Goal: Transaction & Acquisition: Purchase product/service

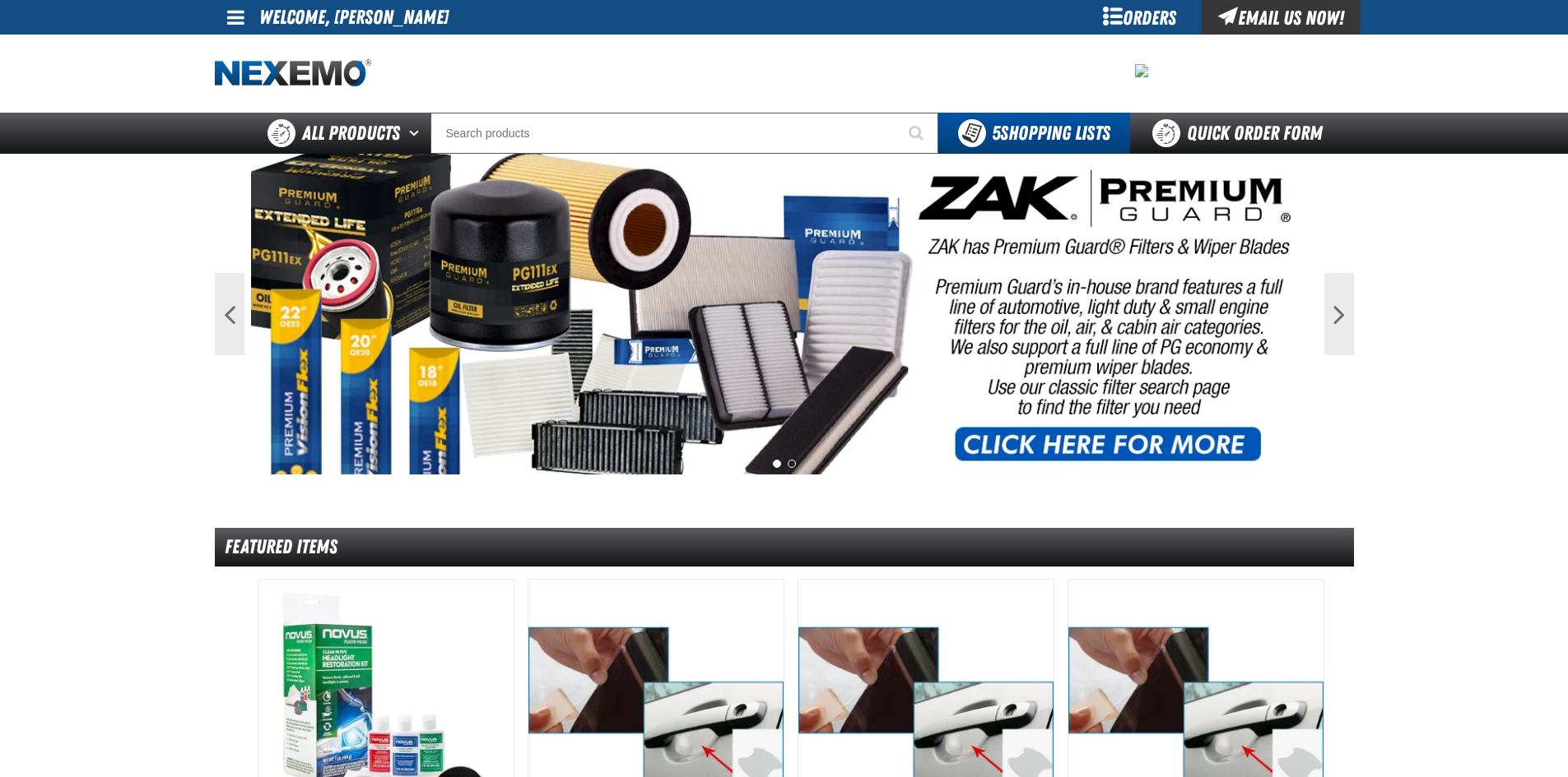
click at [1115, 22] on div "Orders" at bounding box center [1140, 17] width 123 height 34
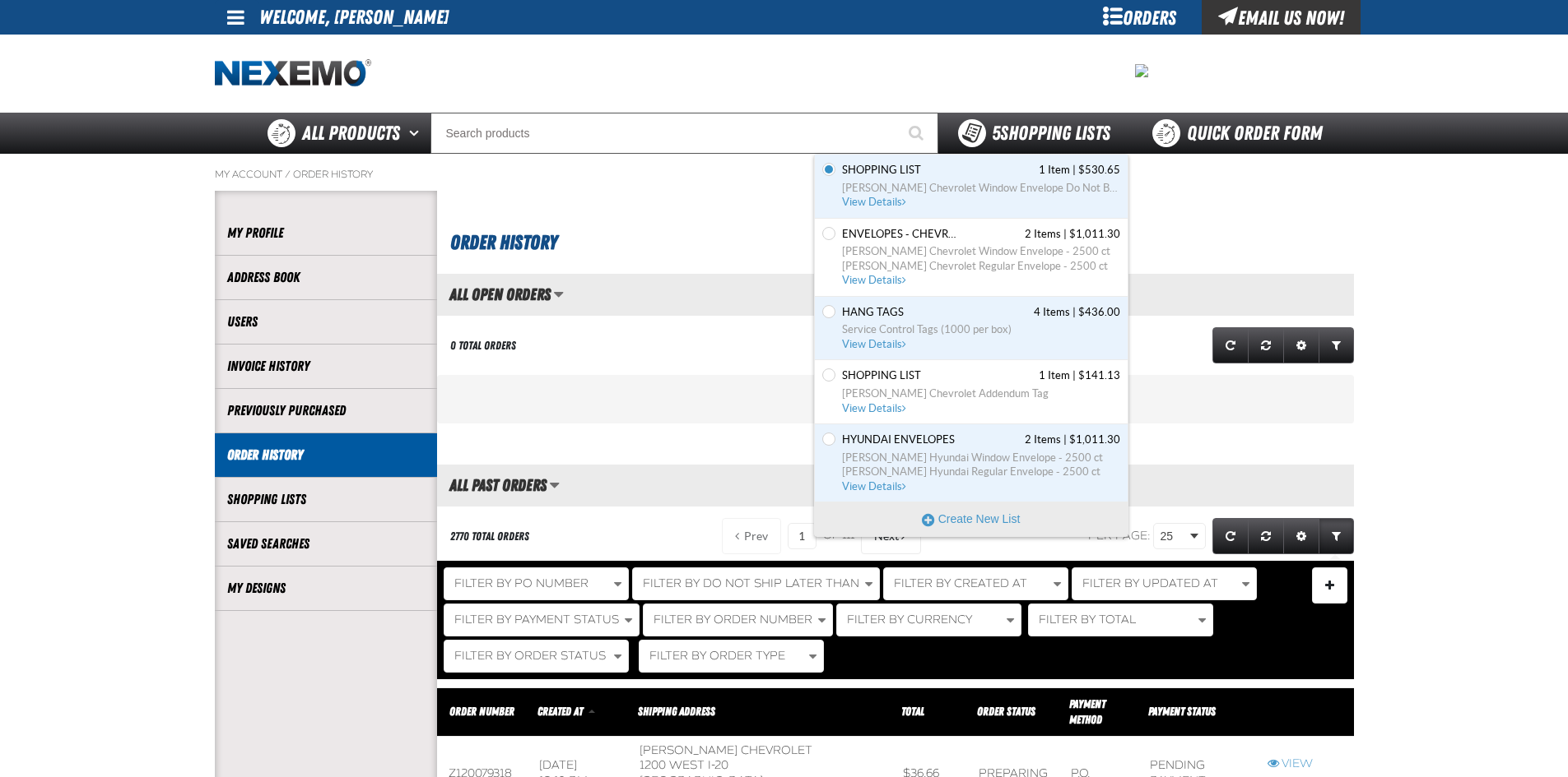
scroll to position [1, 1]
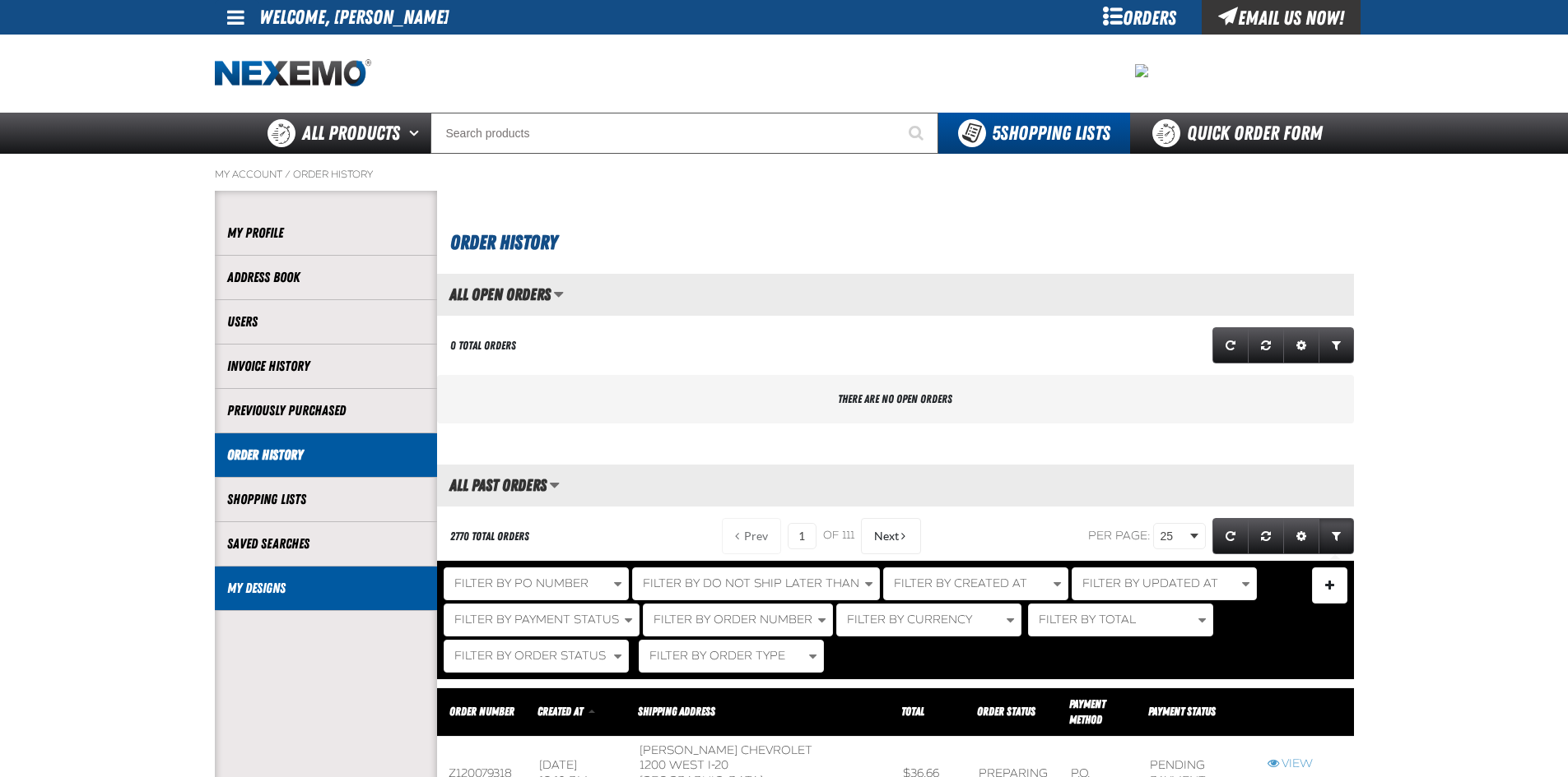
click at [280, 588] on link "My Designs" at bounding box center [326, 588] width 197 height 19
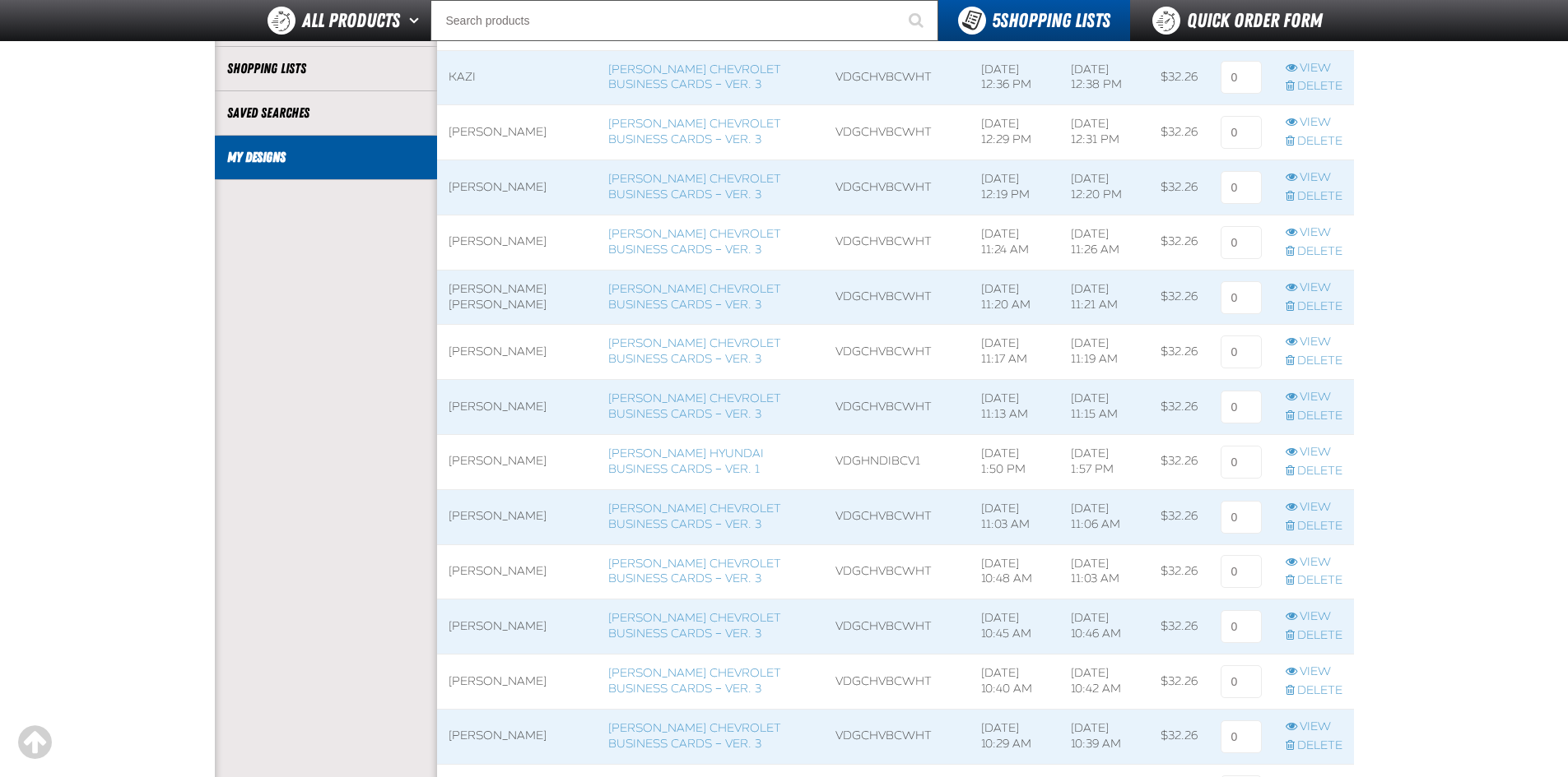
scroll to position [411, 0]
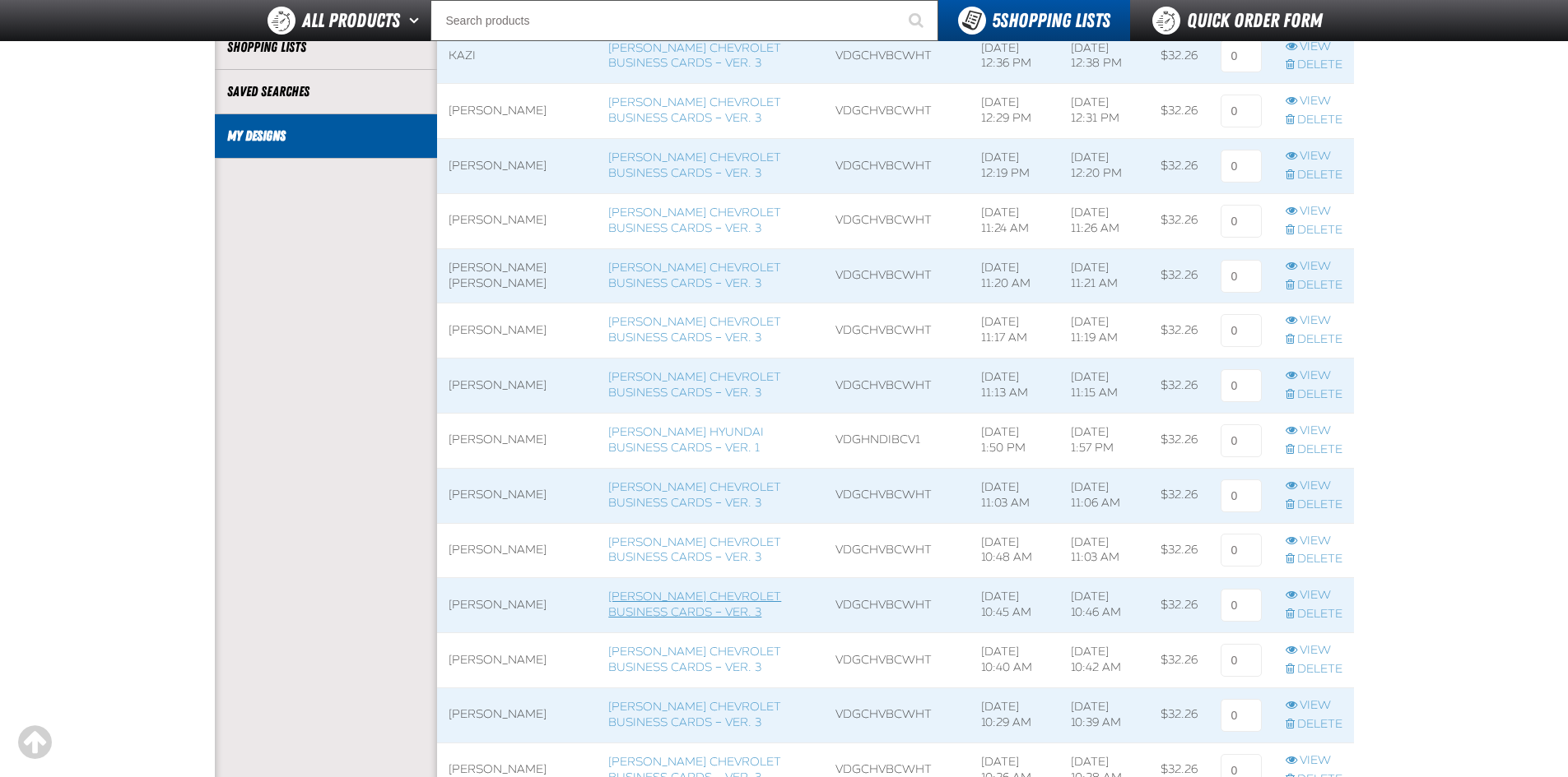
click at [669, 608] on link "[PERSON_NAME] Chevrolet Business Cards – Ver. 3" at bounding box center [694, 605] width 173 height 29
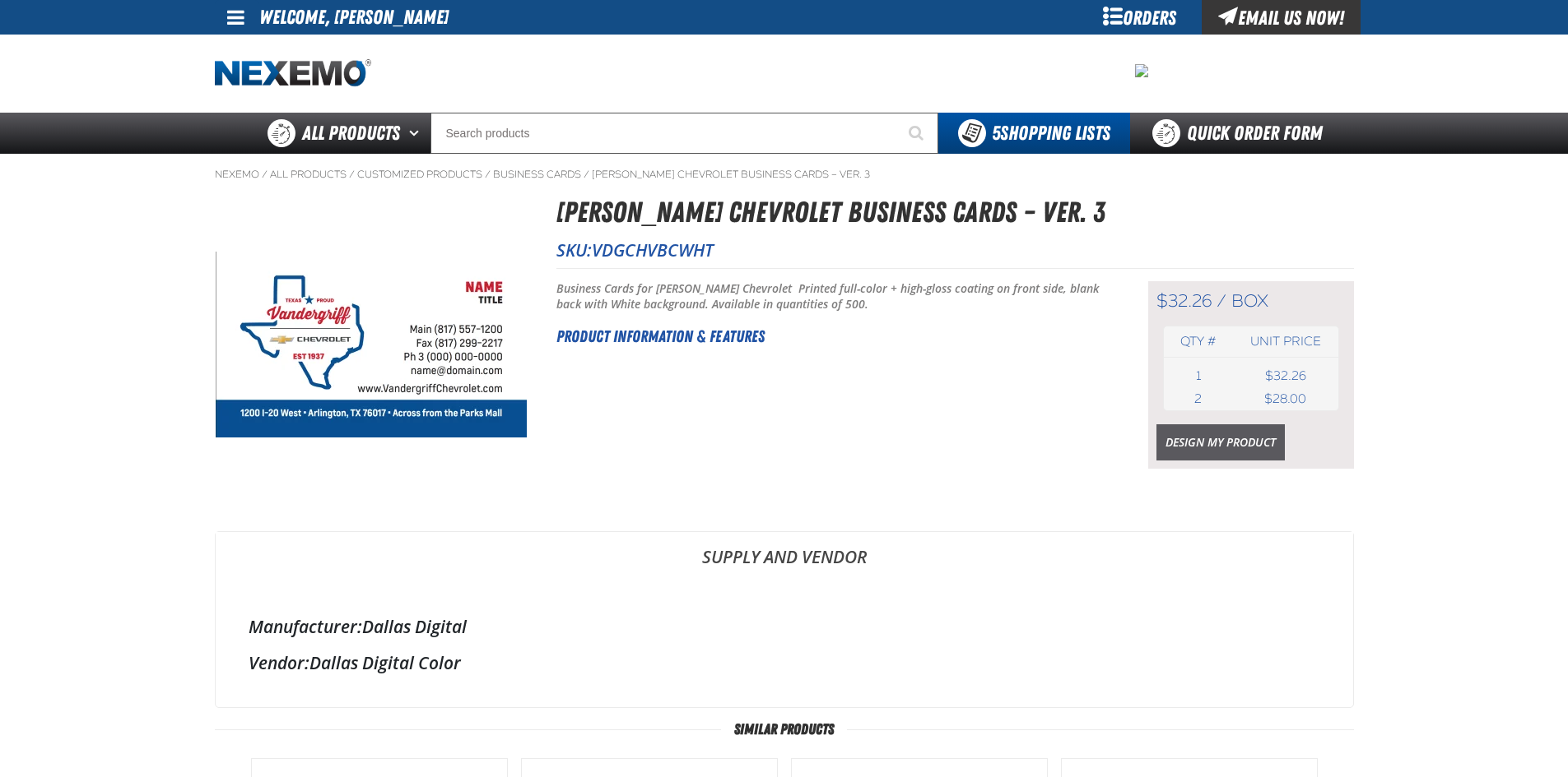
click at [1225, 443] on link "Design My Product" at bounding box center [1220, 442] width 128 height 36
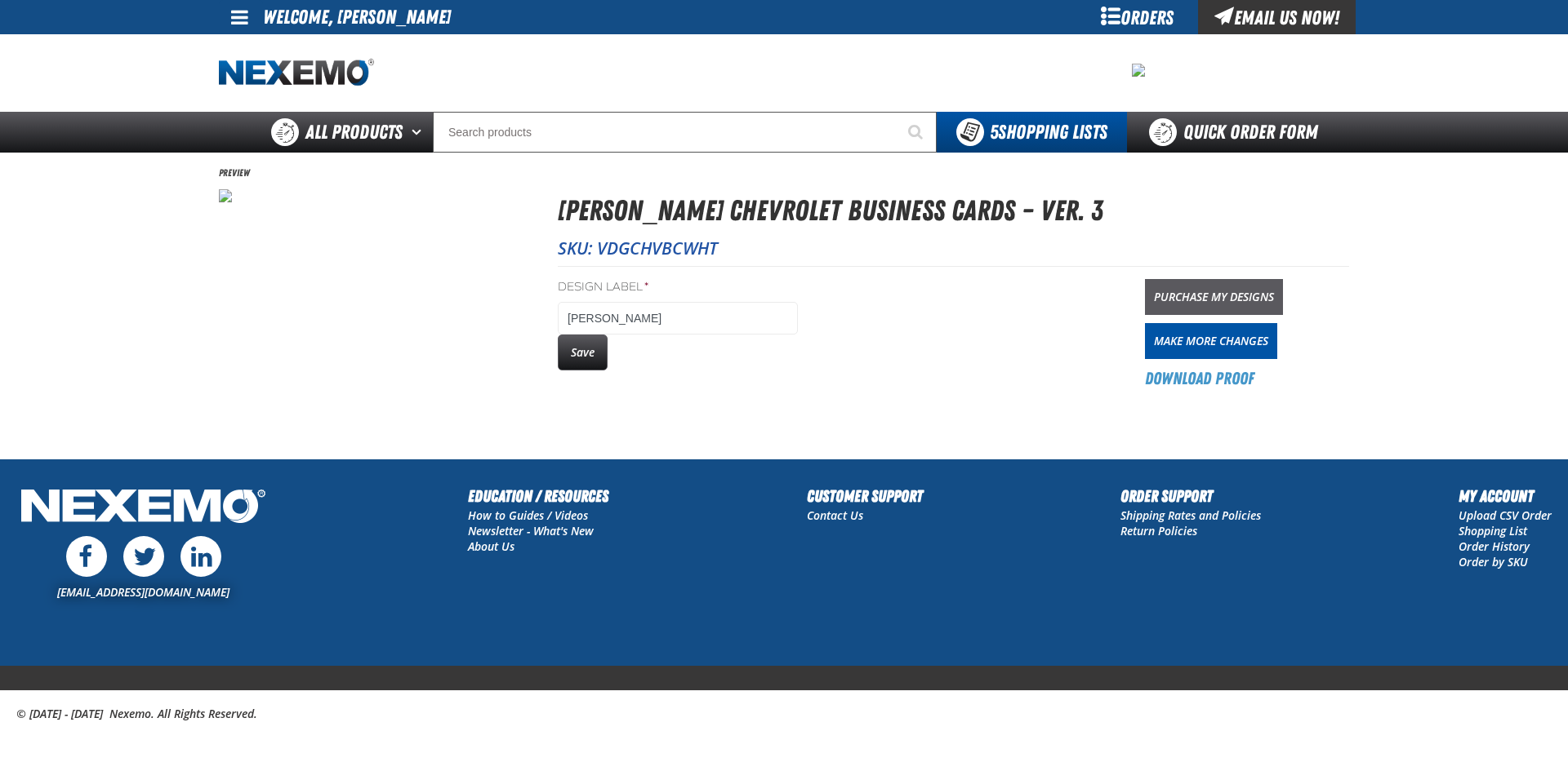
click at [1205, 294] on link "Purchase My Designs" at bounding box center [1214, 297] width 138 height 36
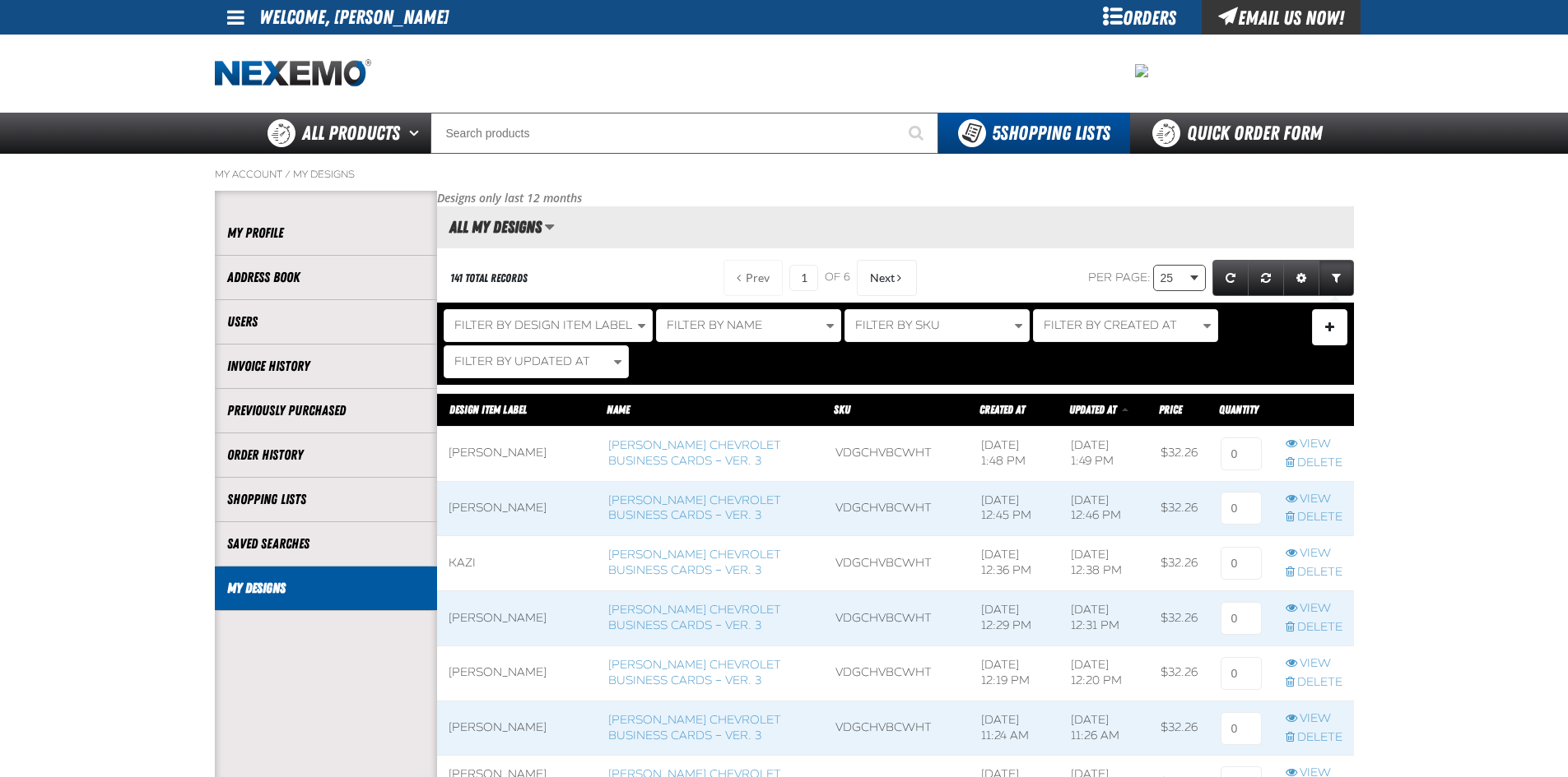
scroll to position [1, 1]
click at [1247, 458] on input at bounding box center [1241, 454] width 41 height 33
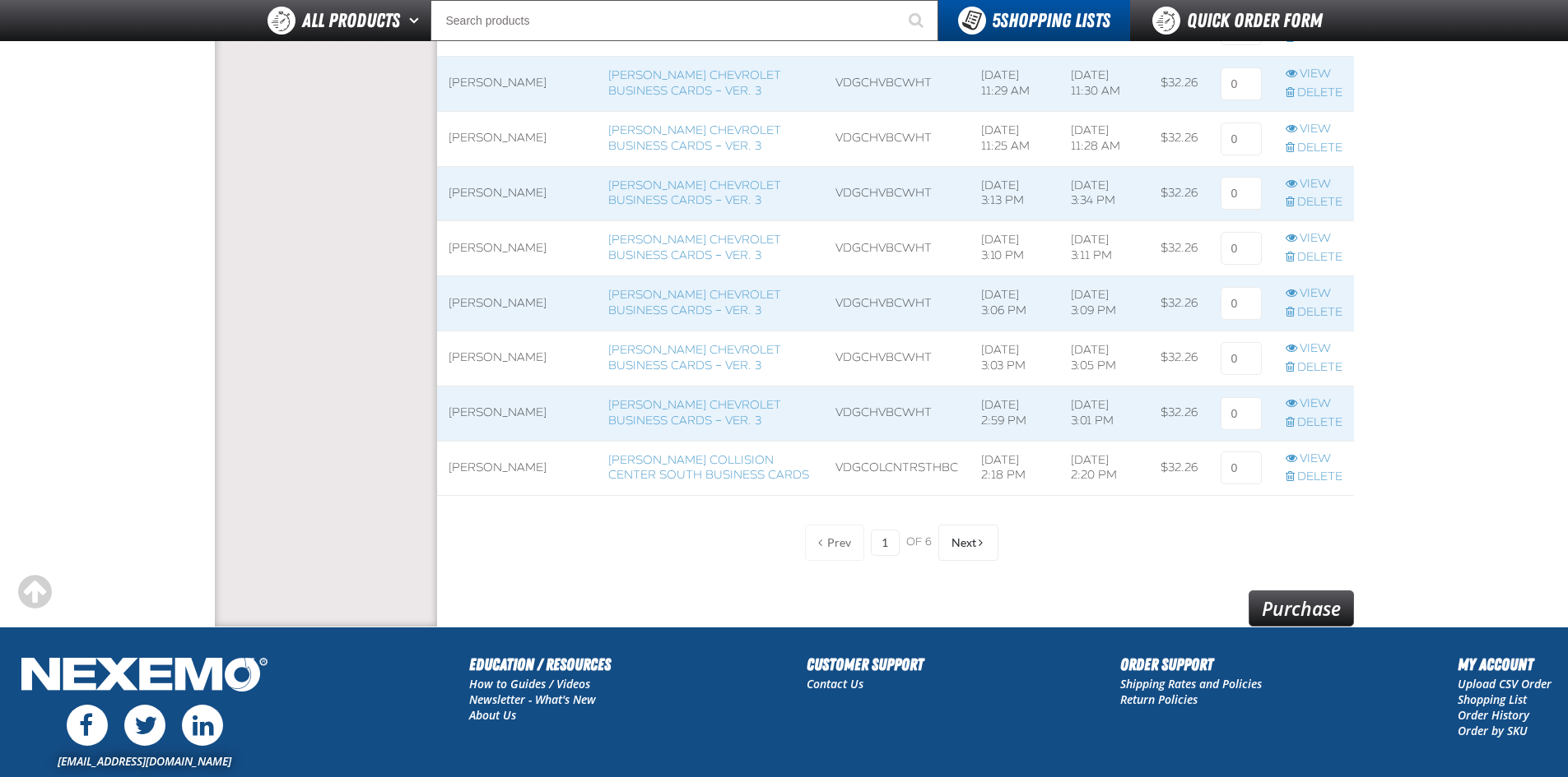
scroll to position [1427, 0]
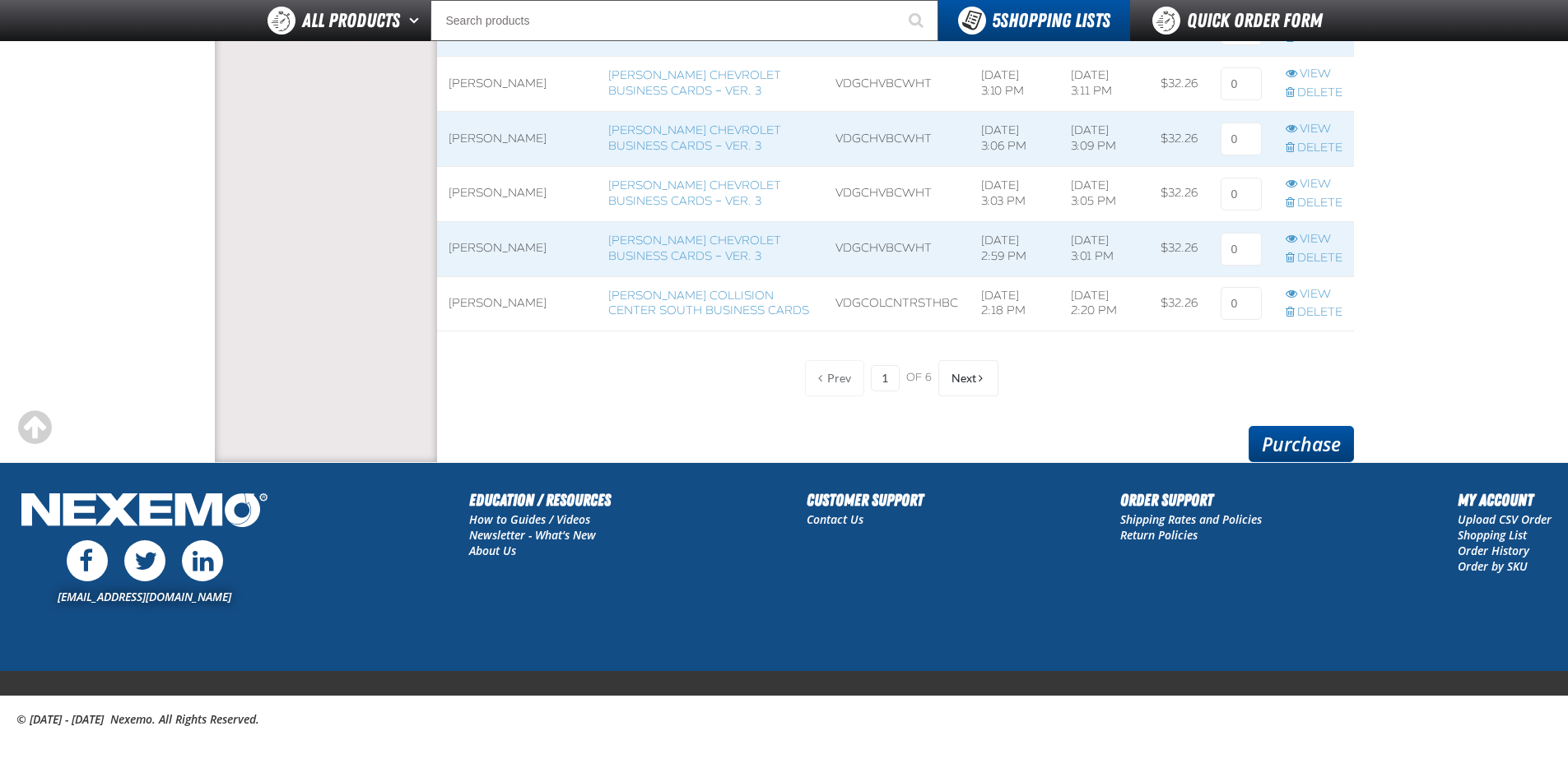
type input "1"
click at [1313, 443] on link "Purchase" at bounding box center [1301, 444] width 106 height 36
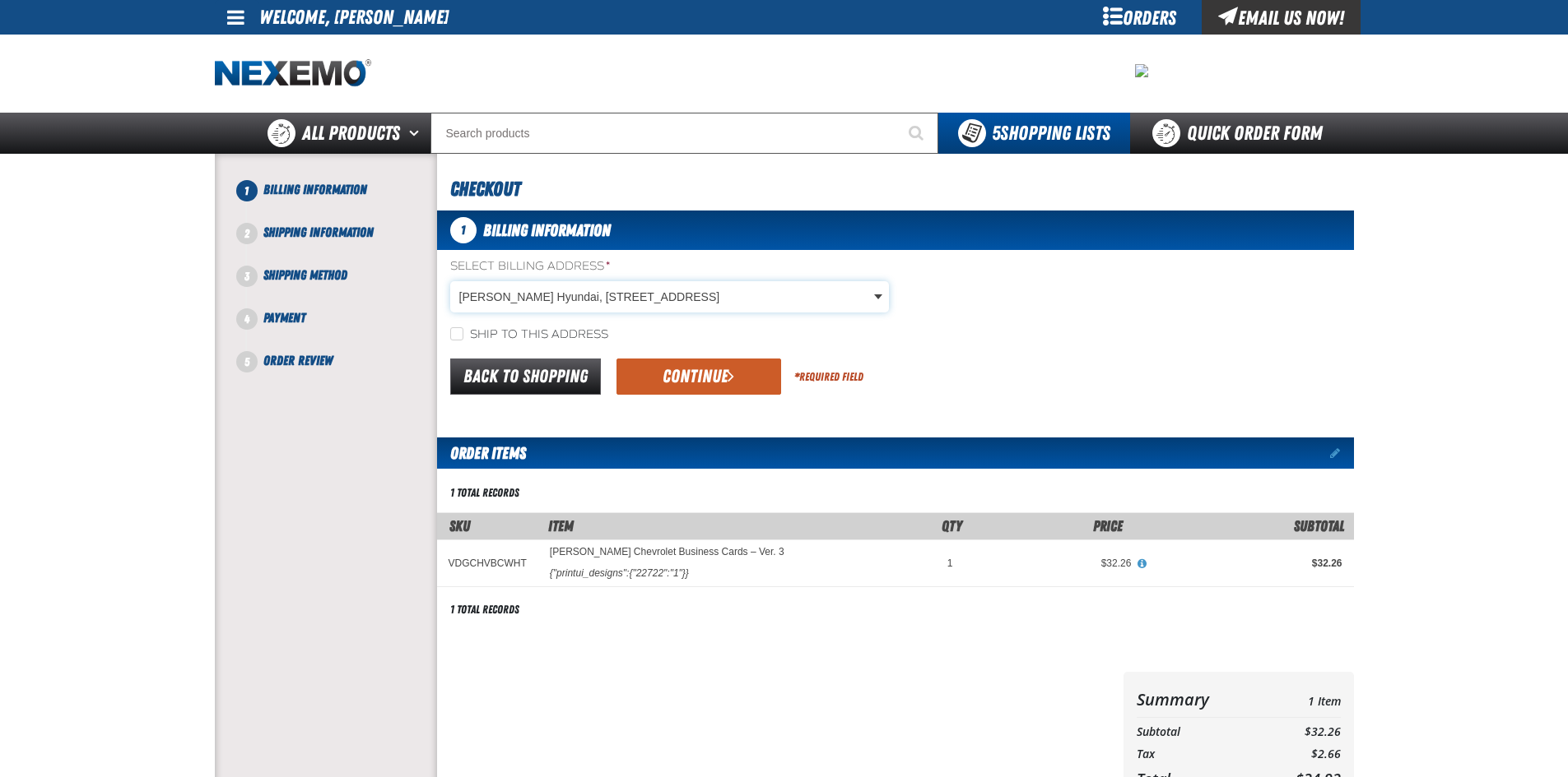
click at [663, 292] on body "Skip to Main Content Staging Site 5.1 Upgrade Site My Account My Account Suppor…" at bounding box center [784, 563] width 1568 height 1127
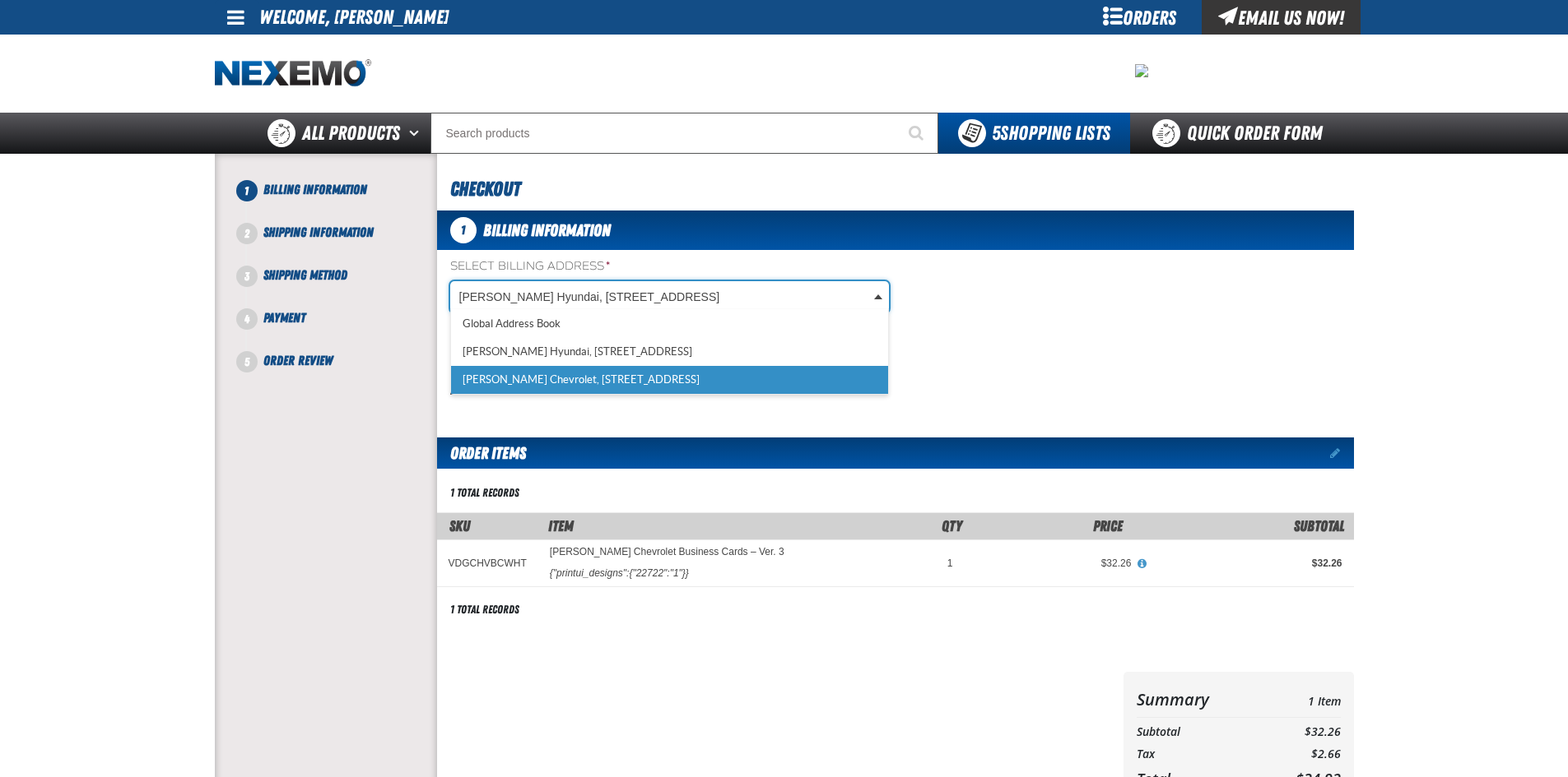
scroll to position [0, 8]
select select "a_257"
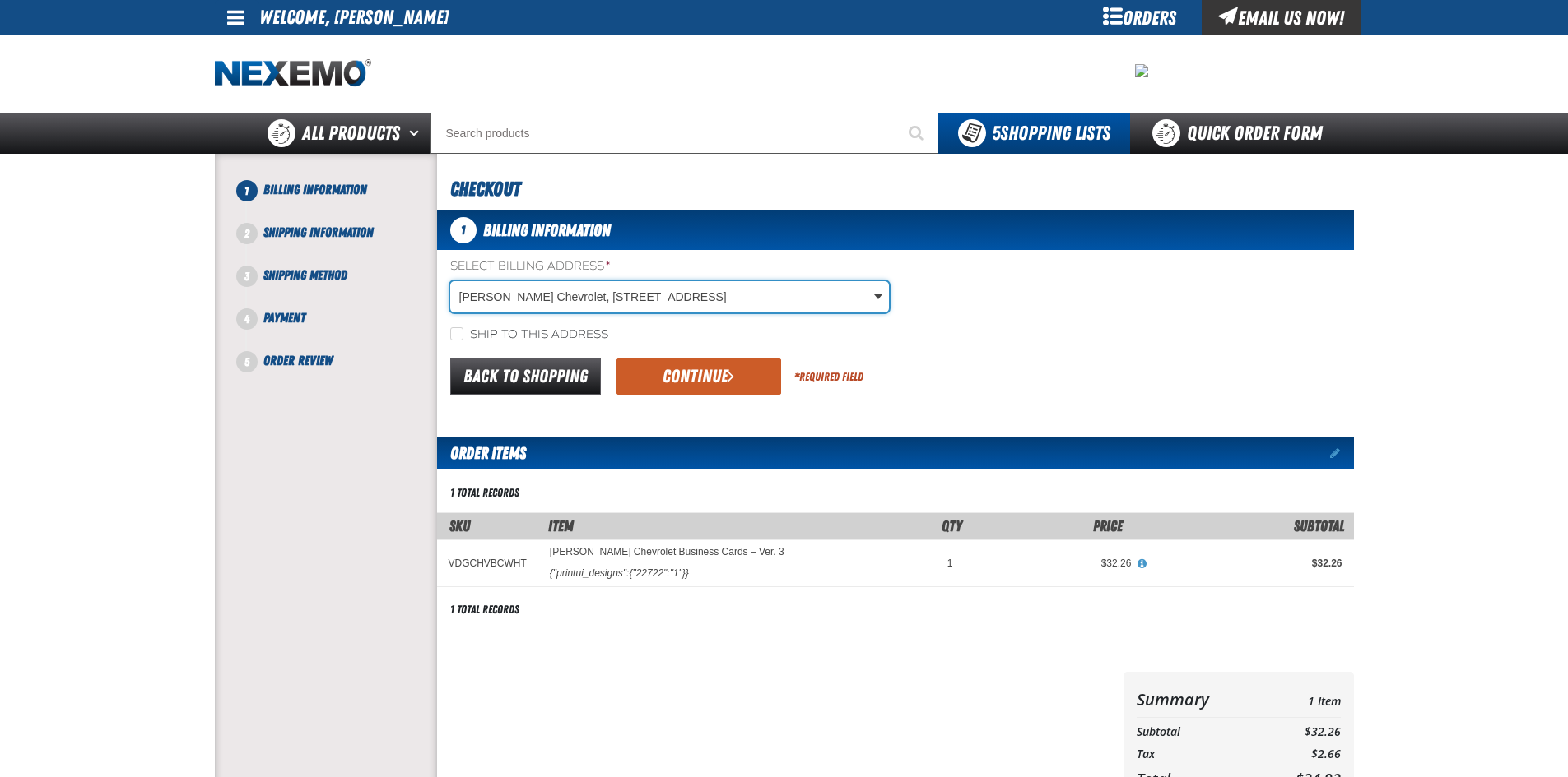
click at [449, 340] on div "Ship to this address" at bounding box center [895, 334] width 917 height 18
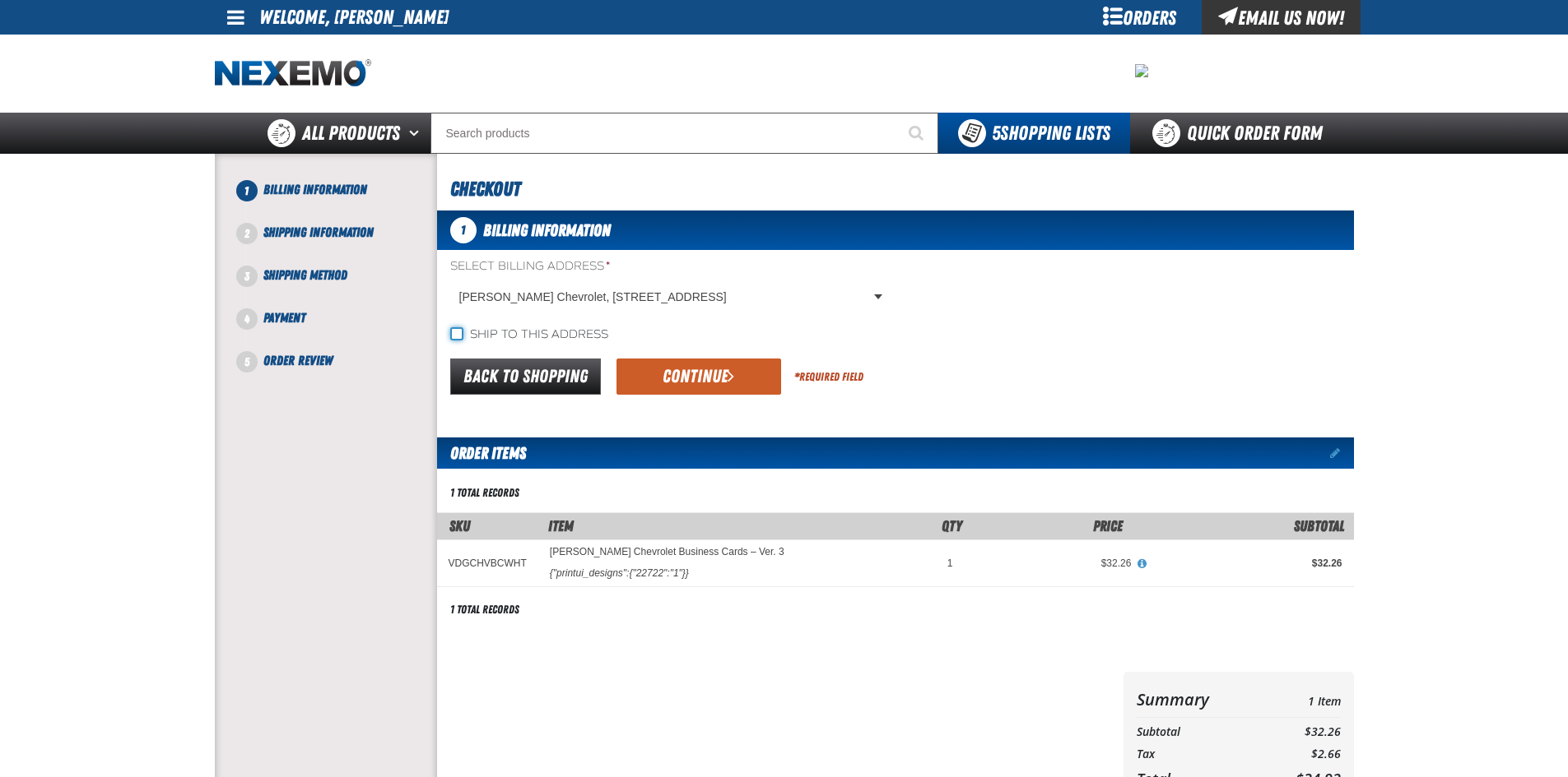
click at [451, 337] on input "Ship to this address" at bounding box center [456, 333] width 13 height 13
checkbox input "true"
click at [627, 369] on button "Continue" at bounding box center [698, 376] width 164 height 36
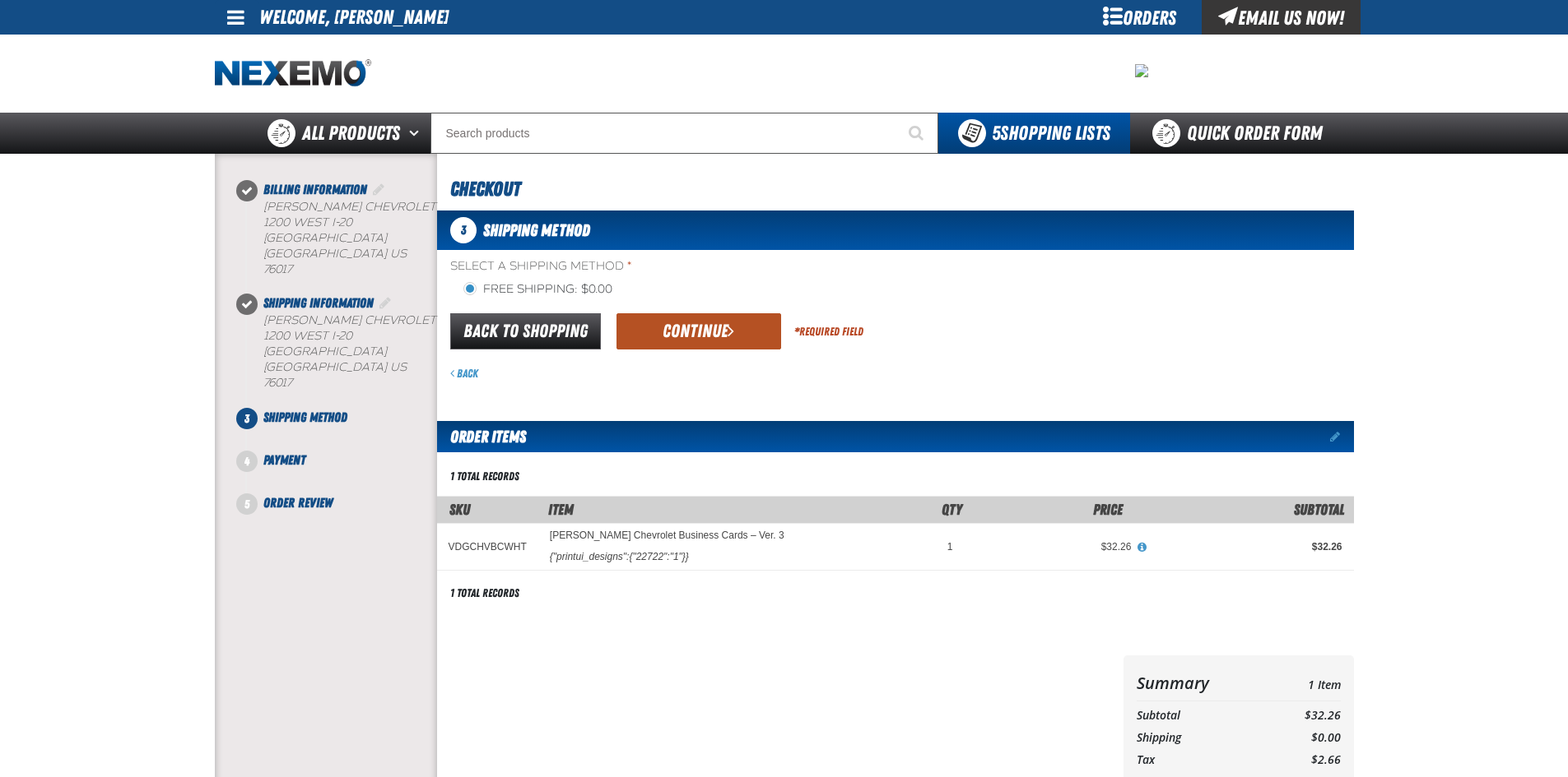
click at [710, 334] on button "Continue" at bounding box center [698, 331] width 164 height 36
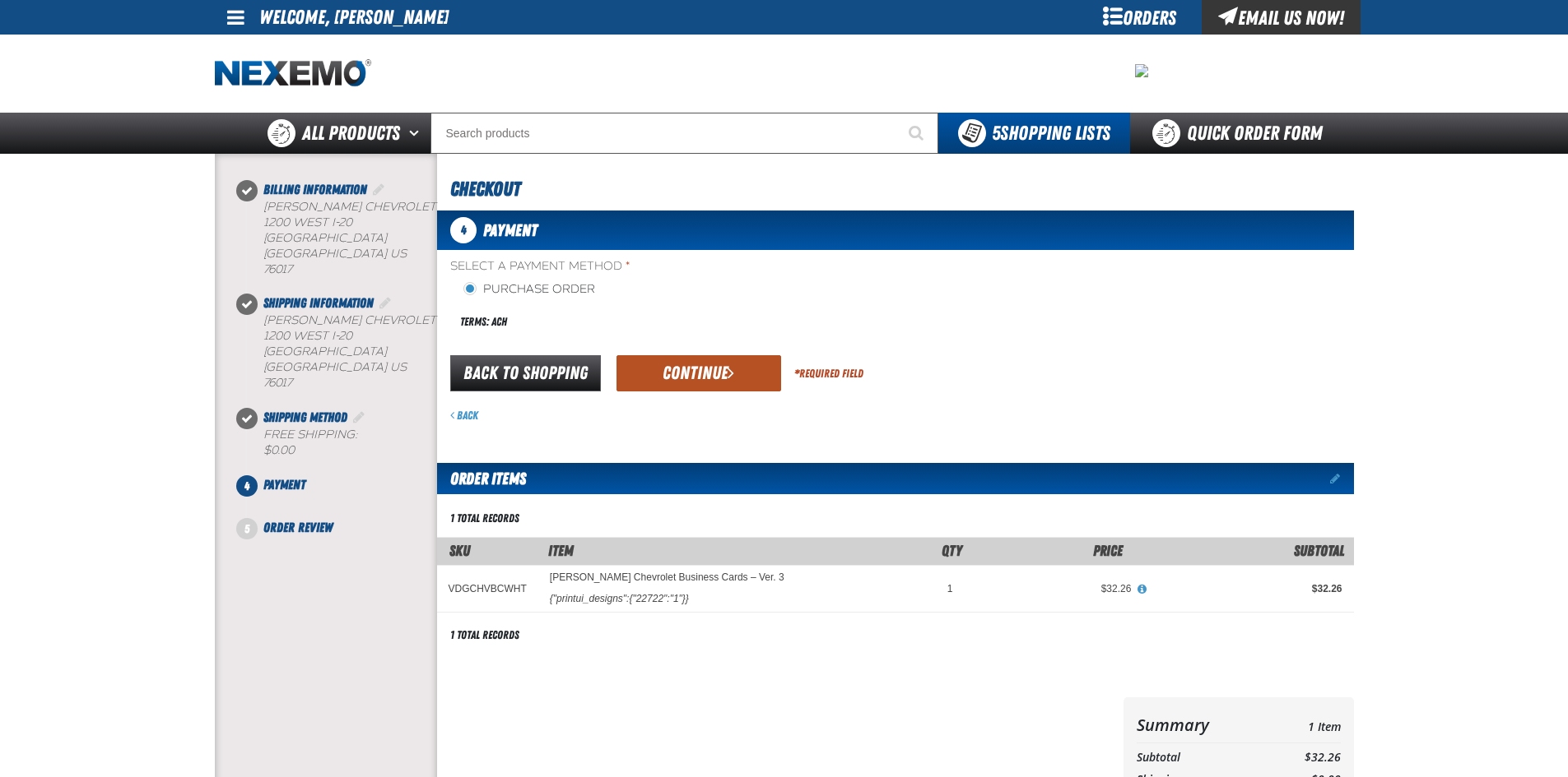
click at [701, 365] on button "Continue" at bounding box center [698, 373] width 164 height 36
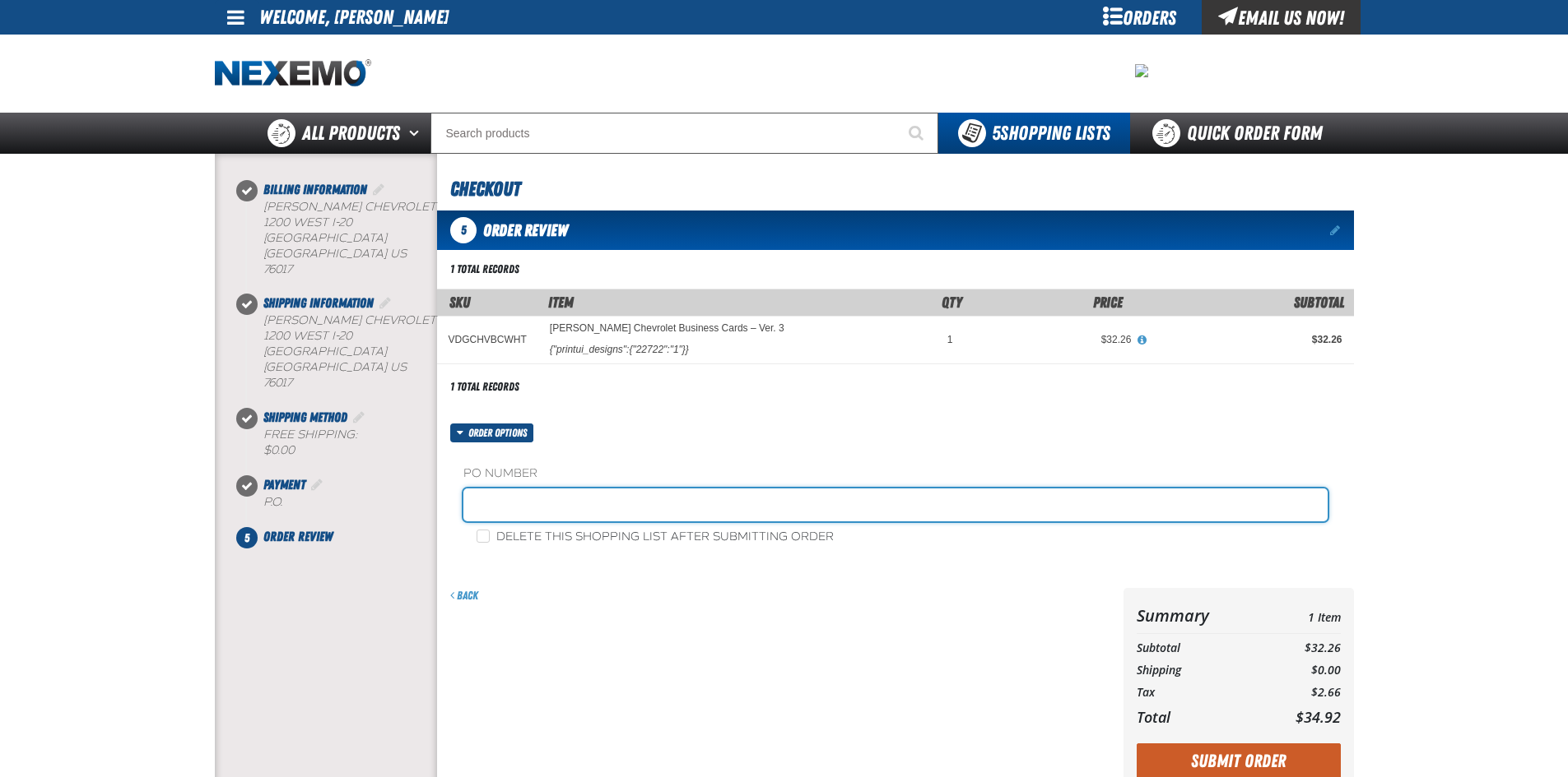
click at [575, 498] on input "text" at bounding box center [895, 505] width 864 height 33
type input "STARKS"
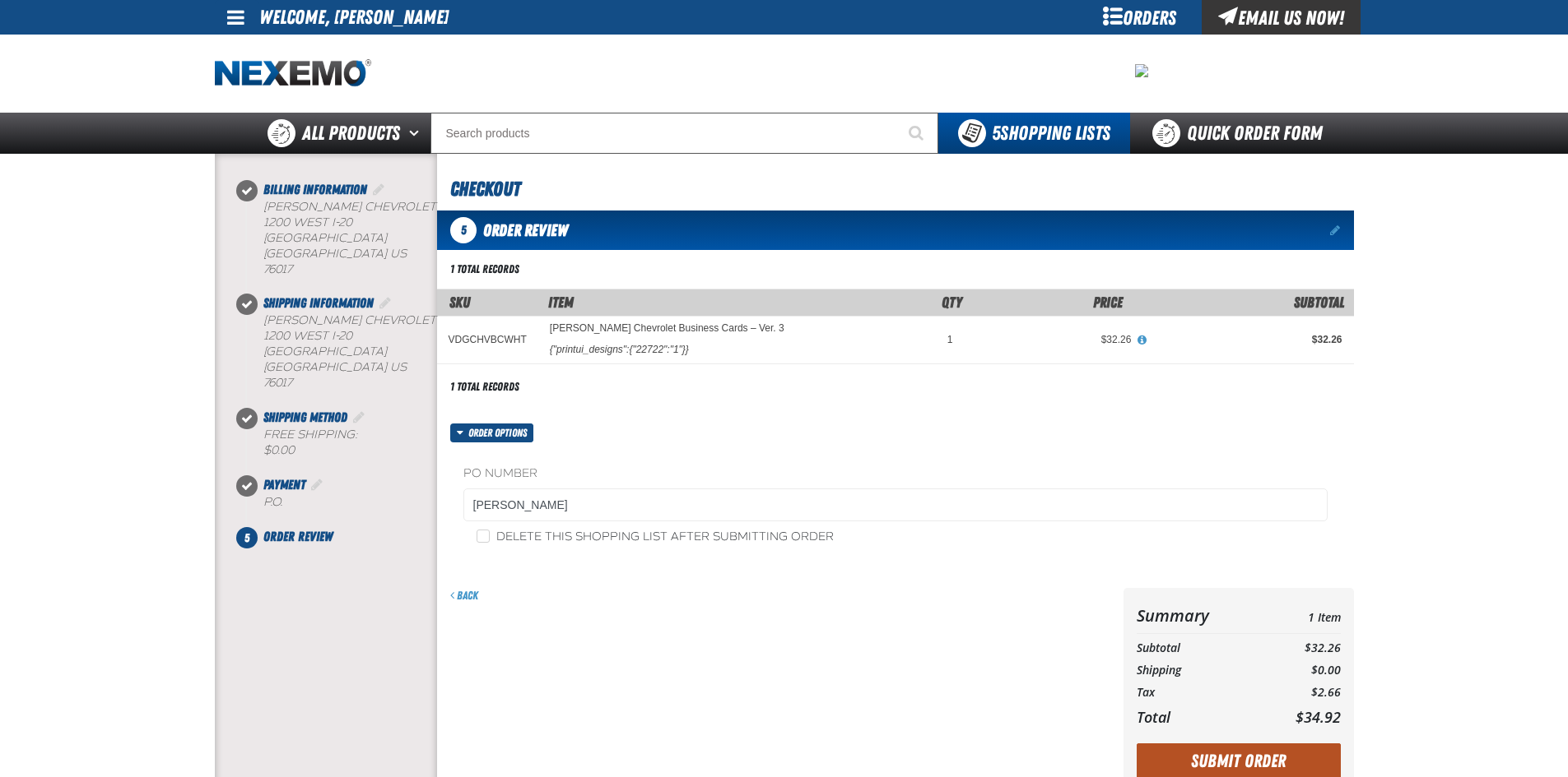
click at [1201, 755] on button "Submit Order" at bounding box center [1238, 761] width 204 height 36
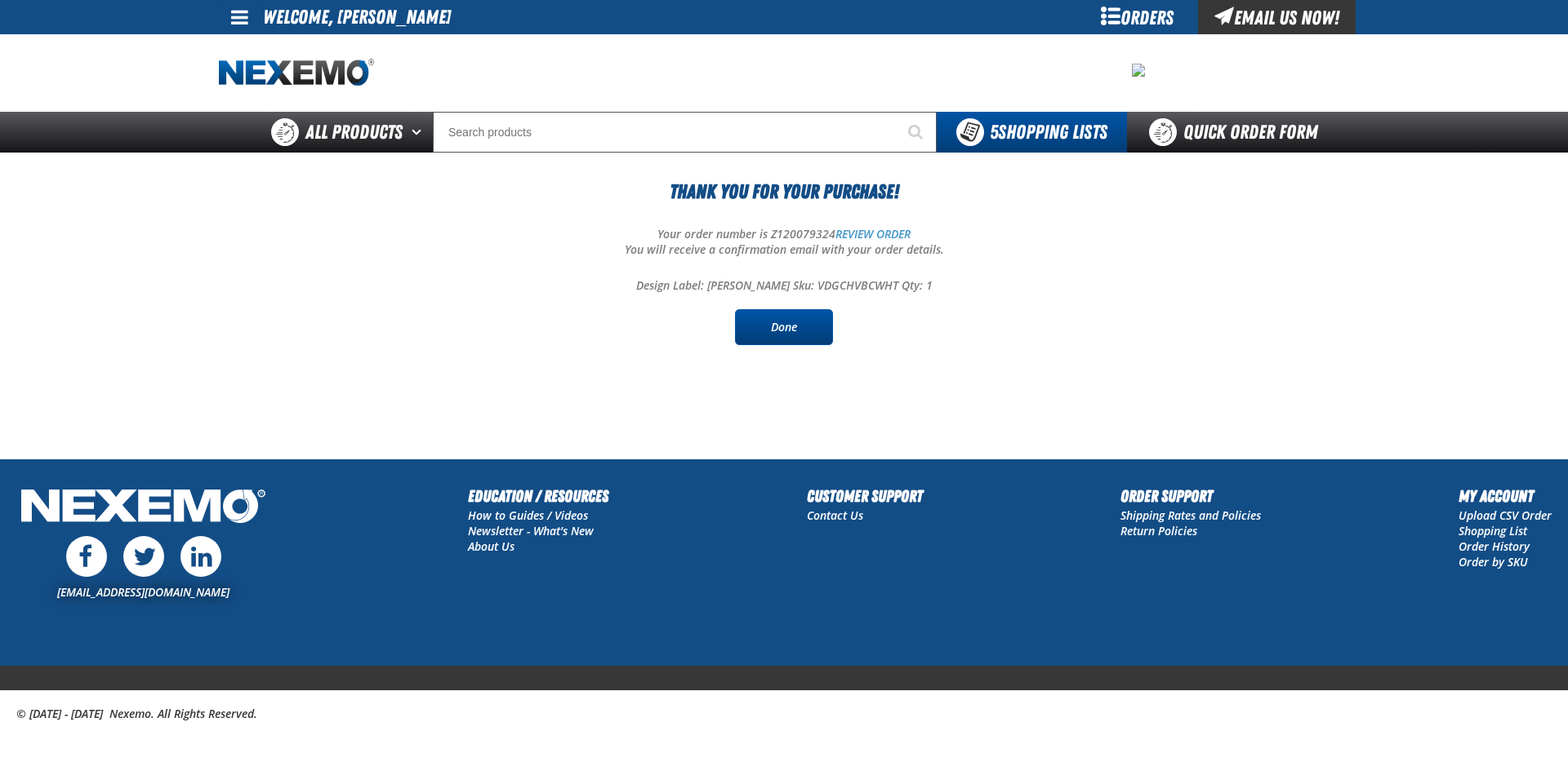
click at [815, 330] on link "Done" at bounding box center [784, 327] width 98 height 36
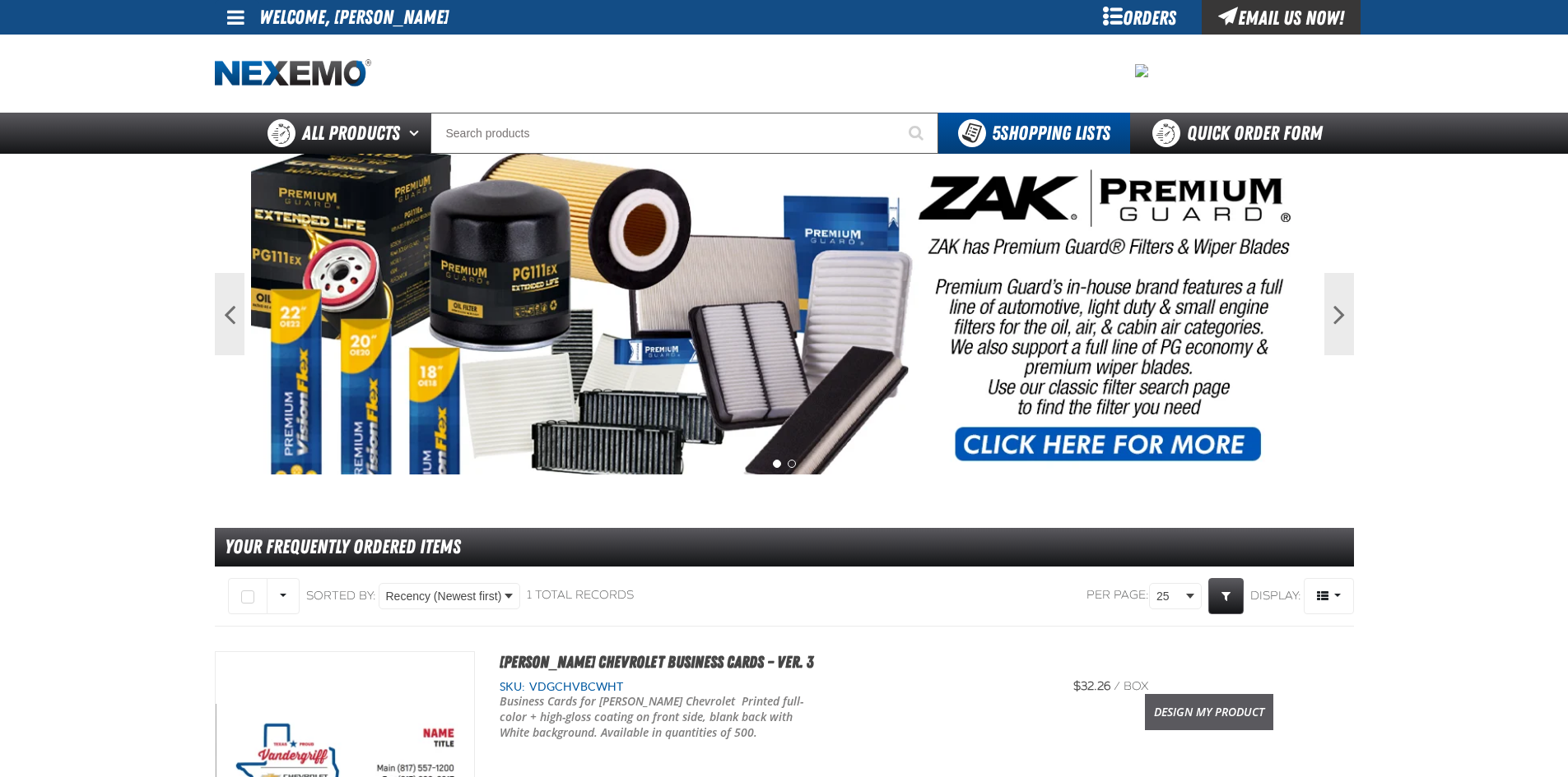
click at [1172, 704] on link "Design My Product" at bounding box center [1208, 712] width 128 height 36
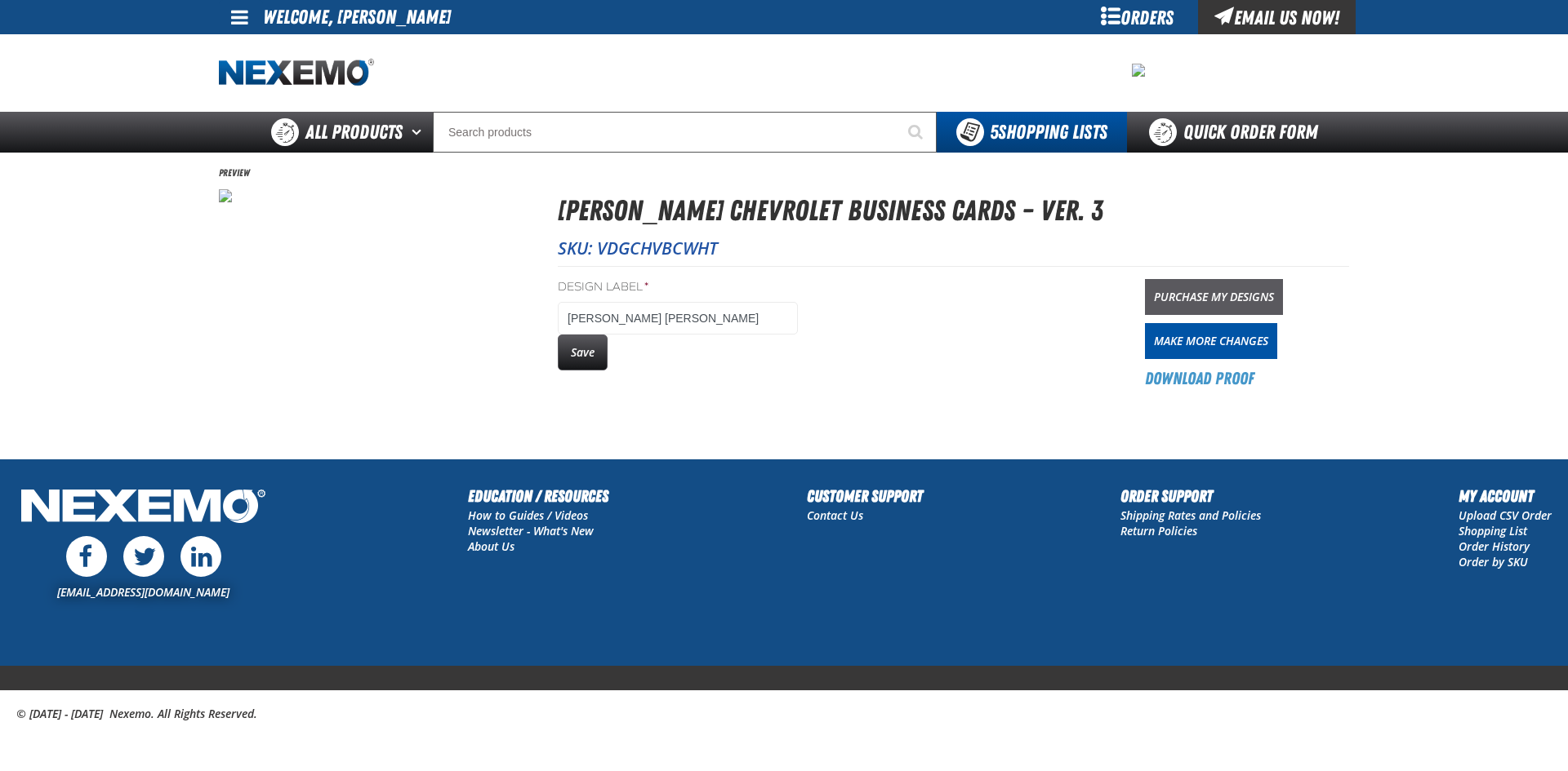
click at [1236, 295] on link "Purchase My Designs" at bounding box center [1214, 297] width 138 height 36
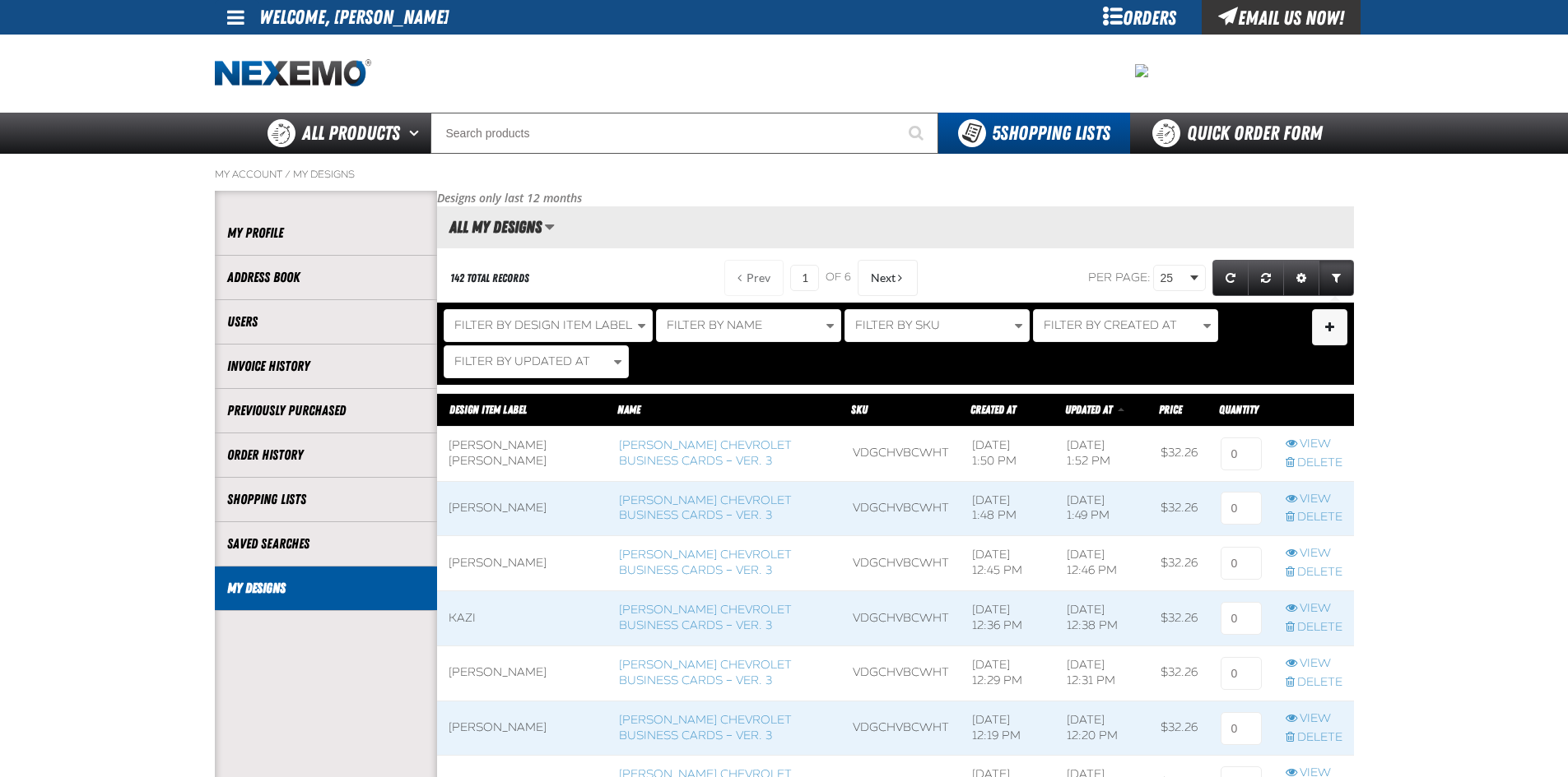
scroll to position [1, 1]
click at [1243, 453] on input at bounding box center [1241, 454] width 41 height 33
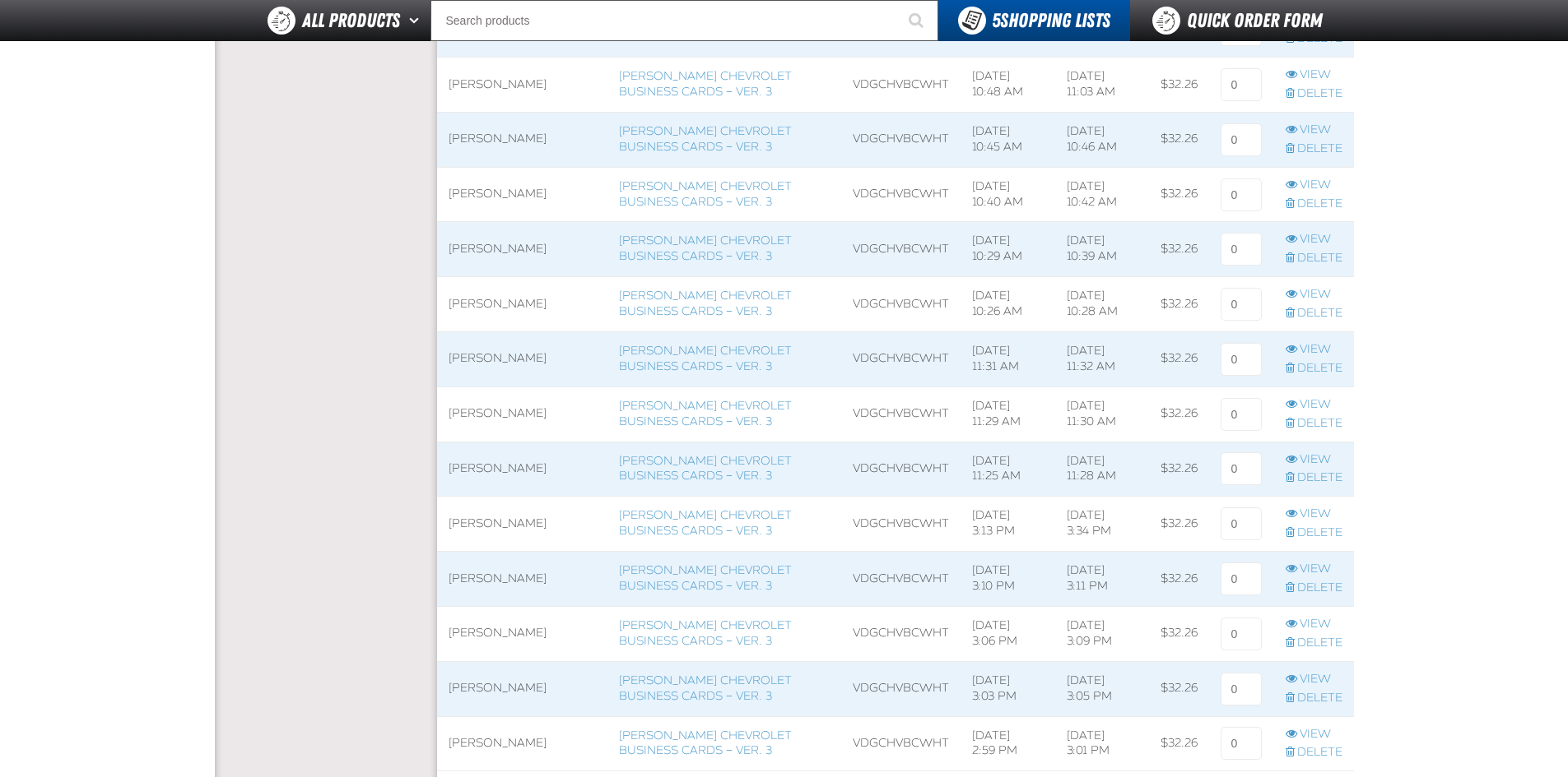
scroll to position [1422, 0]
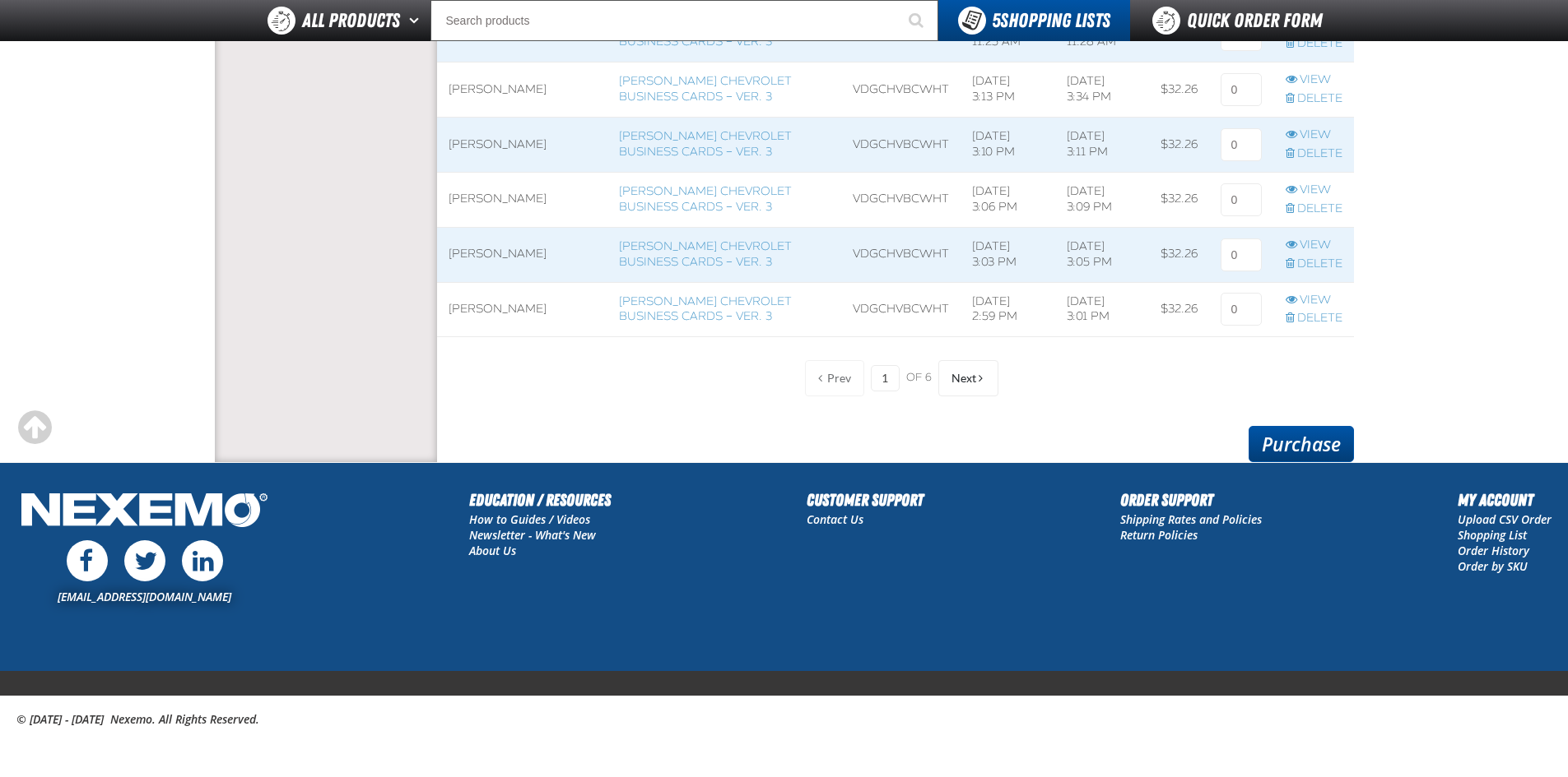
type input "1"
click at [1324, 444] on link "Purchase" at bounding box center [1301, 444] width 106 height 36
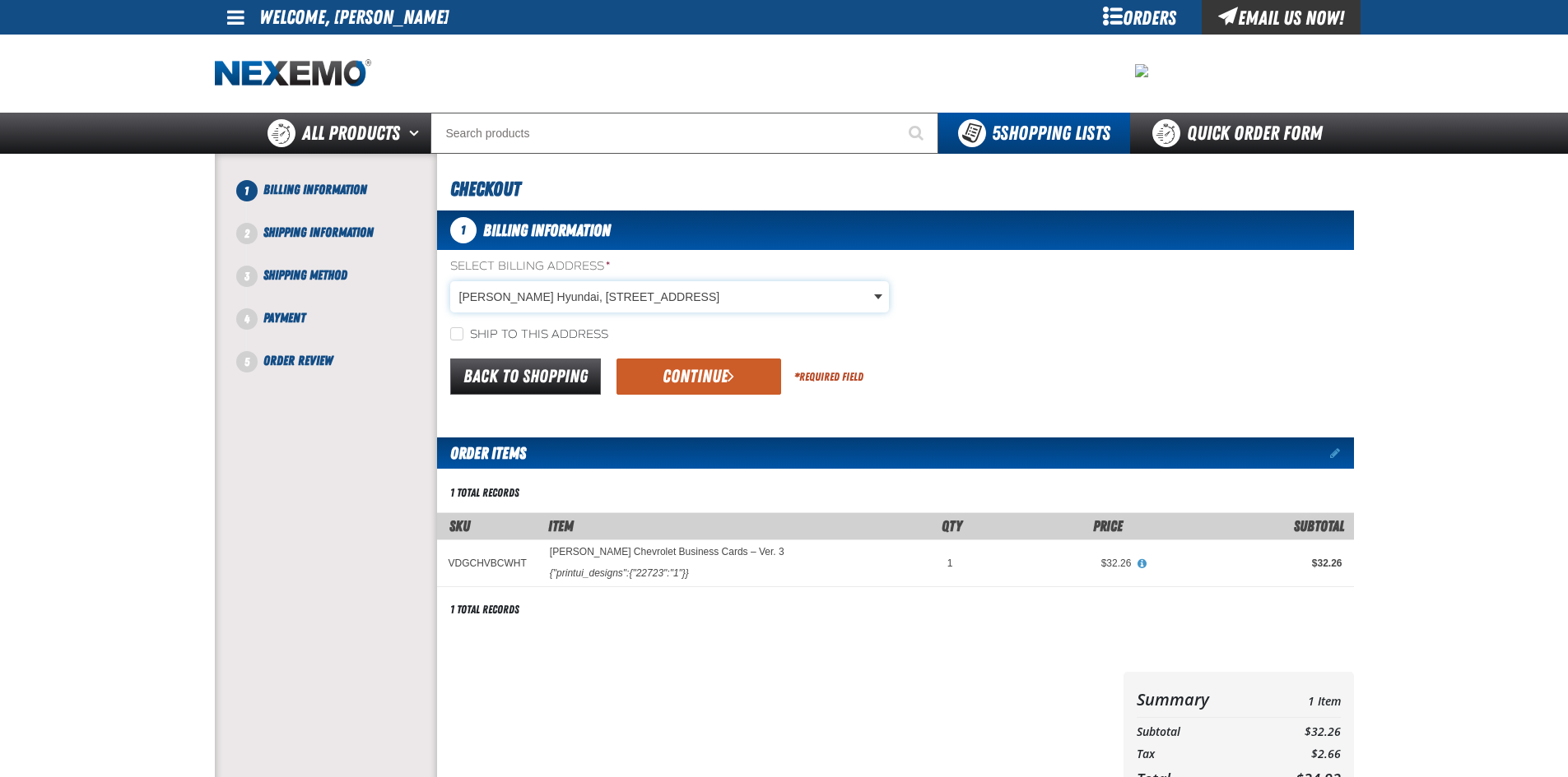
click at [561, 295] on body "Skip to Main Content Staging Site 5.1 Upgrade Site My Account My Account Suppor…" at bounding box center [784, 563] width 1568 height 1127
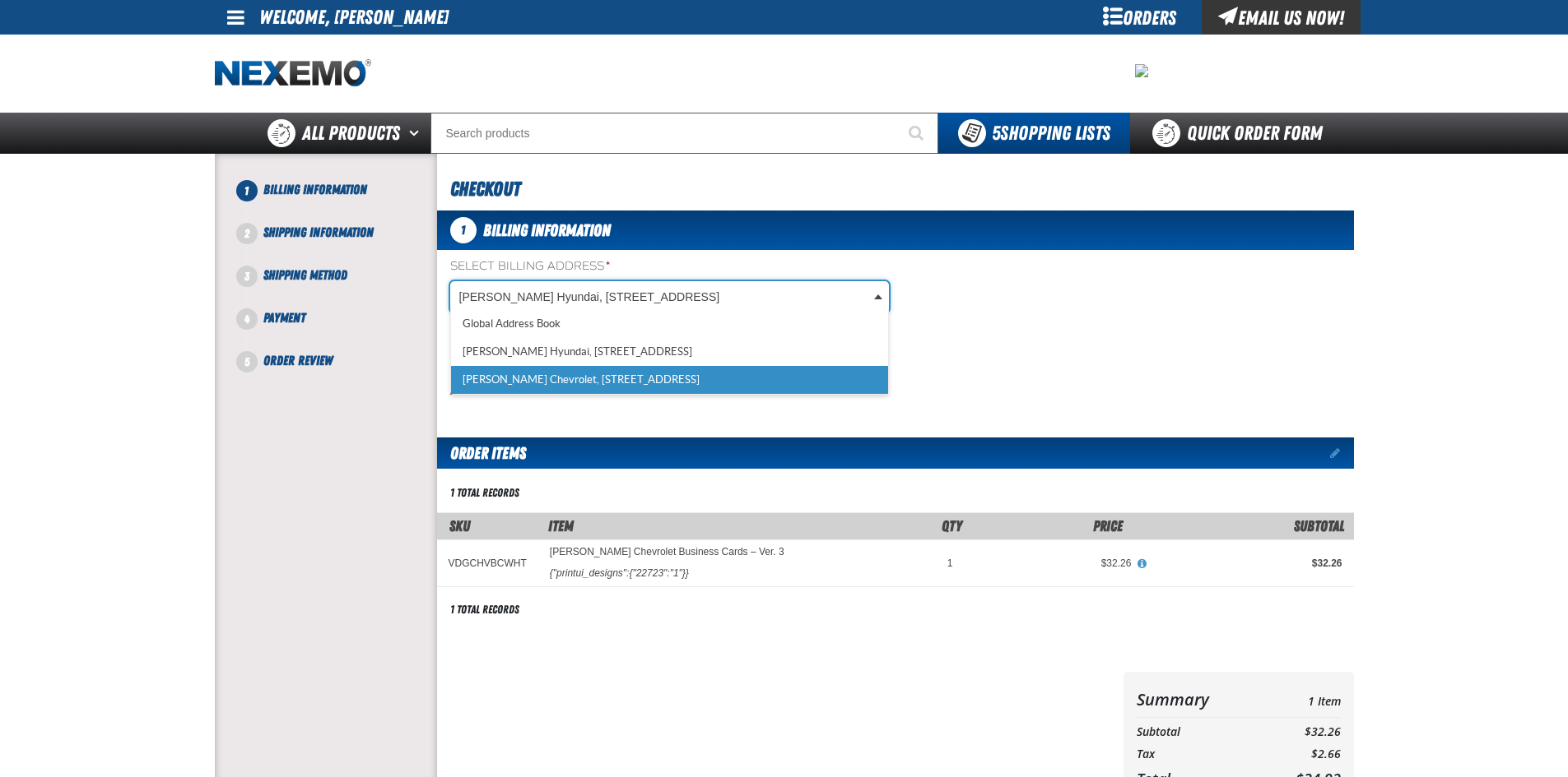
scroll to position [0, 8]
select select "a_257"
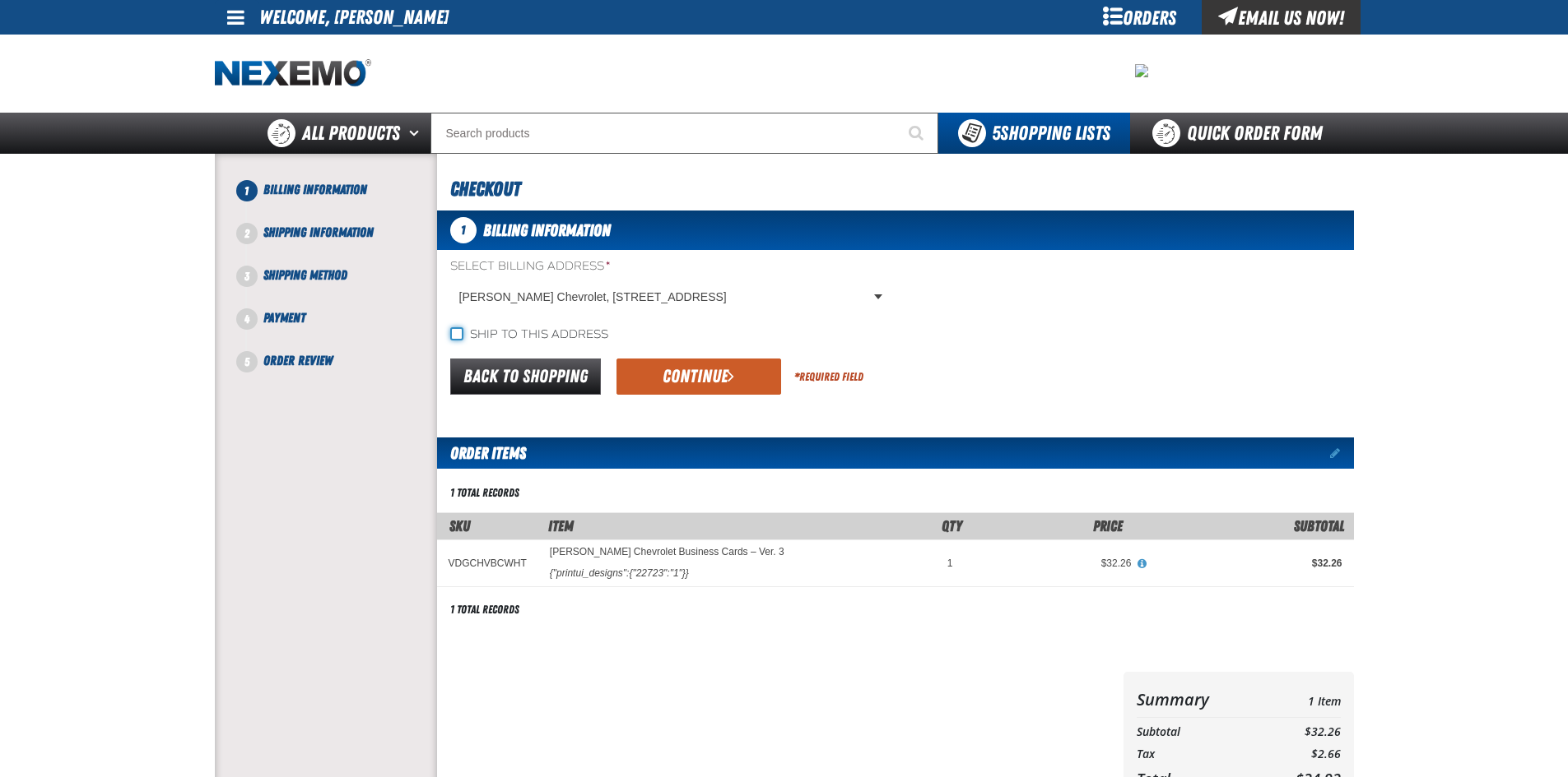
click at [457, 332] on input "Ship to this address" at bounding box center [456, 333] width 13 height 13
checkbox input "true"
click at [637, 371] on button "Continue" at bounding box center [698, 376] width 164 height 36
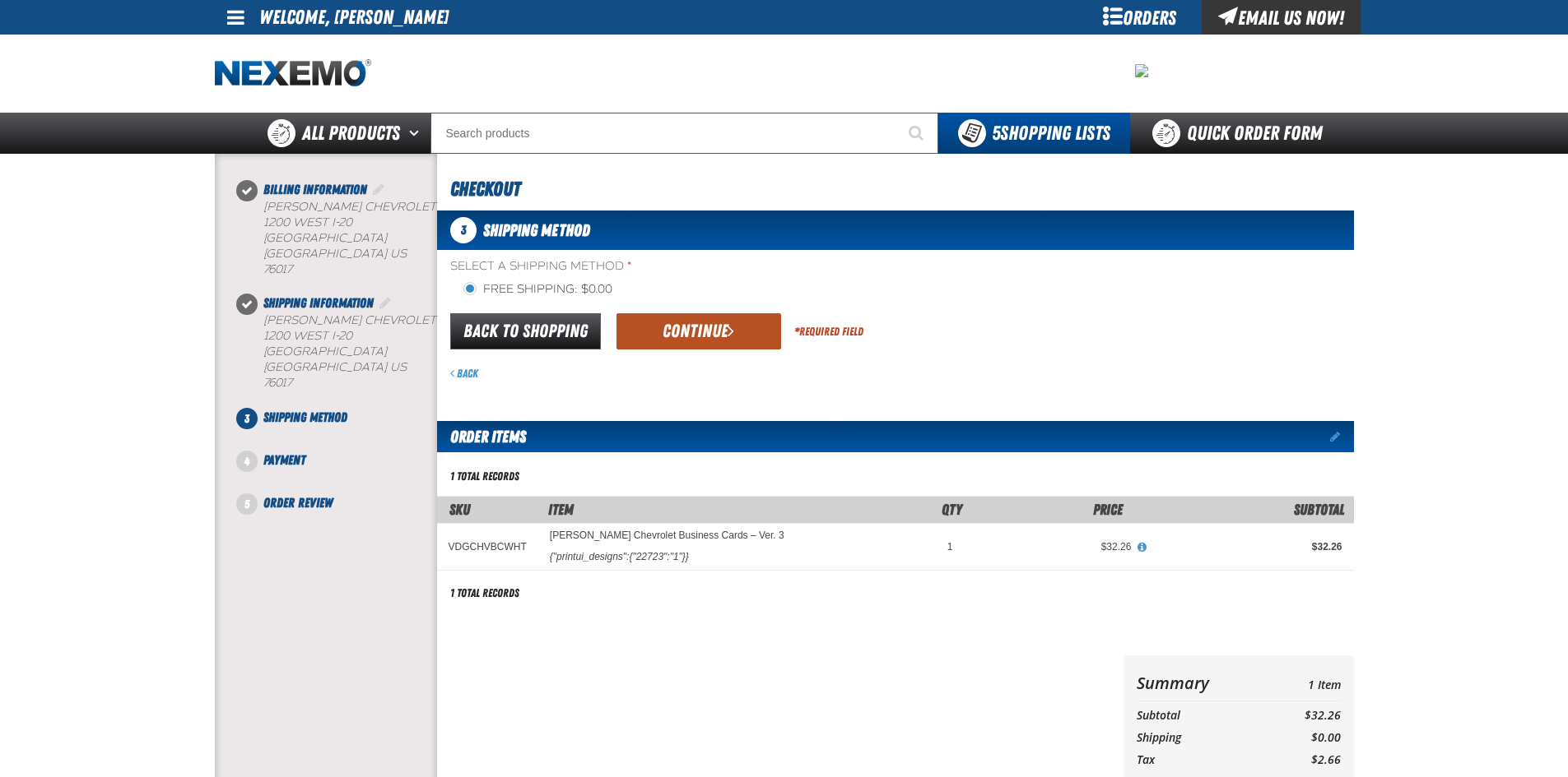
click at [682, 331] on button "Continue" at bounding box center [698, 331] width 164 height 36
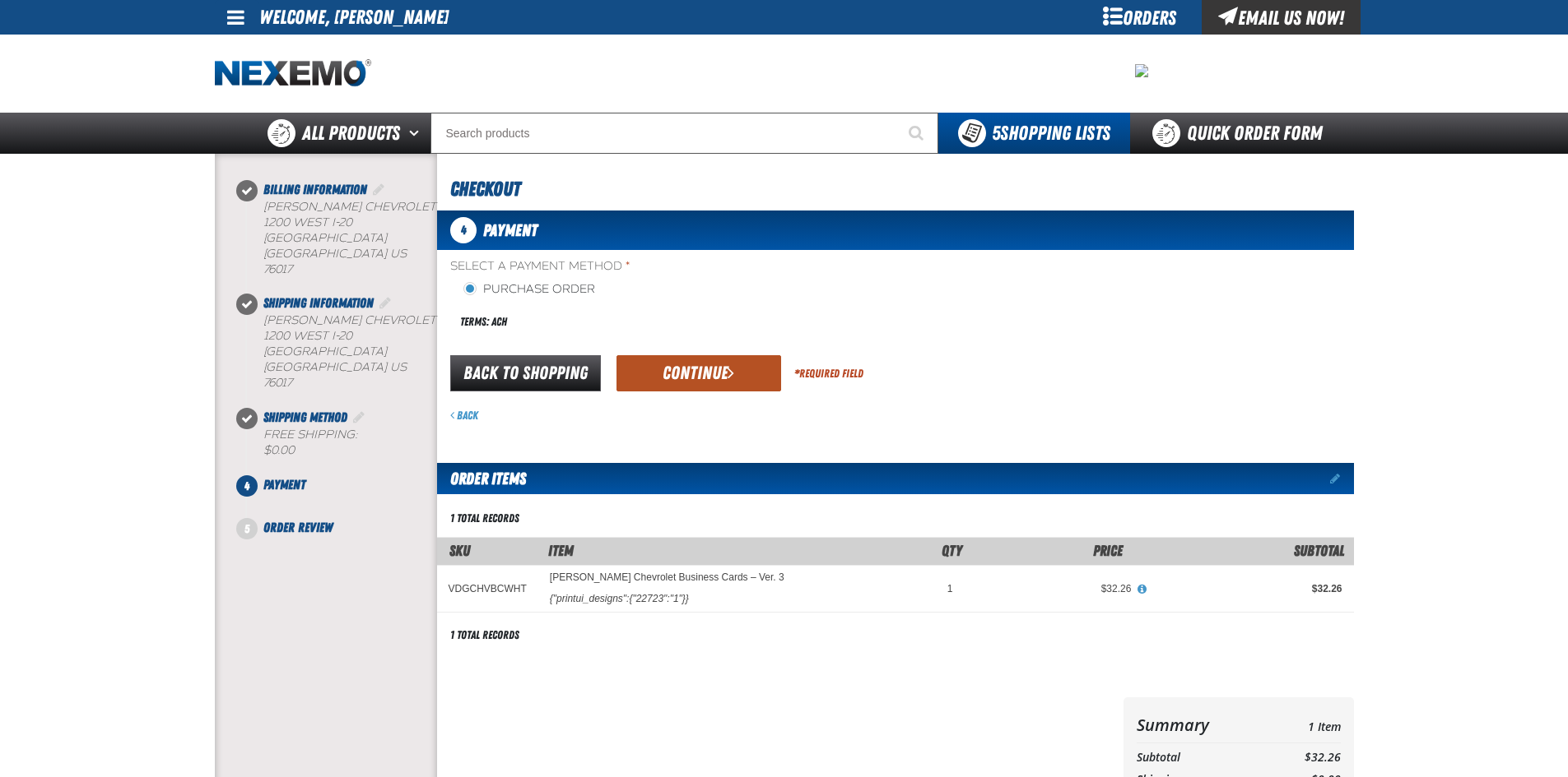
click at [725, 359] on button "Continue" at bounding box center [698, 373] width 164 height 36
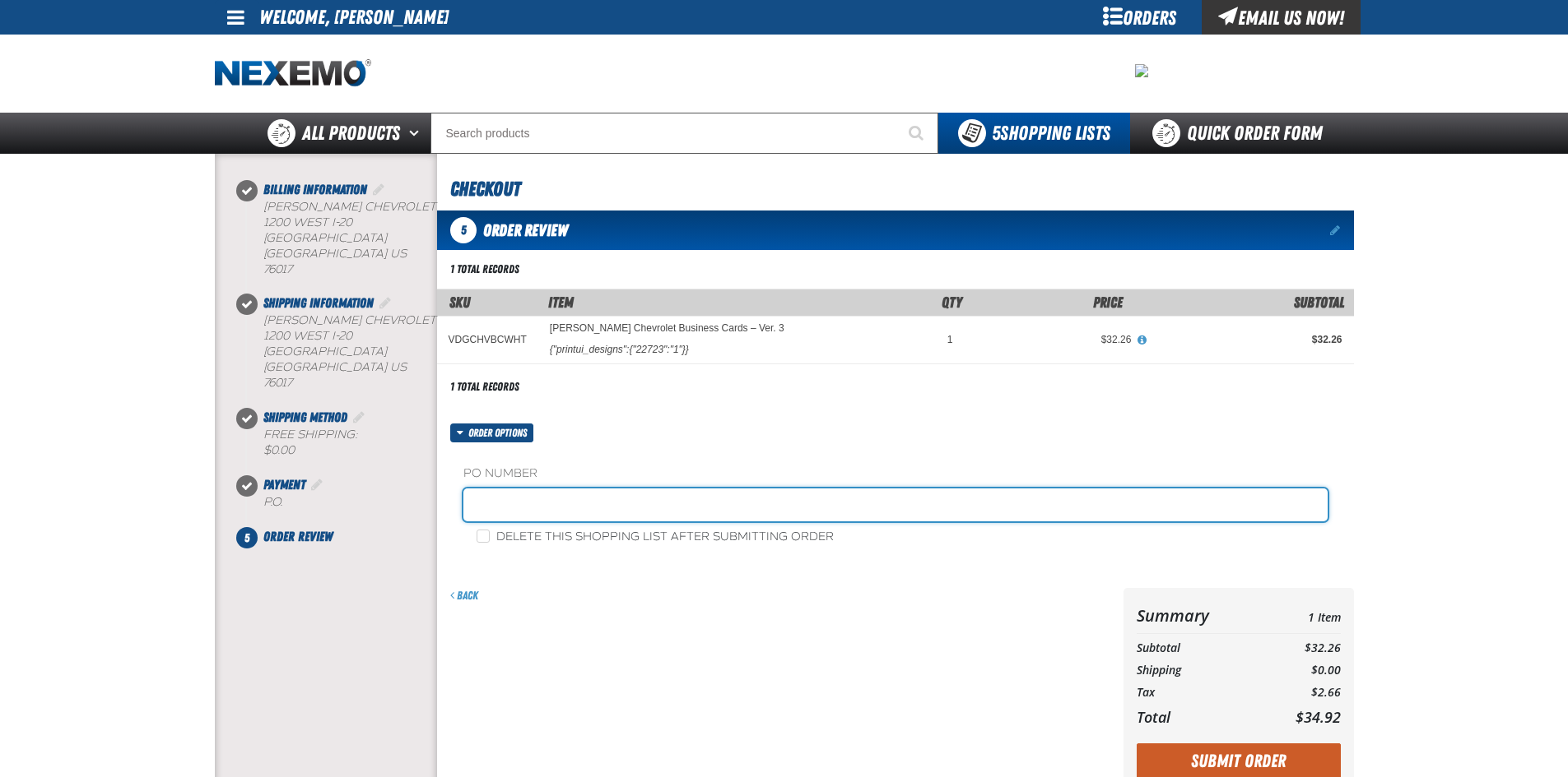
click at [632, 512] on input "text" at bounding box center [895, 505] width 864 height 33
type input "MASSONBURG"
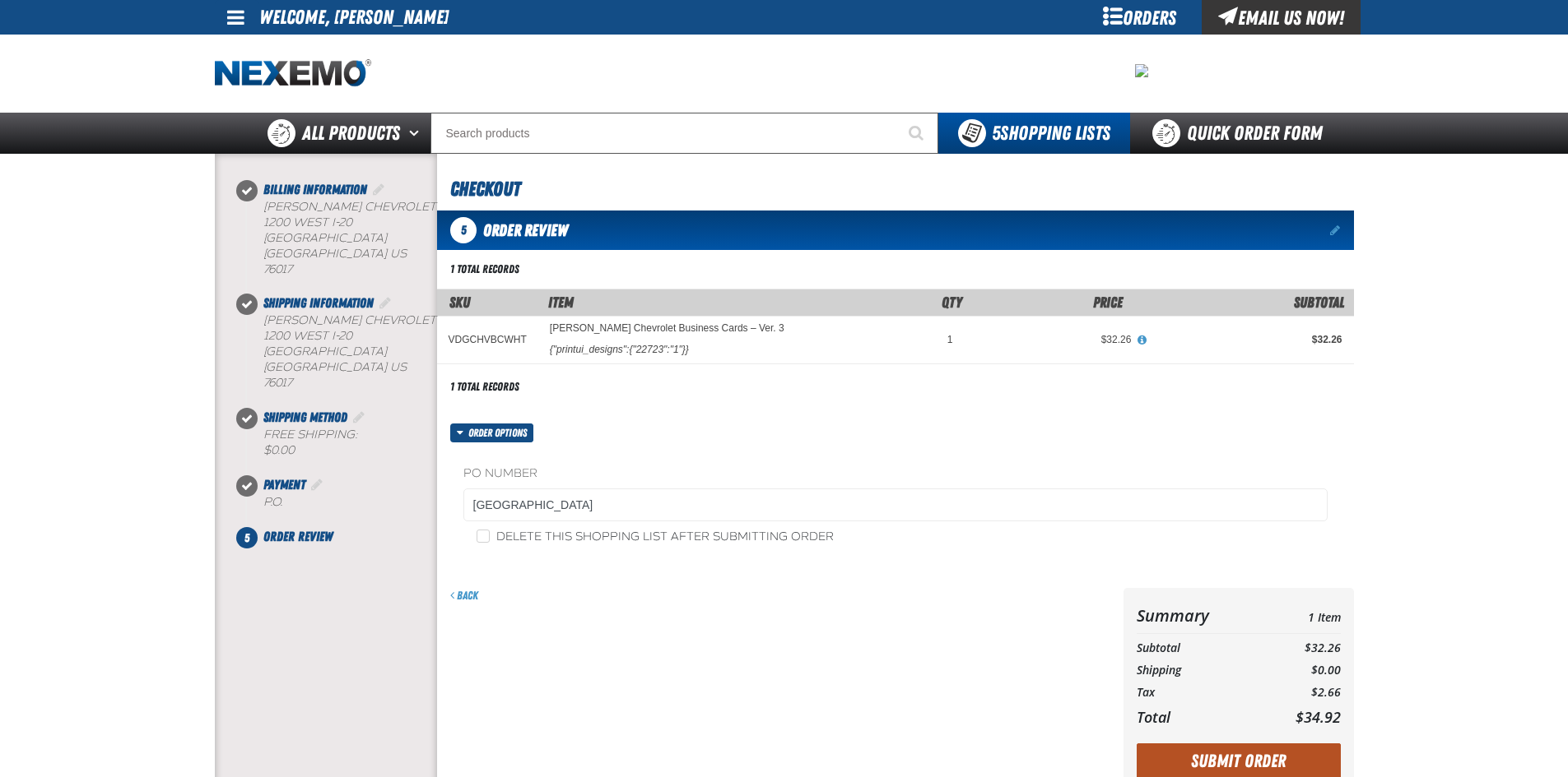
click at [1219, 747] on button "Submit Order" at bounding box center [1238, 761] width 204 height 36
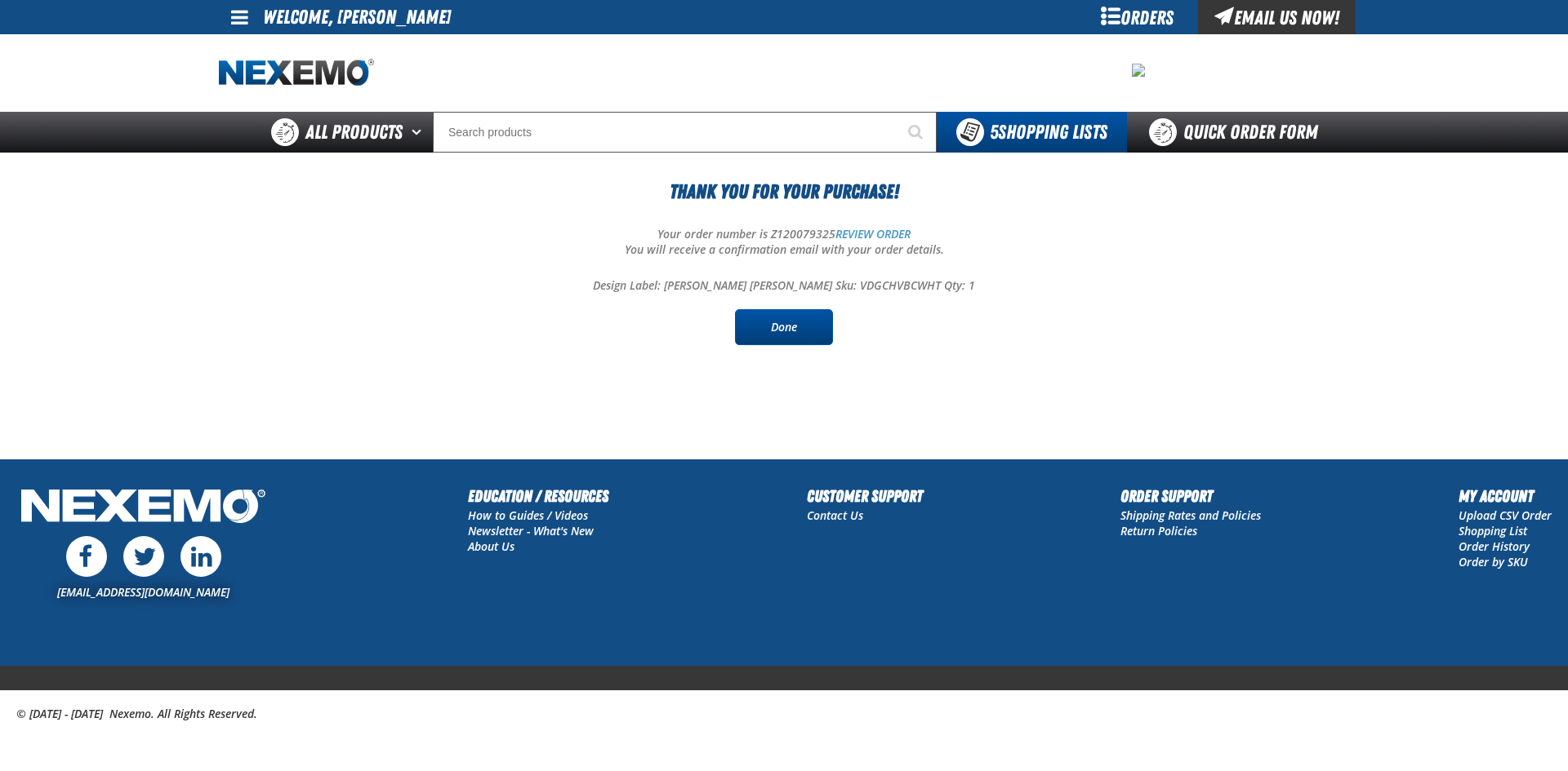
click at [800, 333] on link "Done" at bounding box center [784, 327] width 98 height 36
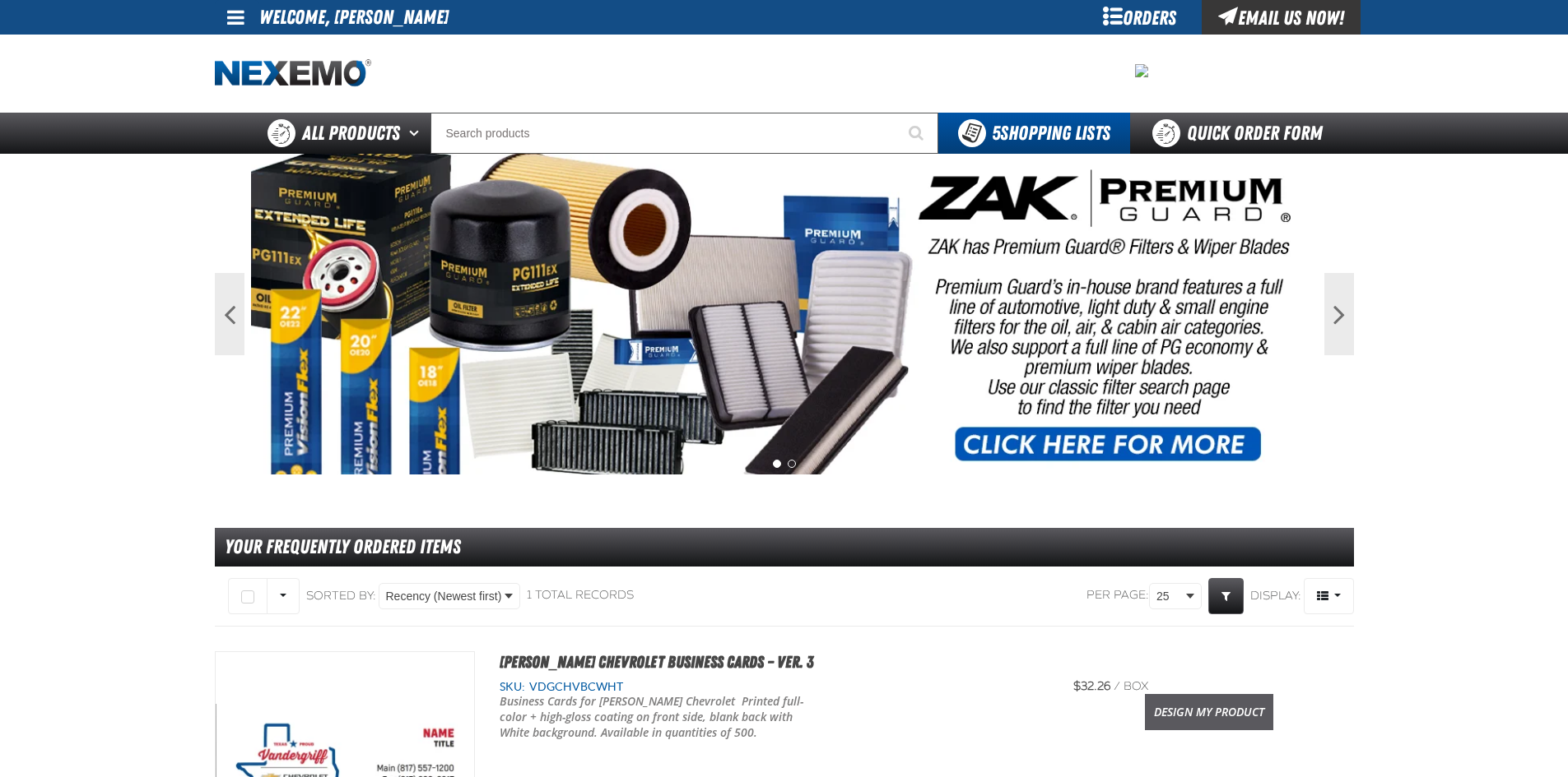
click at [1236, 701] on link "Design My Product" at bounding box center [1208, 712] width 128 height 36
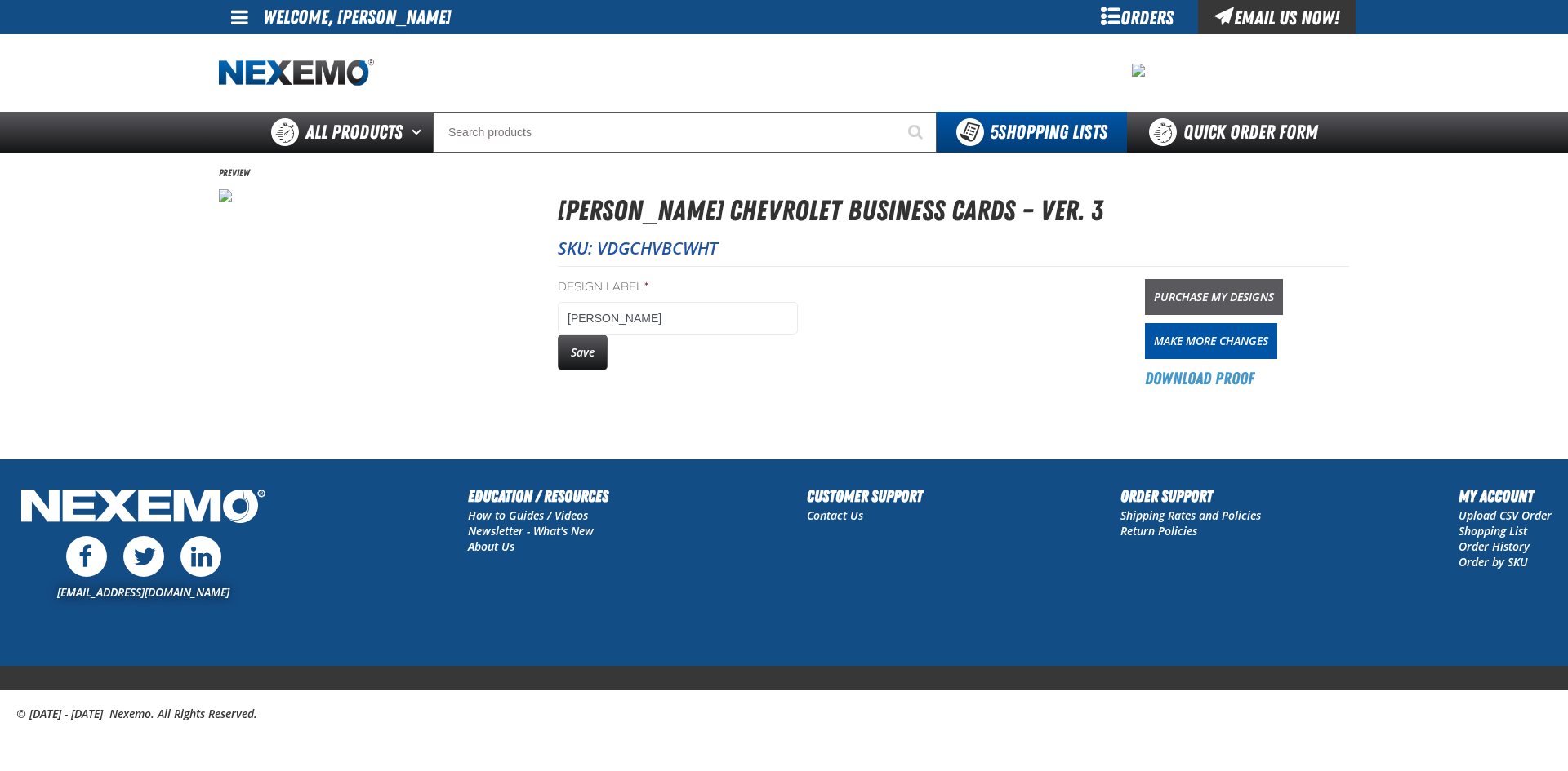
click at [1183, 297] on link "Purchase My Designs" at bounding box center [1214, 297] width 138 height 36
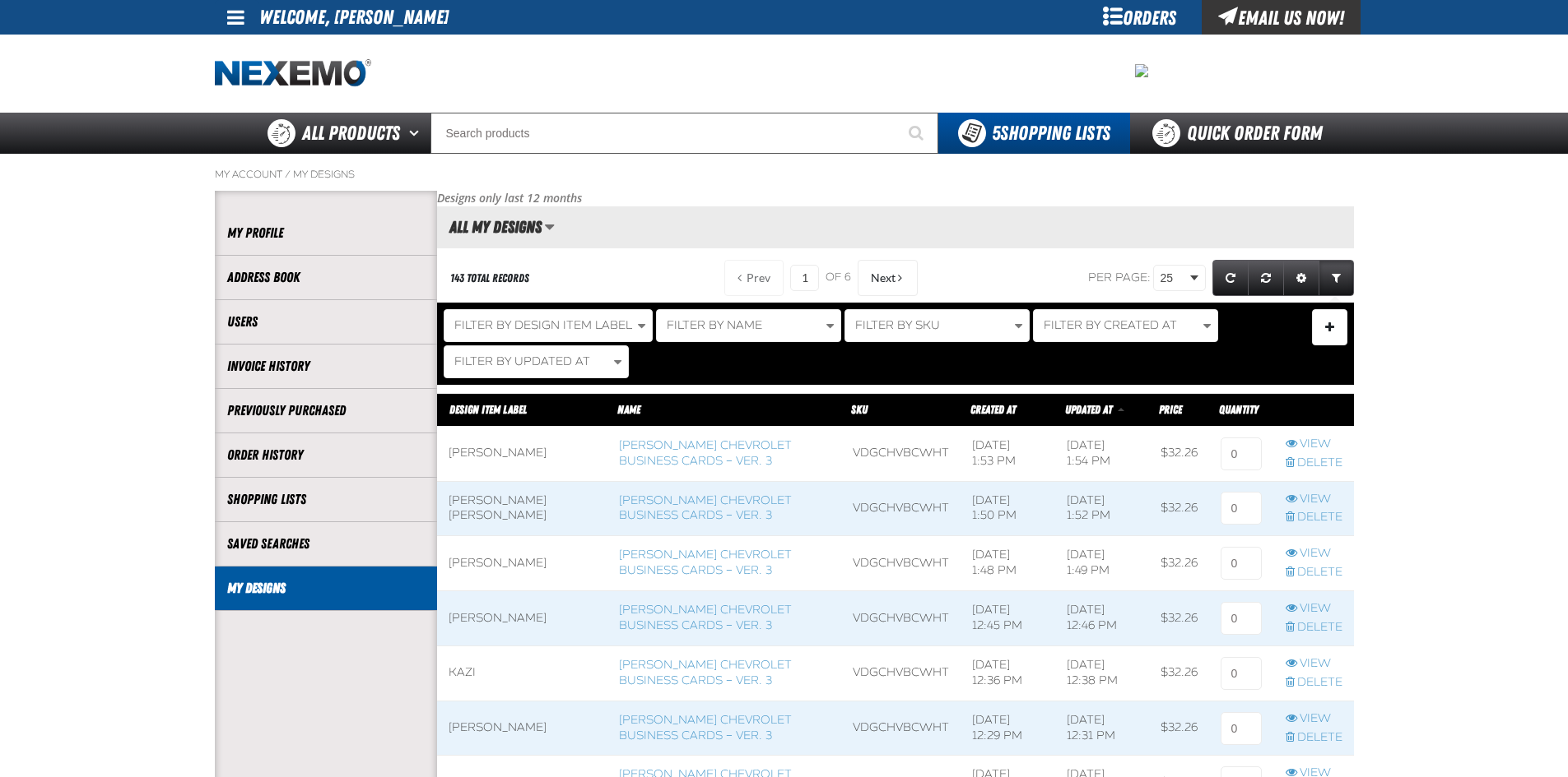
scroll to position [1, 1]
click at [1244, 447] on input at bounding box center [1241, 454] width 41 height 33
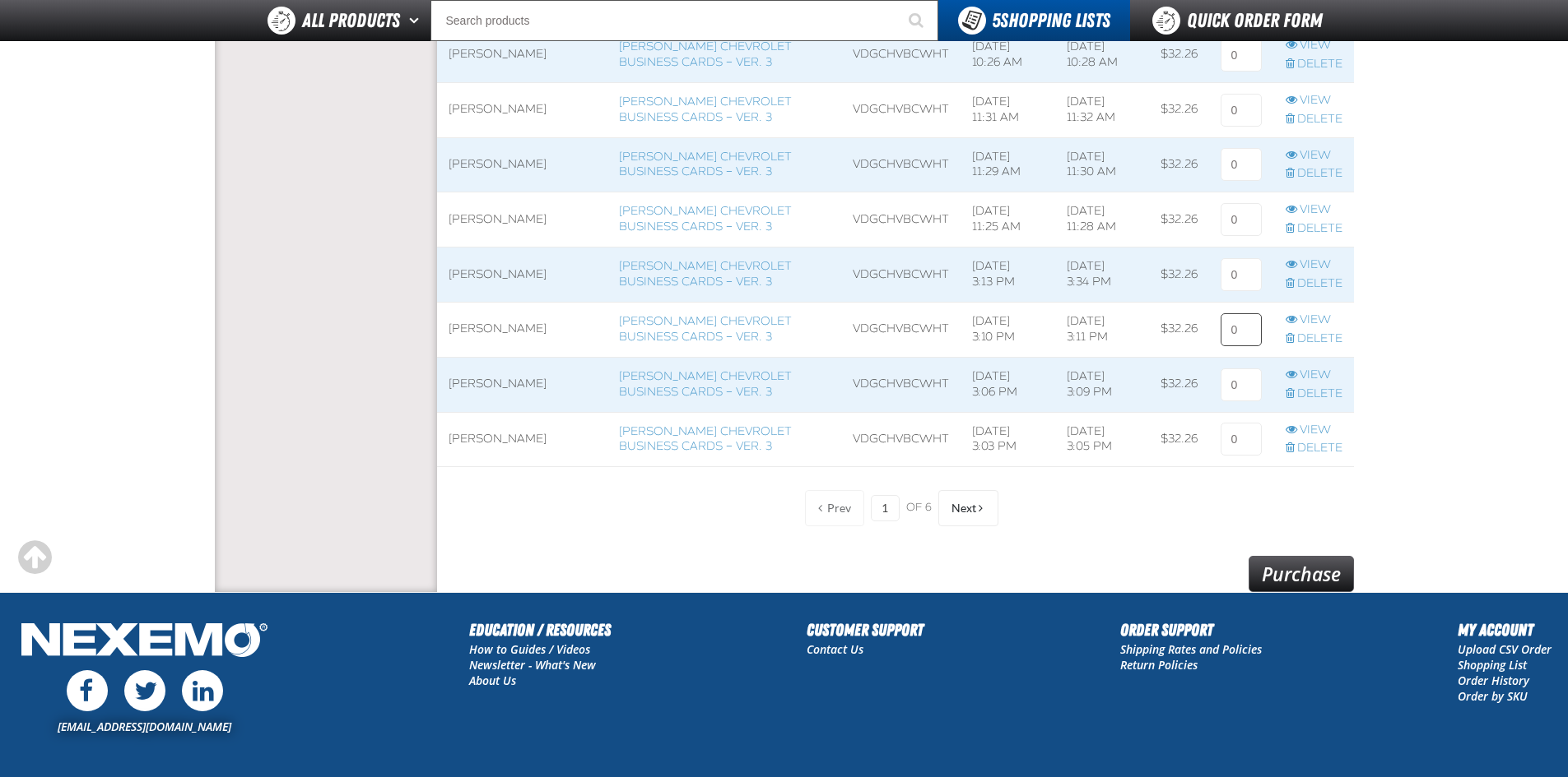
scroll to position [1422, 0]
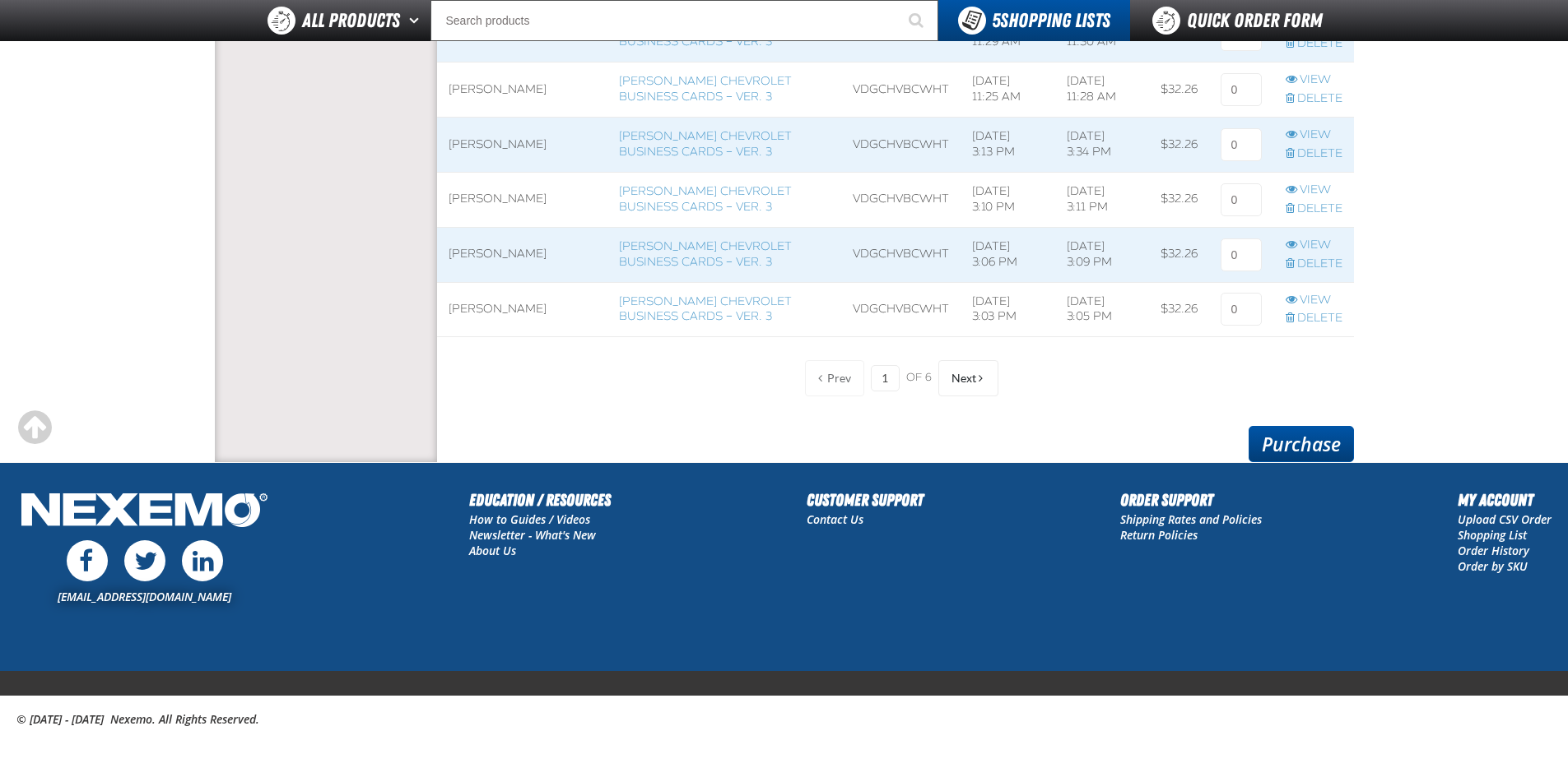
type input "1"
click at [1287, 435] on link "Purchase" at bounding box center [1301, 444] width 106 height 36
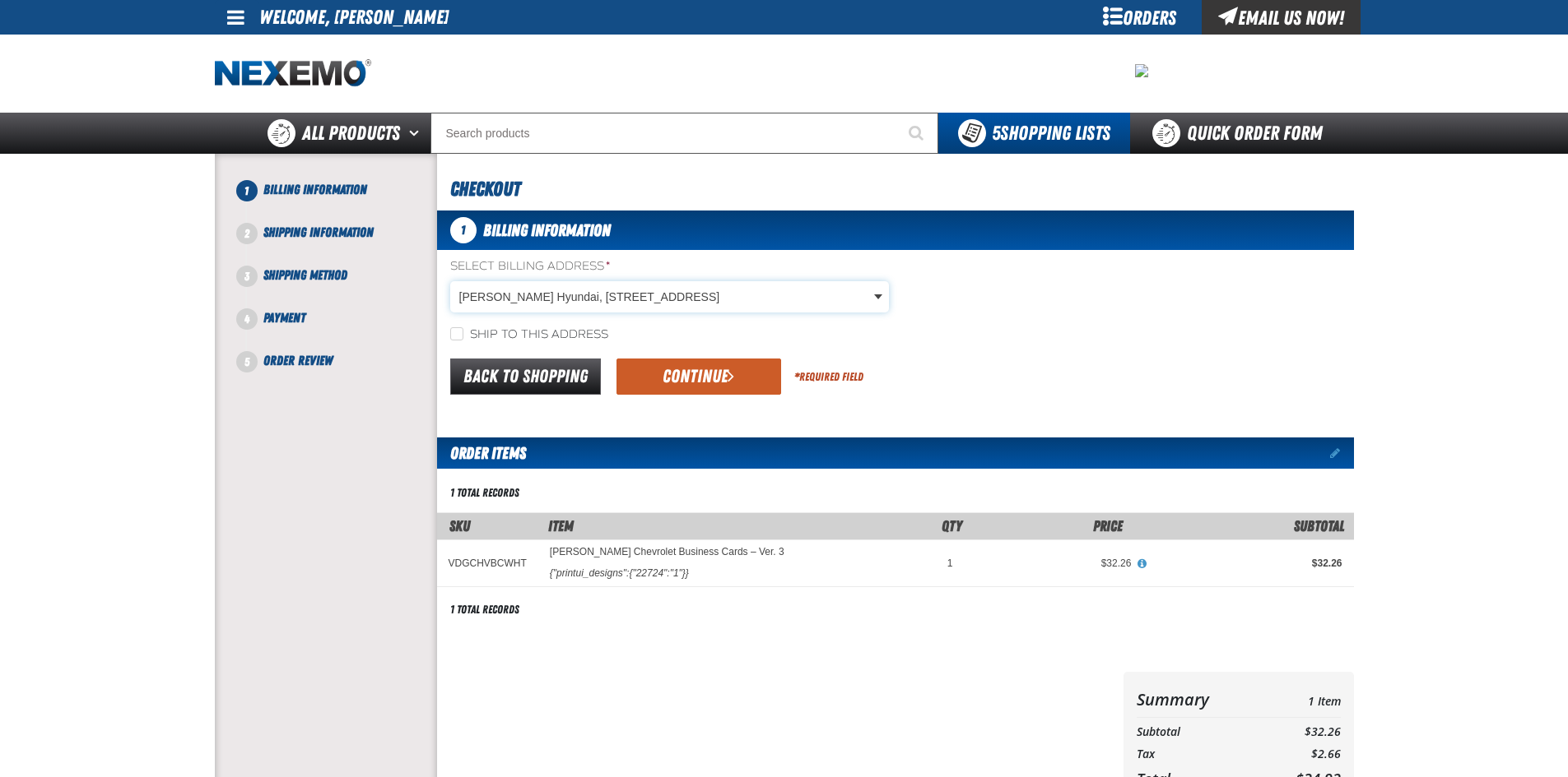
click at [681, 311] on body "Skip to Main Content Staging Site 5.1 Upgrade Site My Account My Account Suppor…" at bounding box center [784, 563] width 1568 height 1127
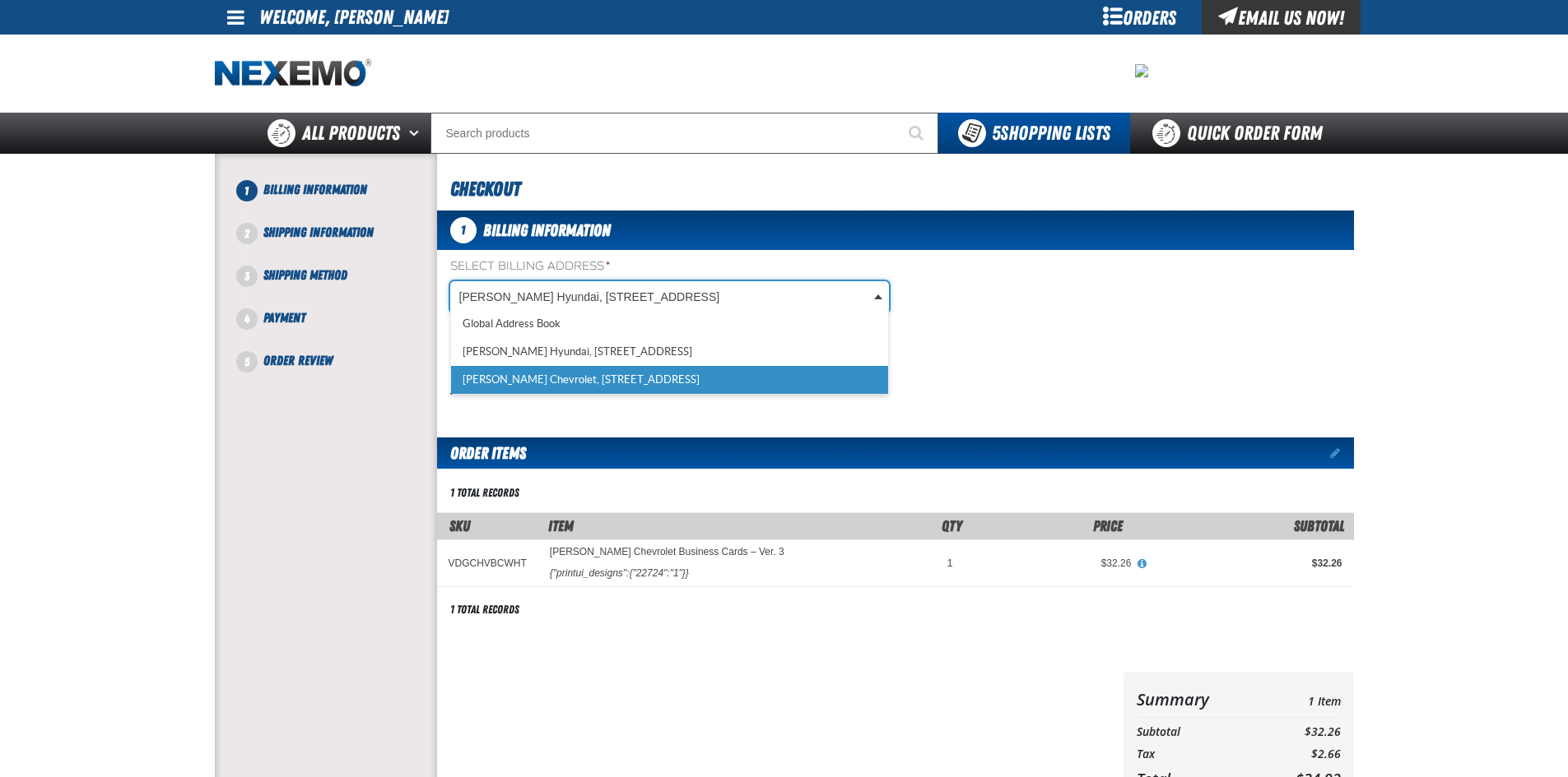
scroll to position [0, 8]
select select "a_257"
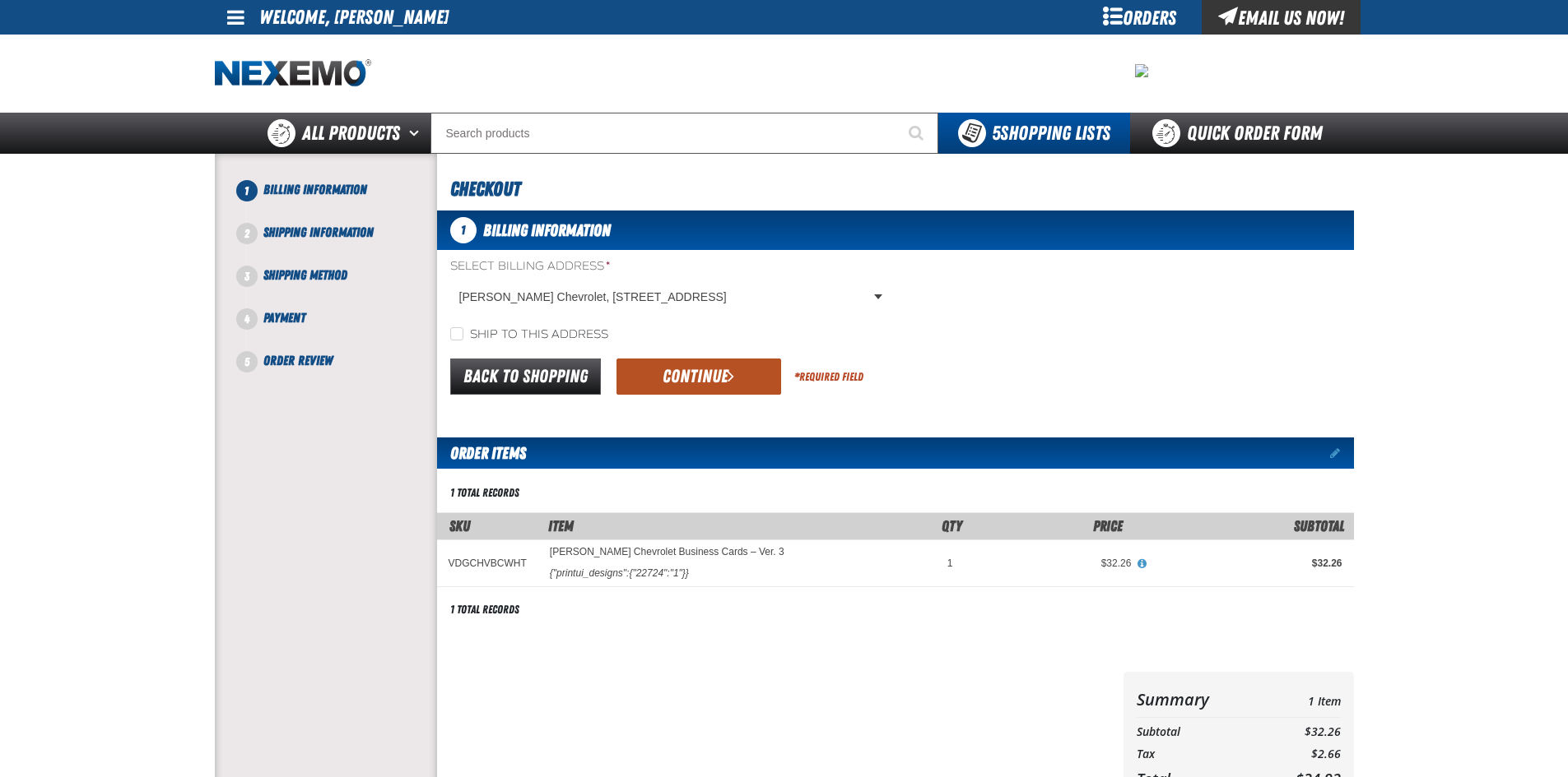
click at [685, 369] on button "Continue" at bounding box center [698, 376] width 164 height 36
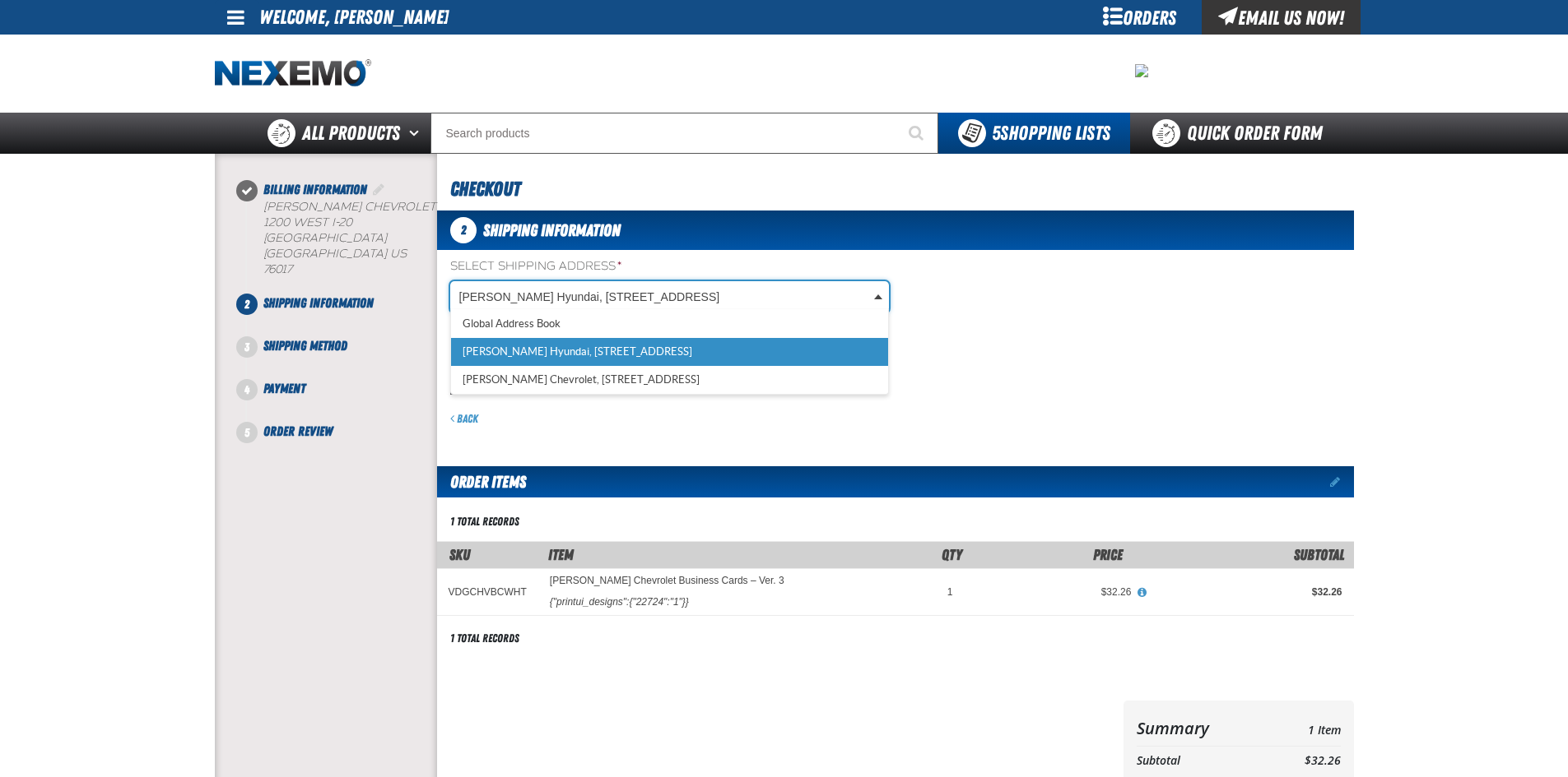
click at [619, 298] on body "Skip to Main Content Staging Site 5.1 Upgrade Site My Account My Account Suppor…" at bounding box center [784, 578] width 1568 height 1156
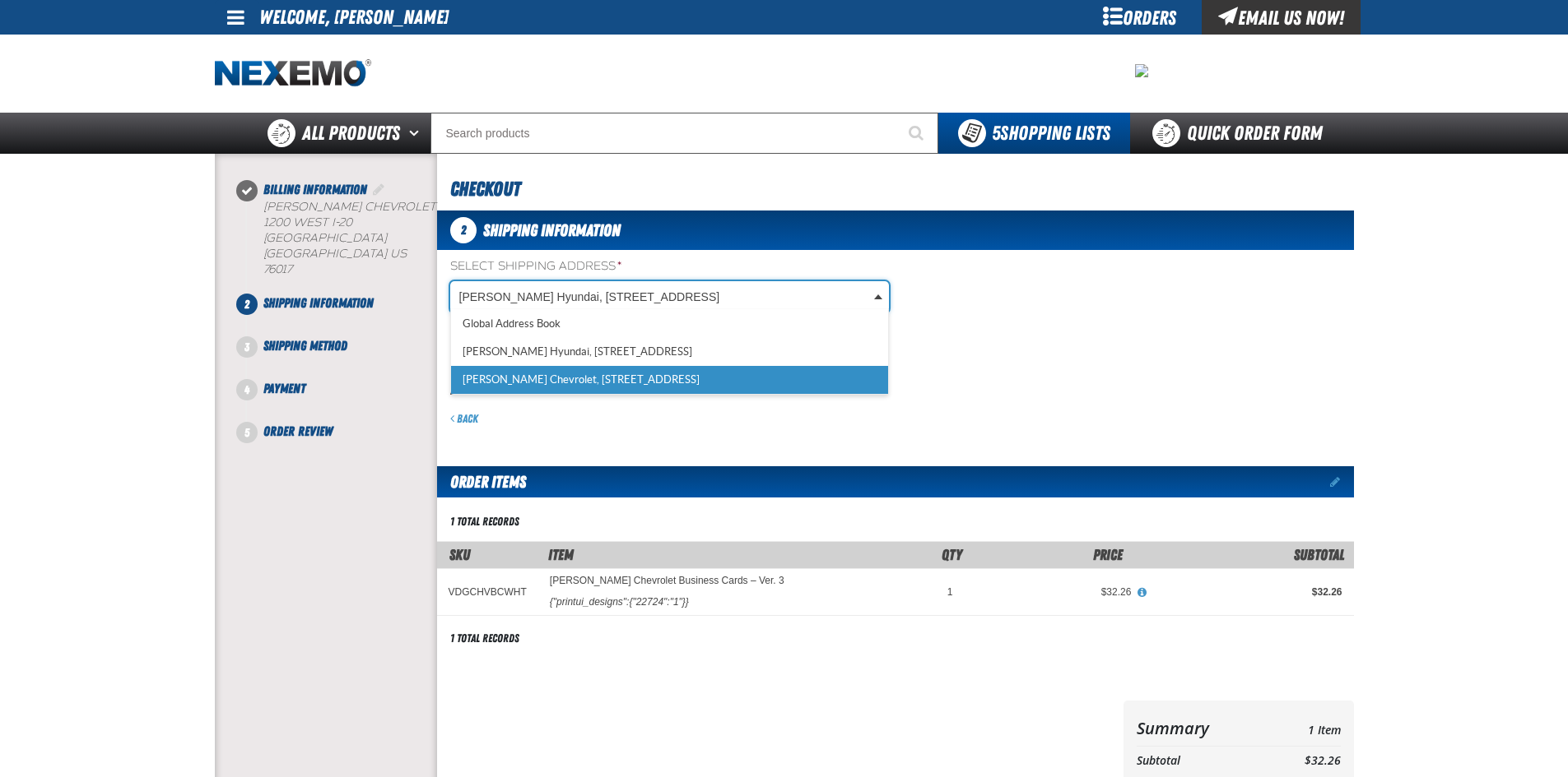
select select "a_257"
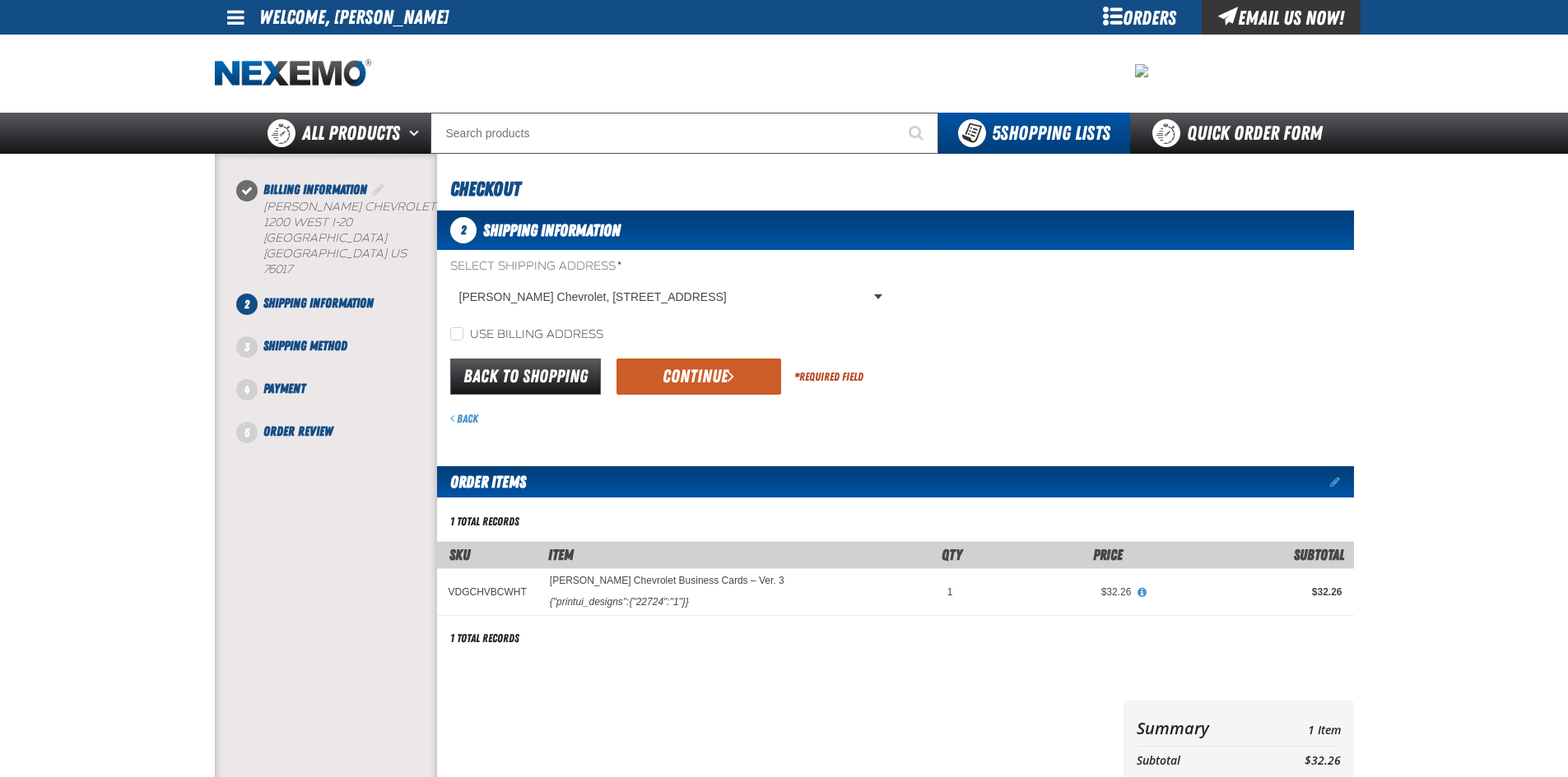
click at [646, 364] on button "Continue" at bounding box center [698, 376] width 164 height 36
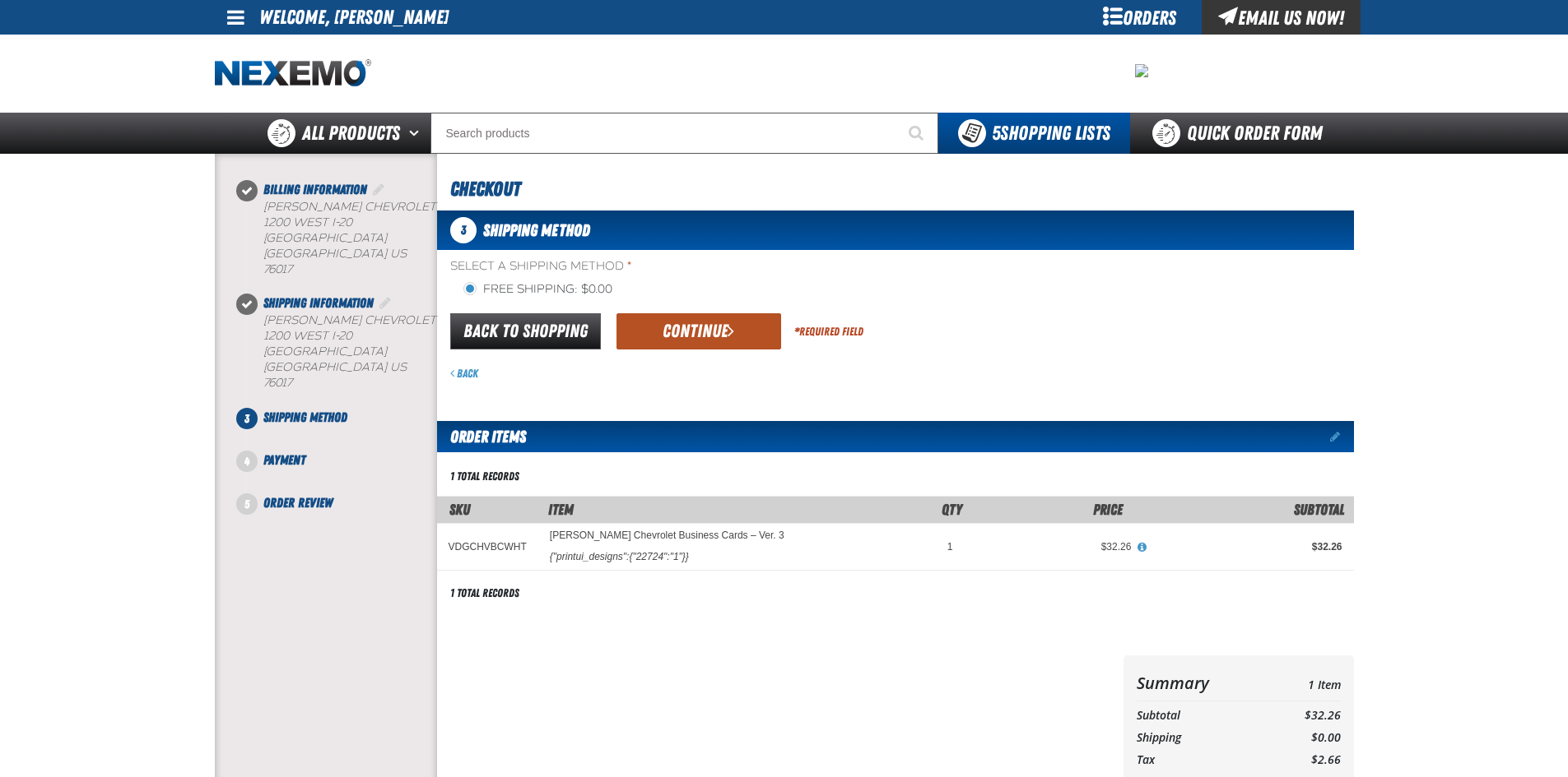
click at [633, 329] on button "Continue" at bounding box center [698, 331] width 164 height 36
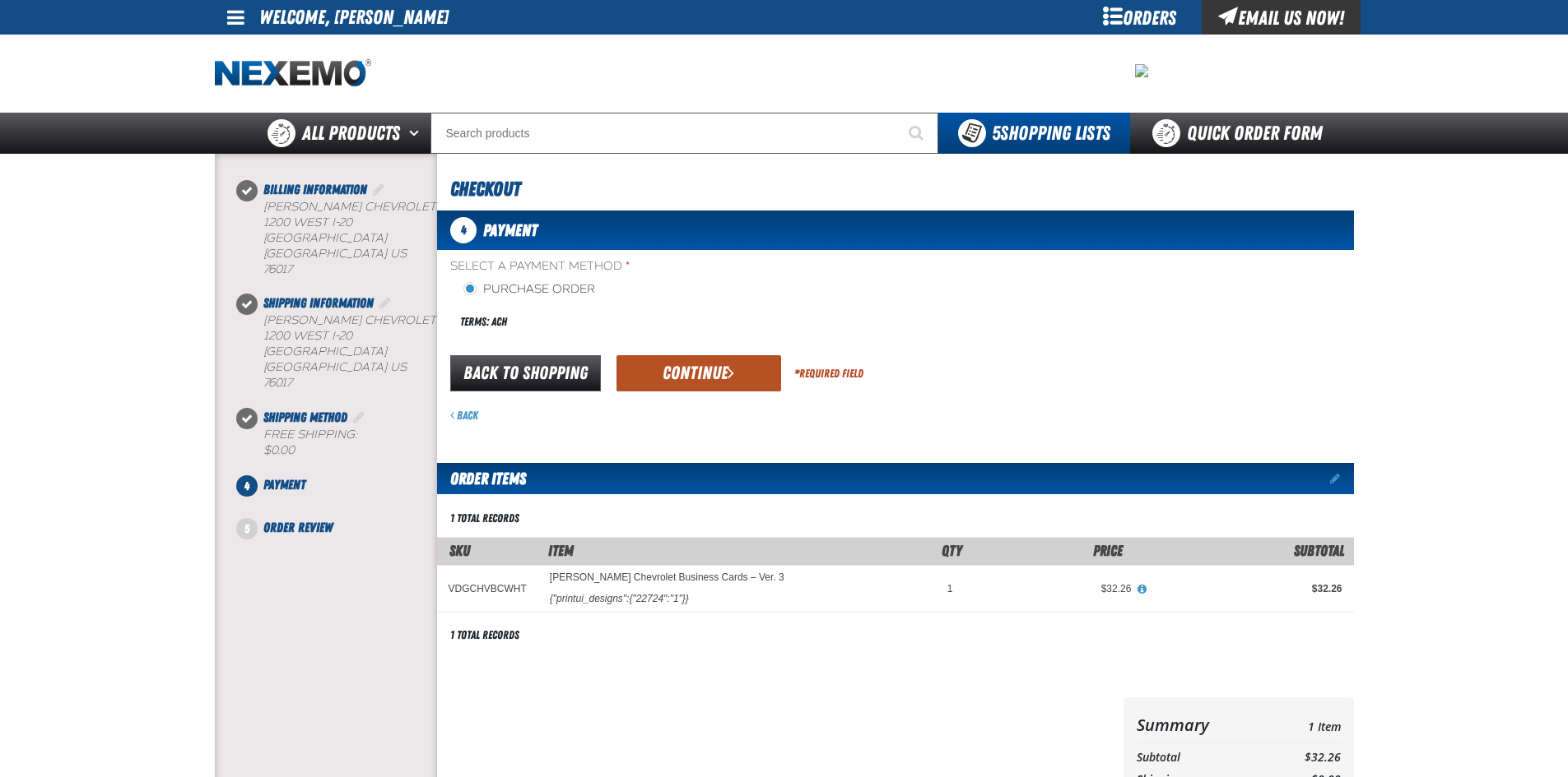
click at [678, 371] on button "Continue" at bounding box center [698, 373] width 164 height 36
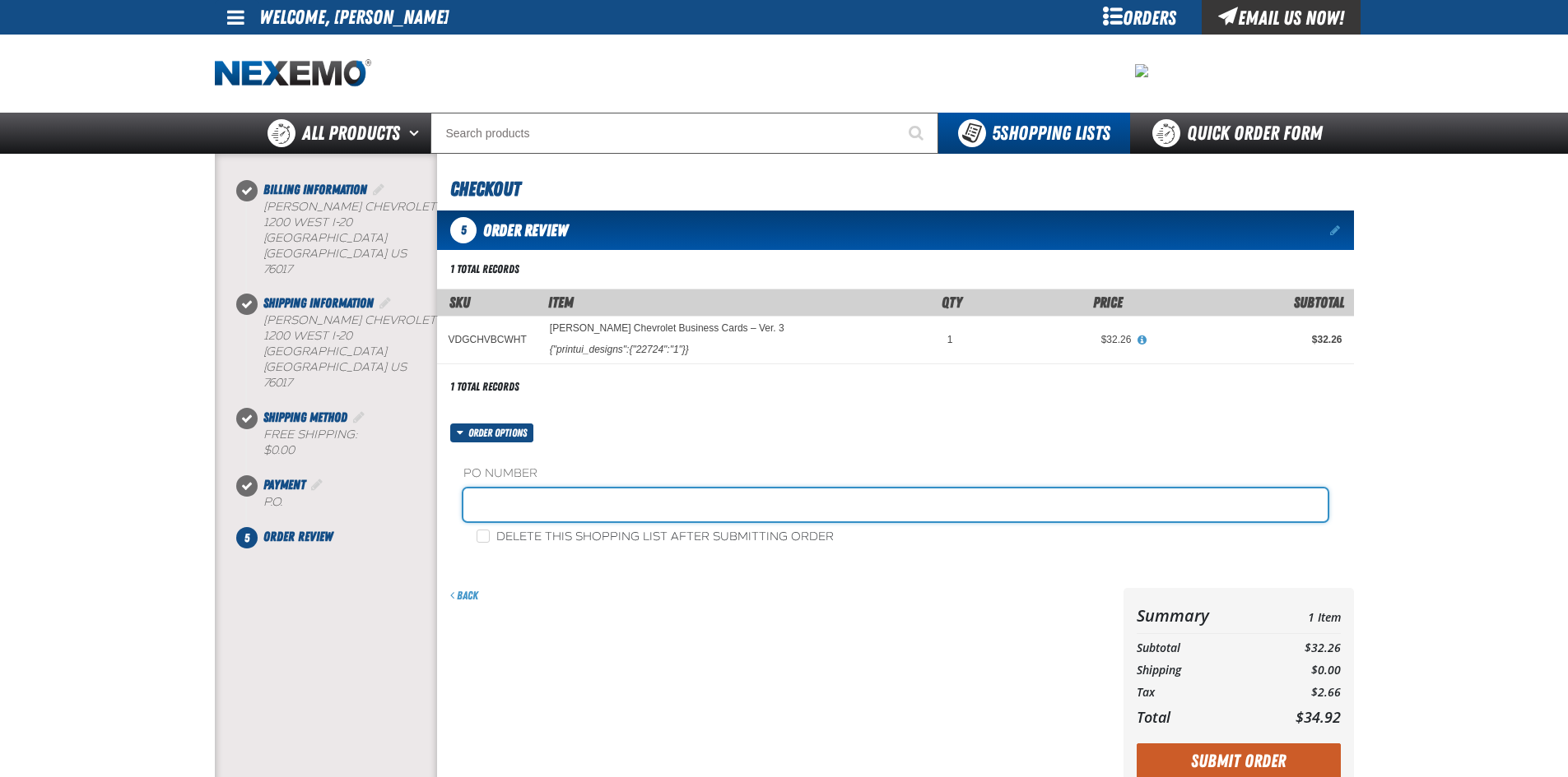
click at [564, 501] on input "text" at bounding box center [895, 505] width 864 height 33
type input "bullard"
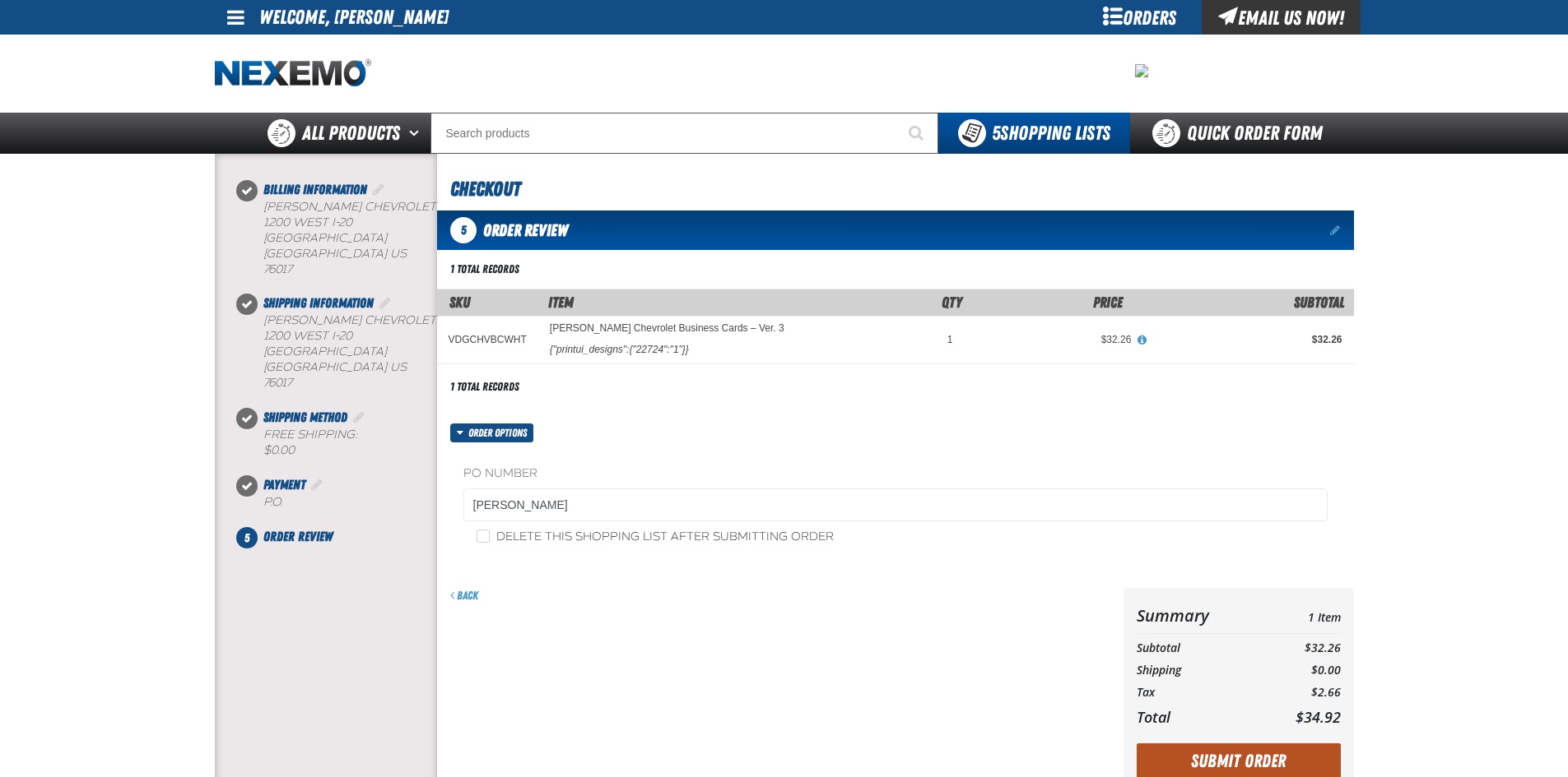
click at [1285, 759] on button "Submit Order" at bounding box center [1238, 761] width 204 height 36
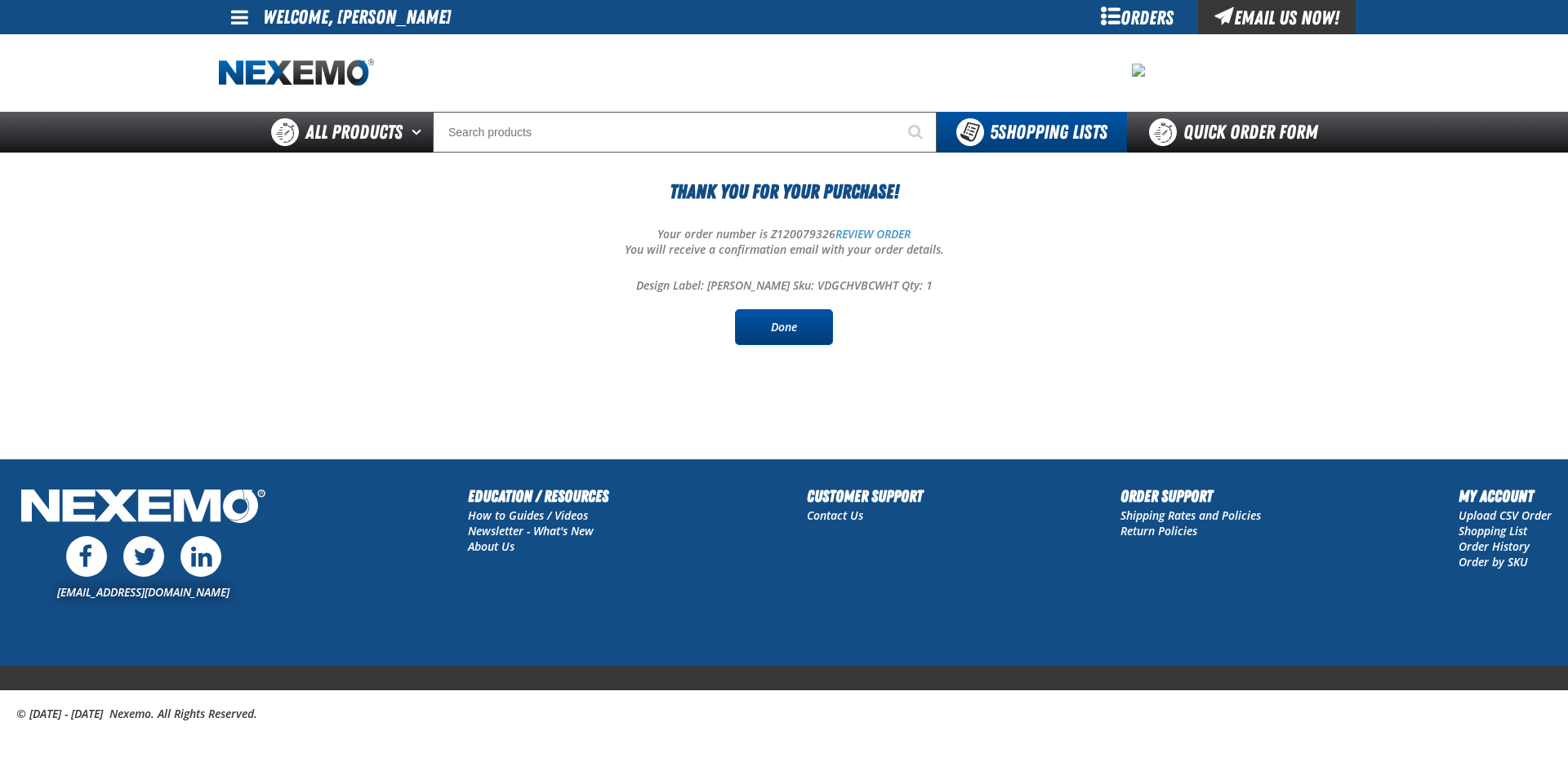
click at [795, 318] on link "Done" at bounding box center [784, 327] width 98 height 36
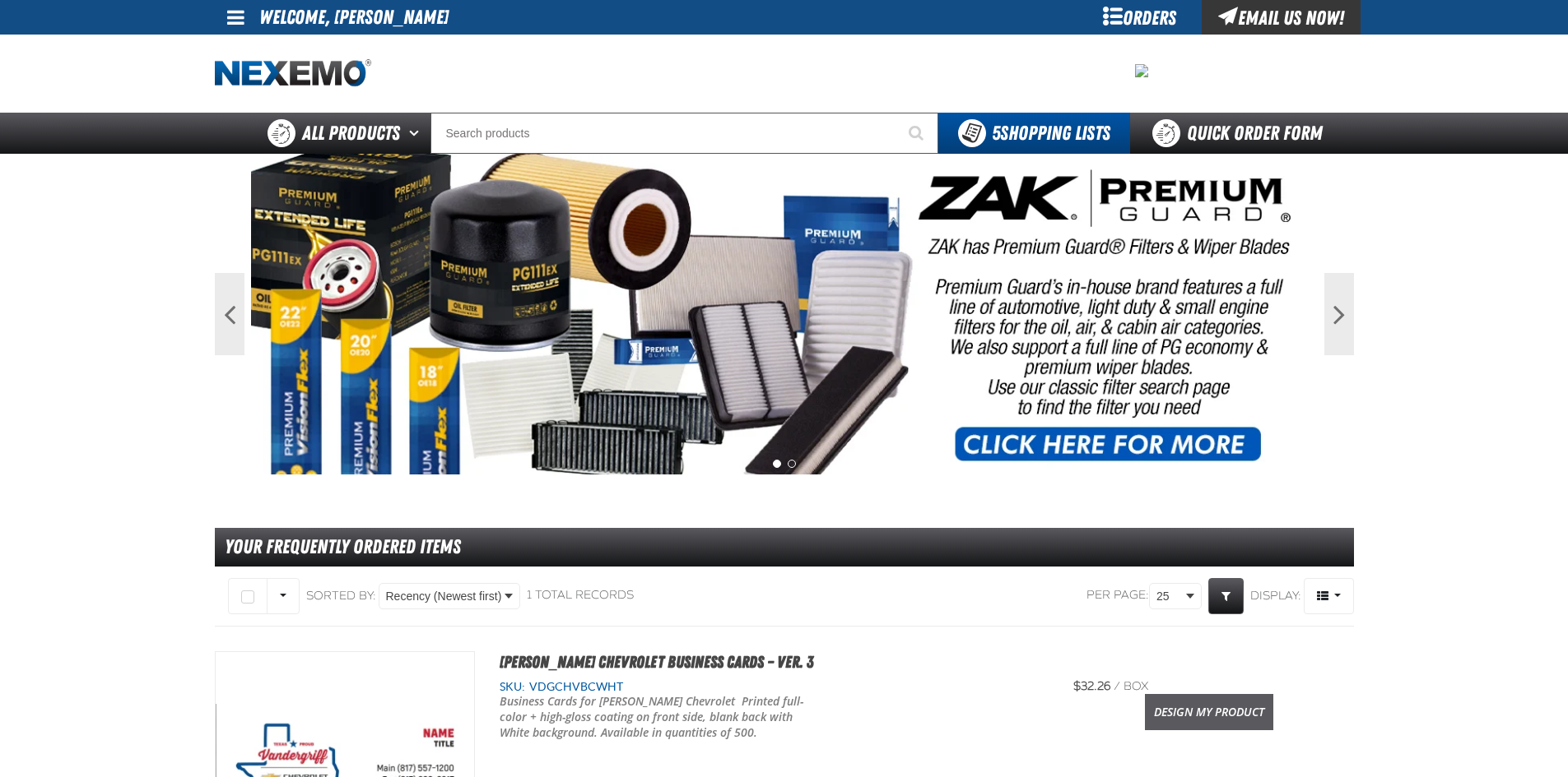
click at [1236, 719] on link "Design My Product" at bounding box center [1208, 712] width 128 height 36
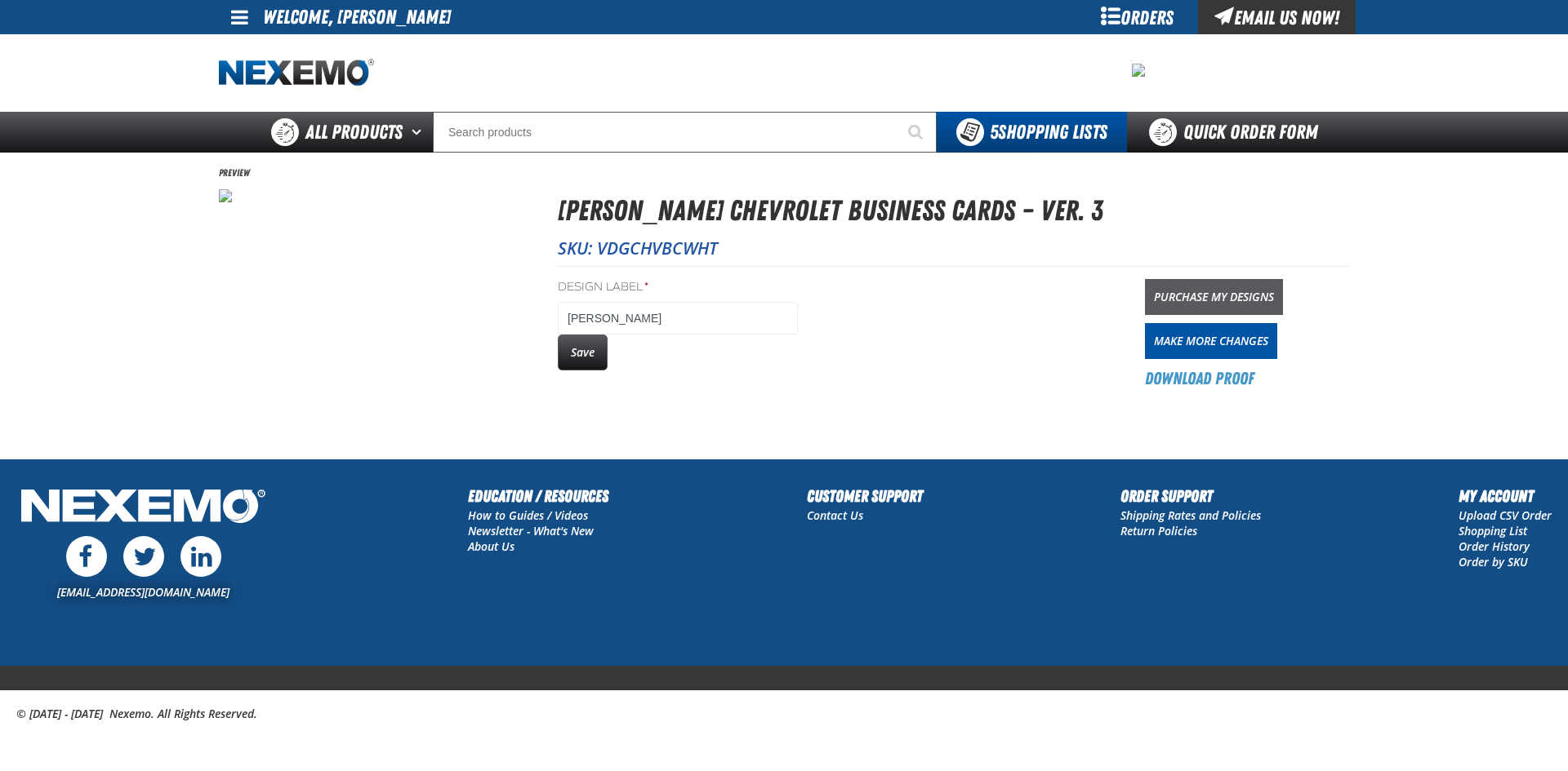
click at [1236, 296] on link "Purchase My Designs" at bounding box center [1214, 297] width 138 height 36
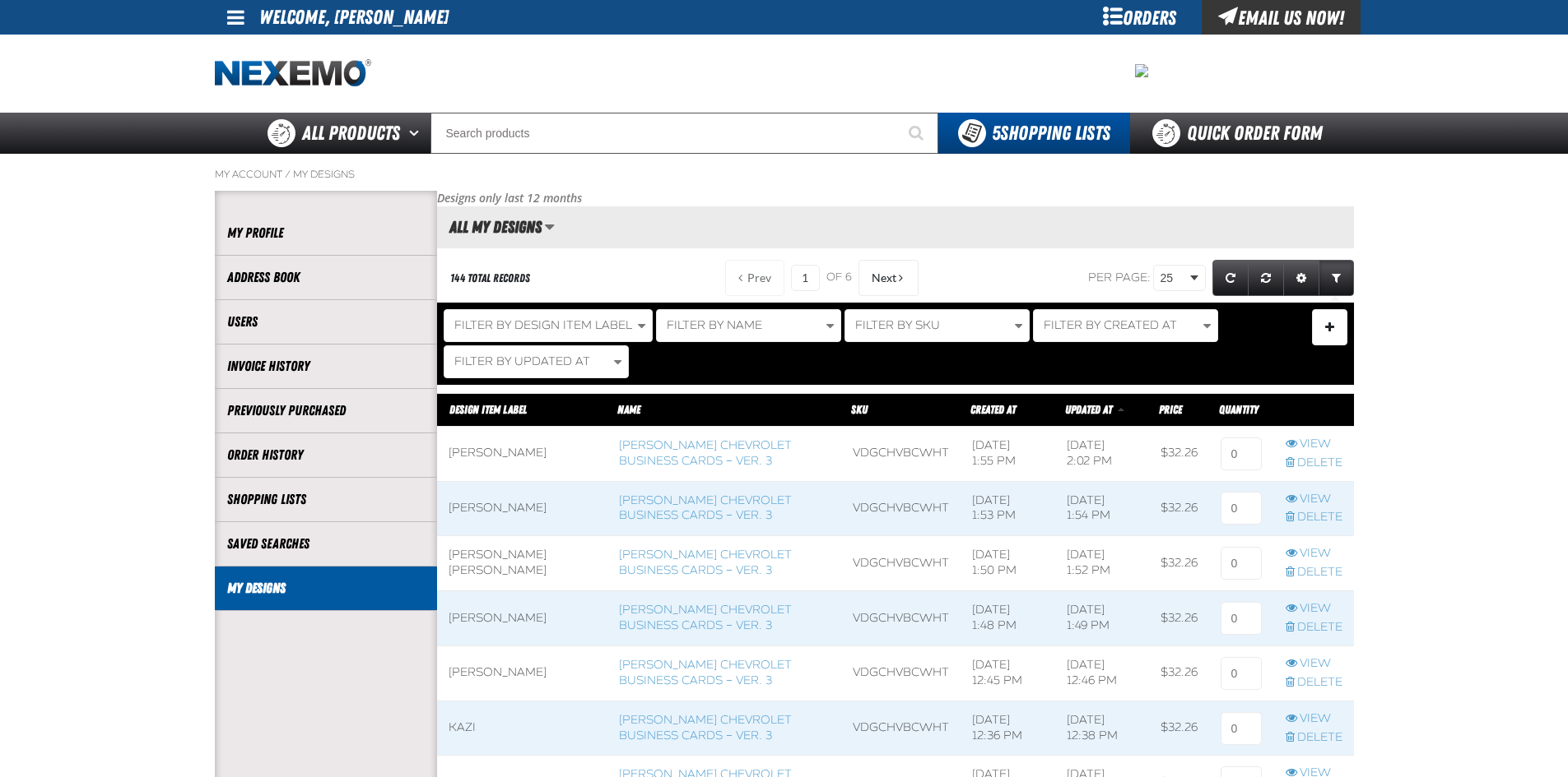
scroll to position [1, 1]
click at [1230, 456] on input at bounding box center [1241, 454] width 41 height 33
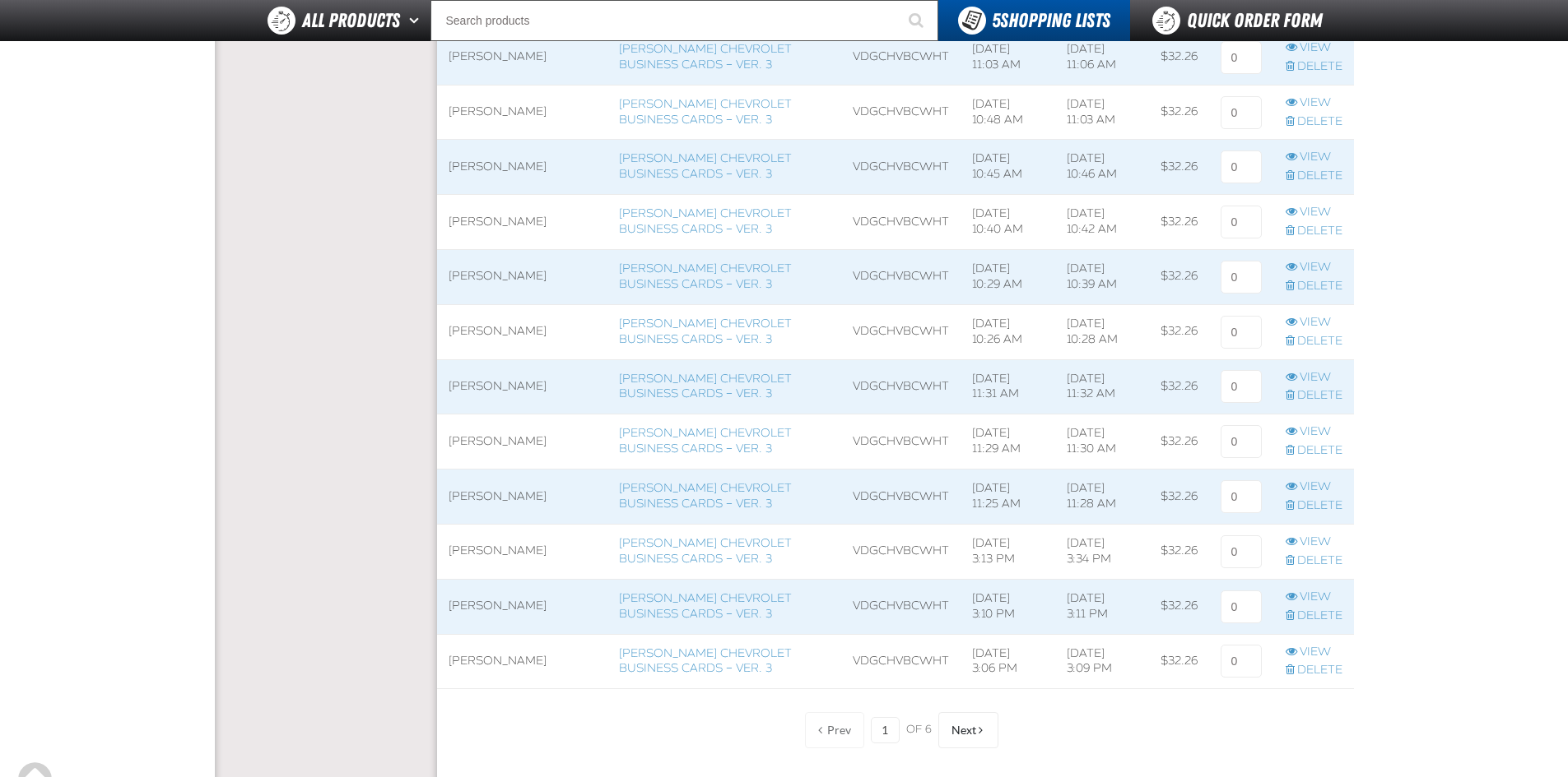
scroll to position [1422, 0]
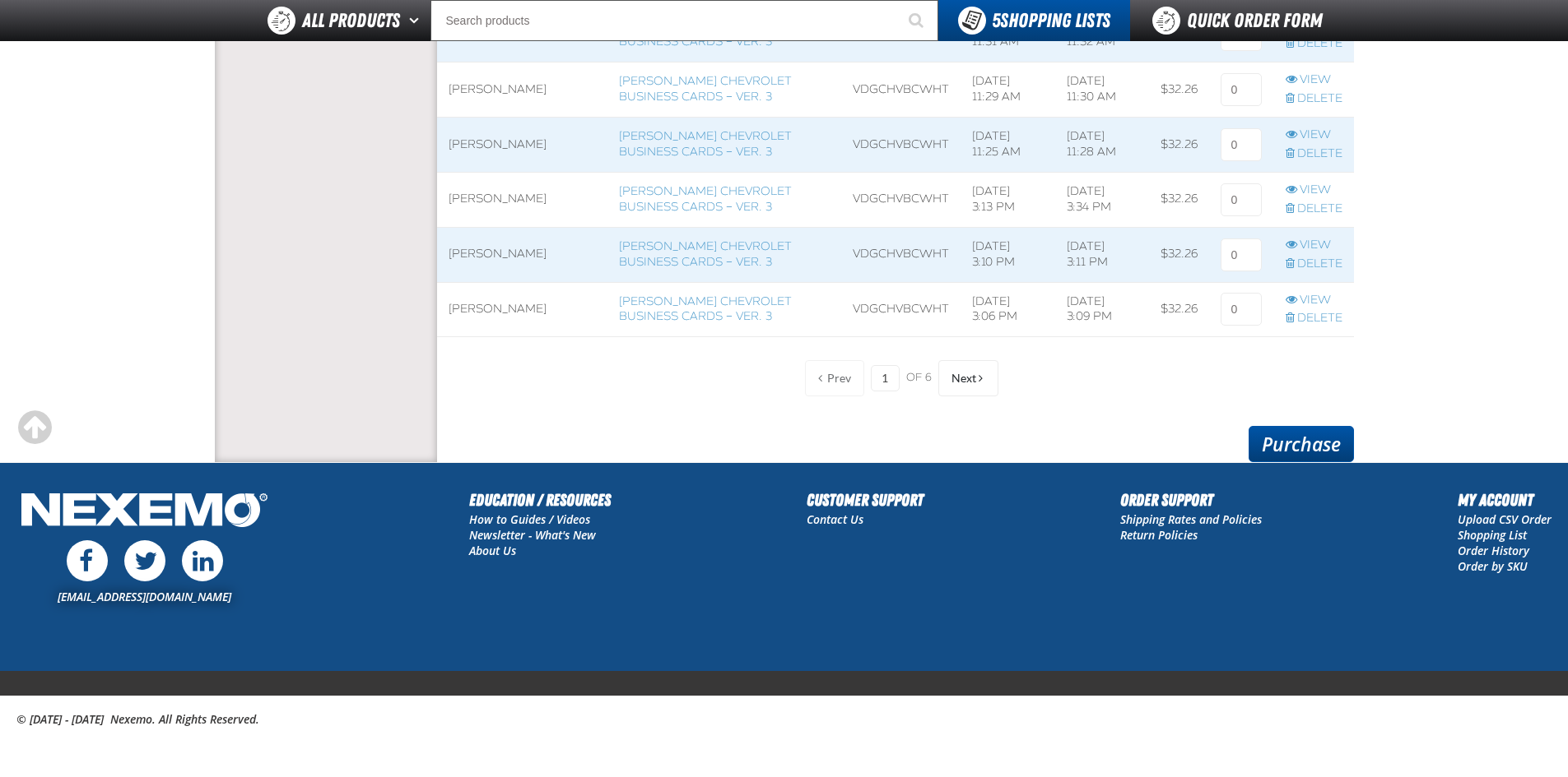
type input "1"
click at [1287, 440] on link "Purchase" at bounding box center [1301, 444] width 106 height 36
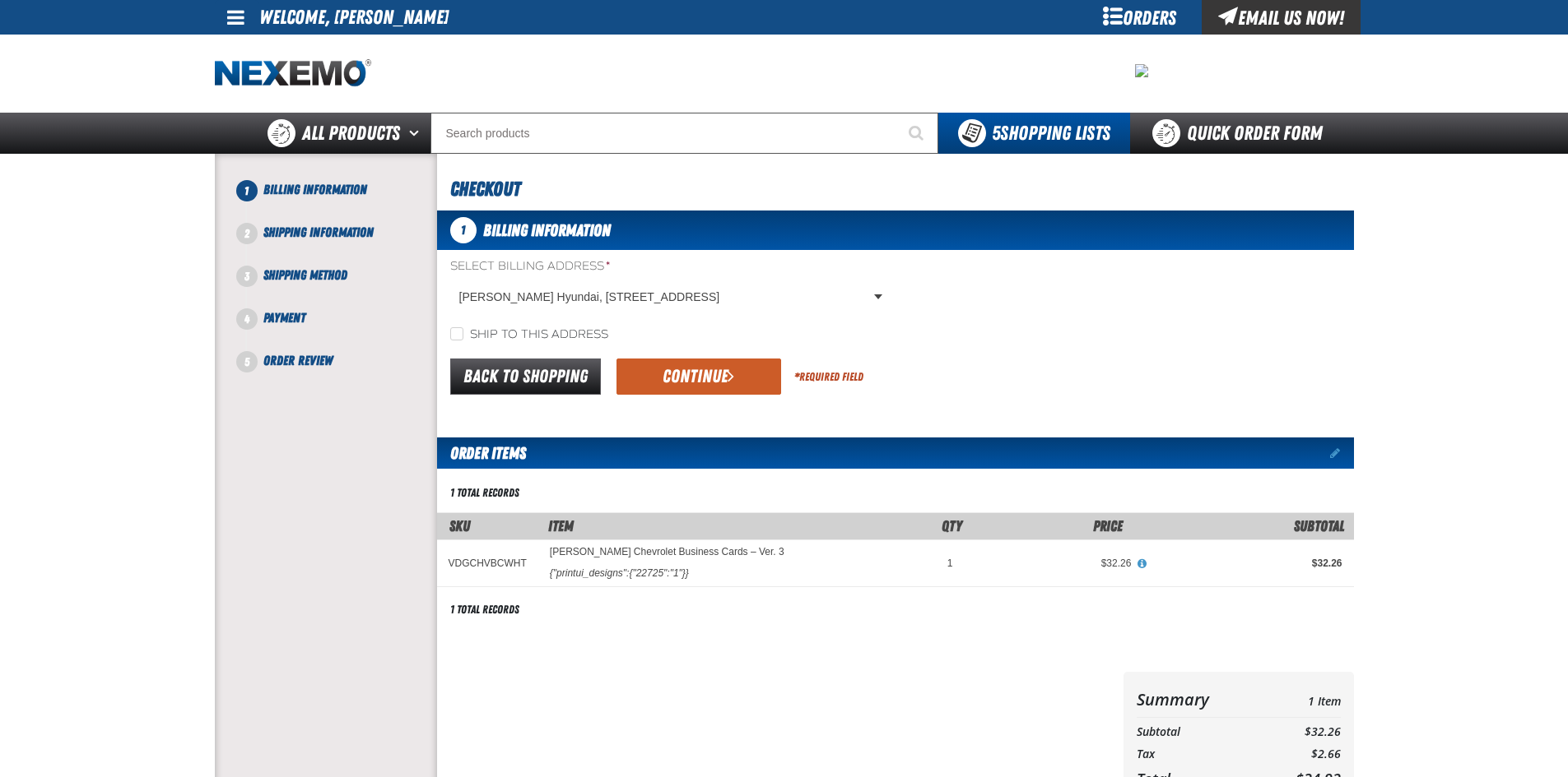
click at [665, 272] on label "Select Billing Address *" at bounding box center [669, 267] width 439 height 16
click at [667, 282] on body "Skip to Main Content Staging Site 5.1 Upgrade Site My Account My Account Suppor…" at bounding box center [784, 563] width 1568 height 1127
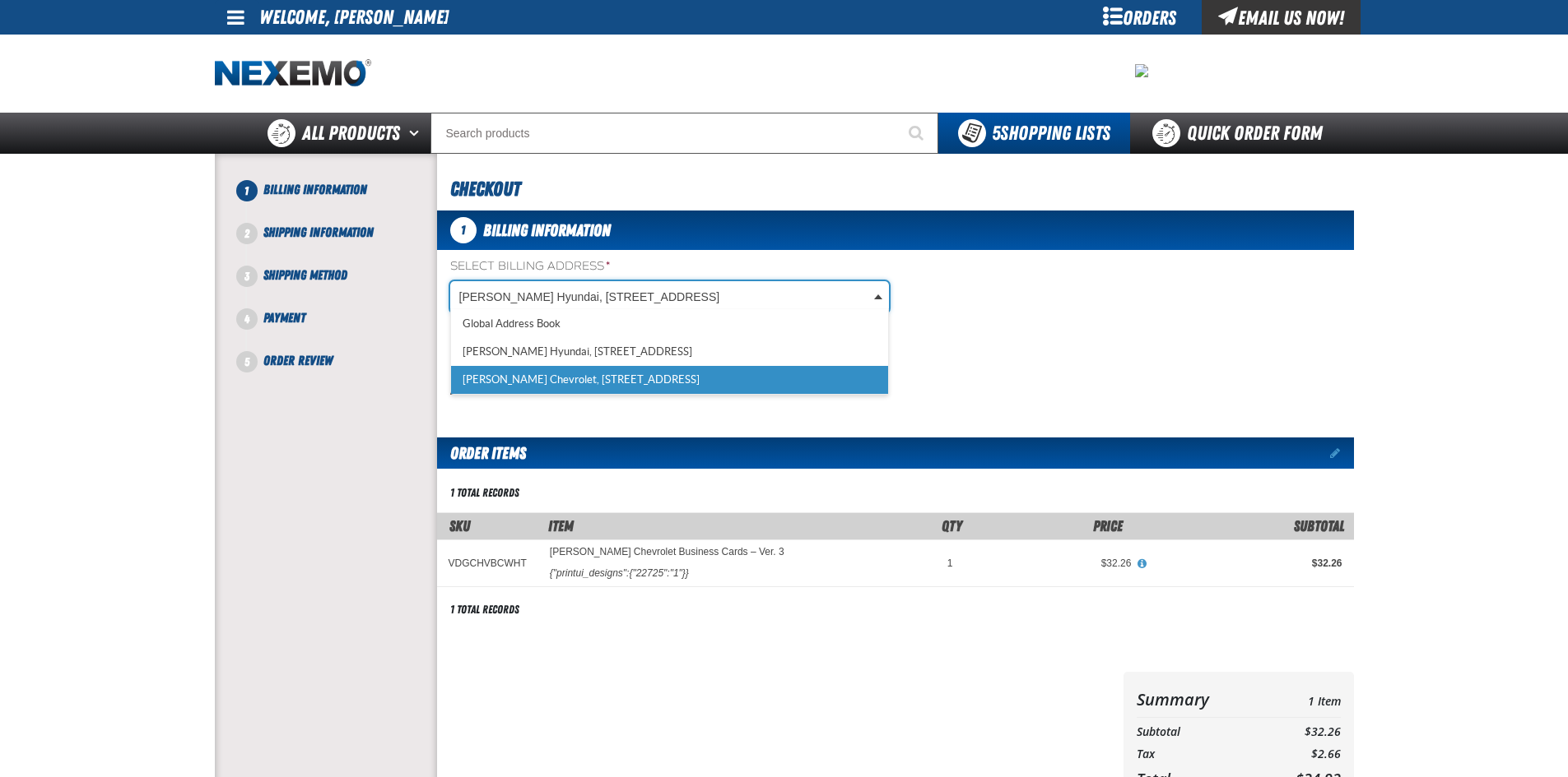
scroll to position [0, 8]
select select "a_257"
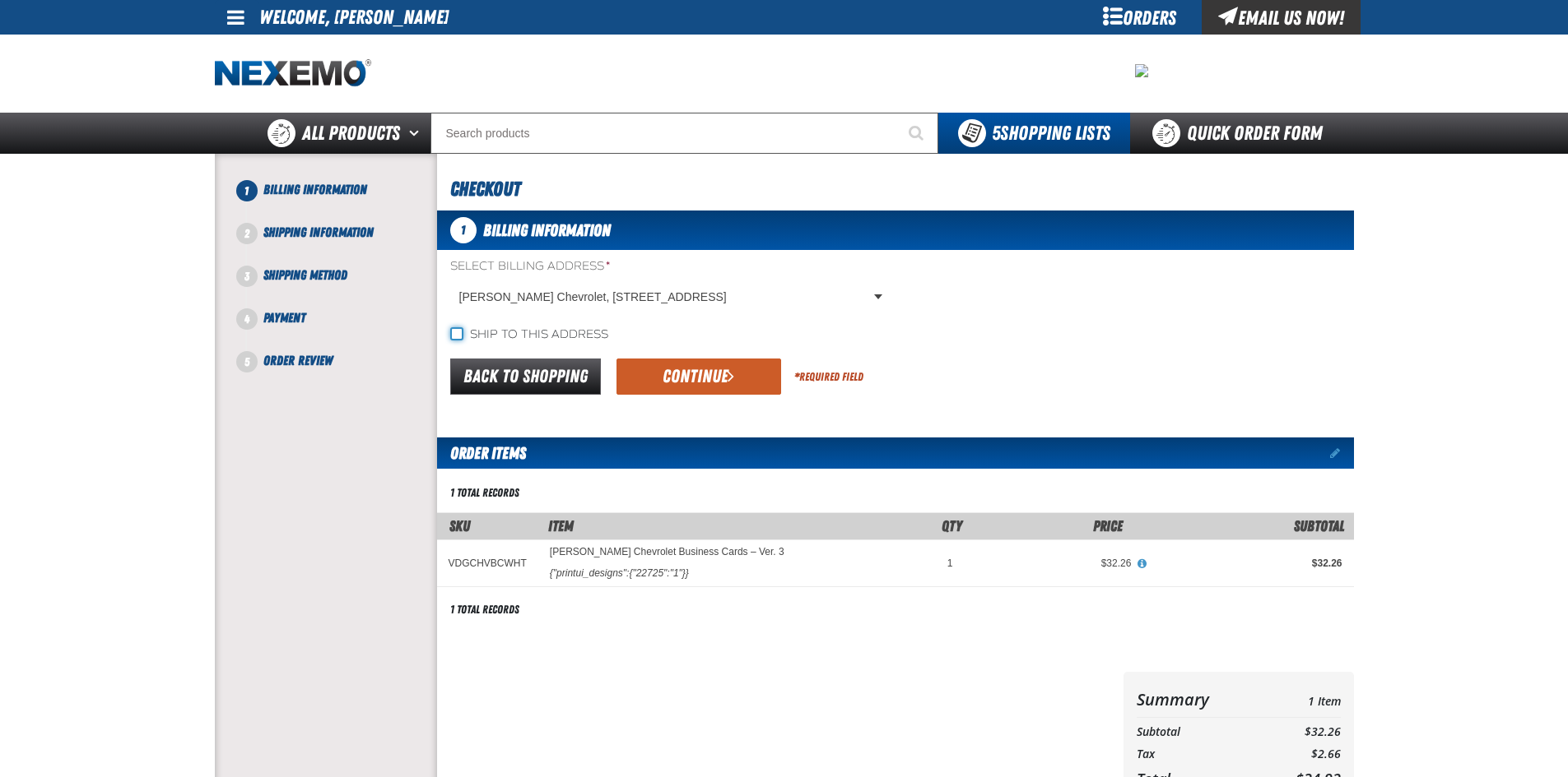
click at [456, 332] on input "Ship to this address" at bounding box center [456, 333] width 13 height 13
checkbox input "true"
click at [728, 368] on span "submit" at bounding box center [730, 375] width 7 height 19
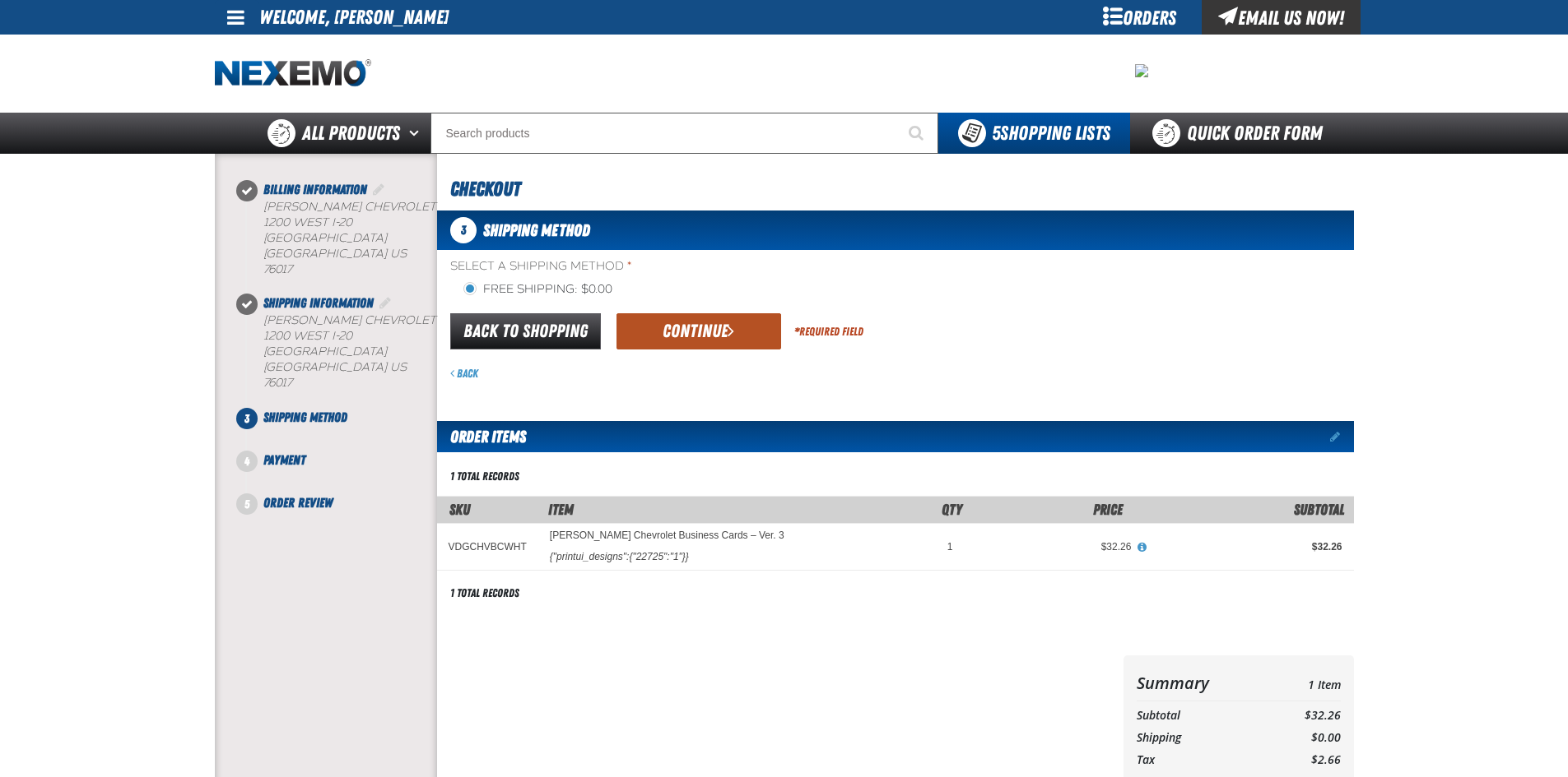
click at [683, 335] on button "Continue" at bounding box center [698, 331] width 164 height 36
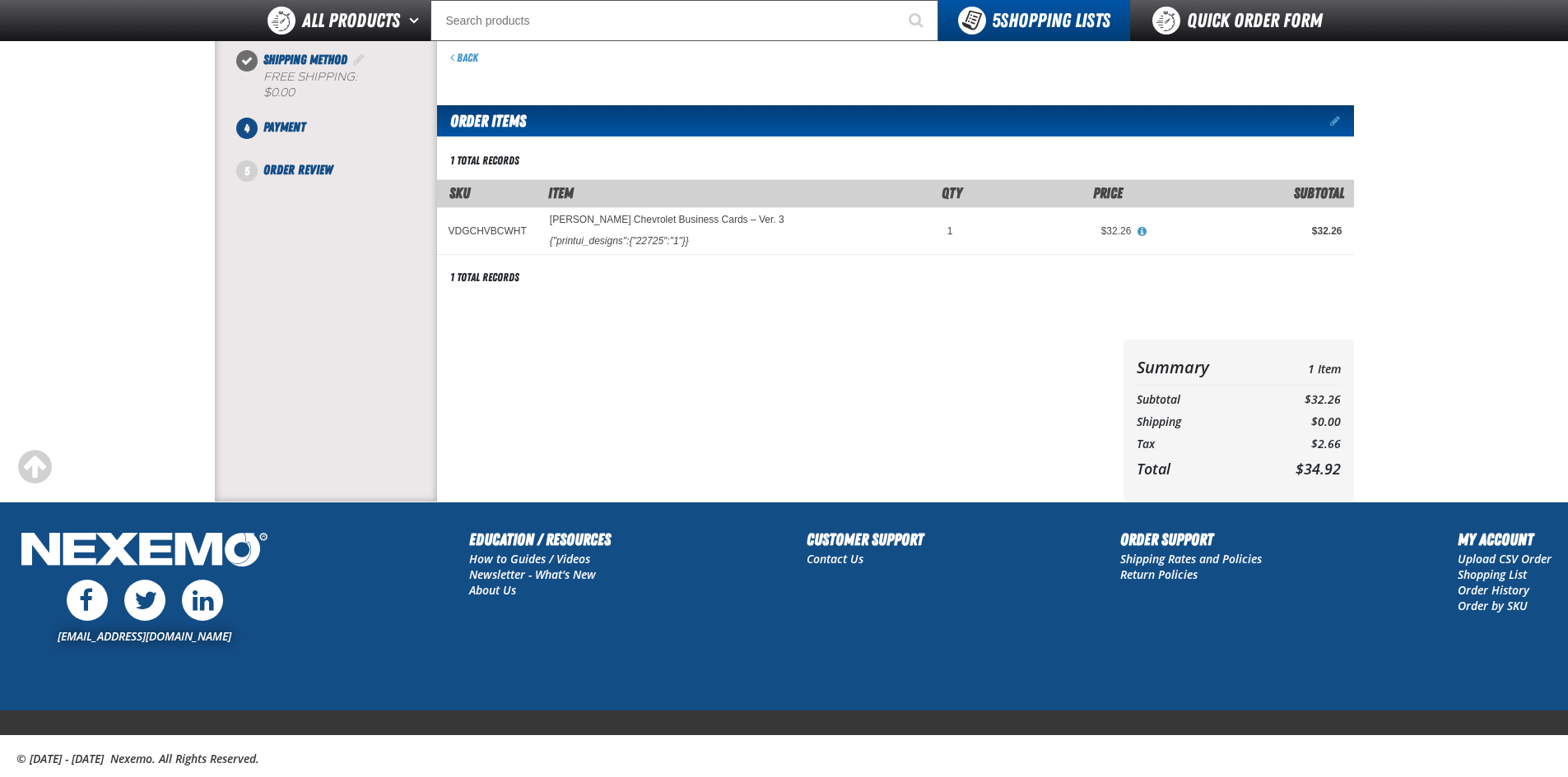
scroll to position [0, 0]
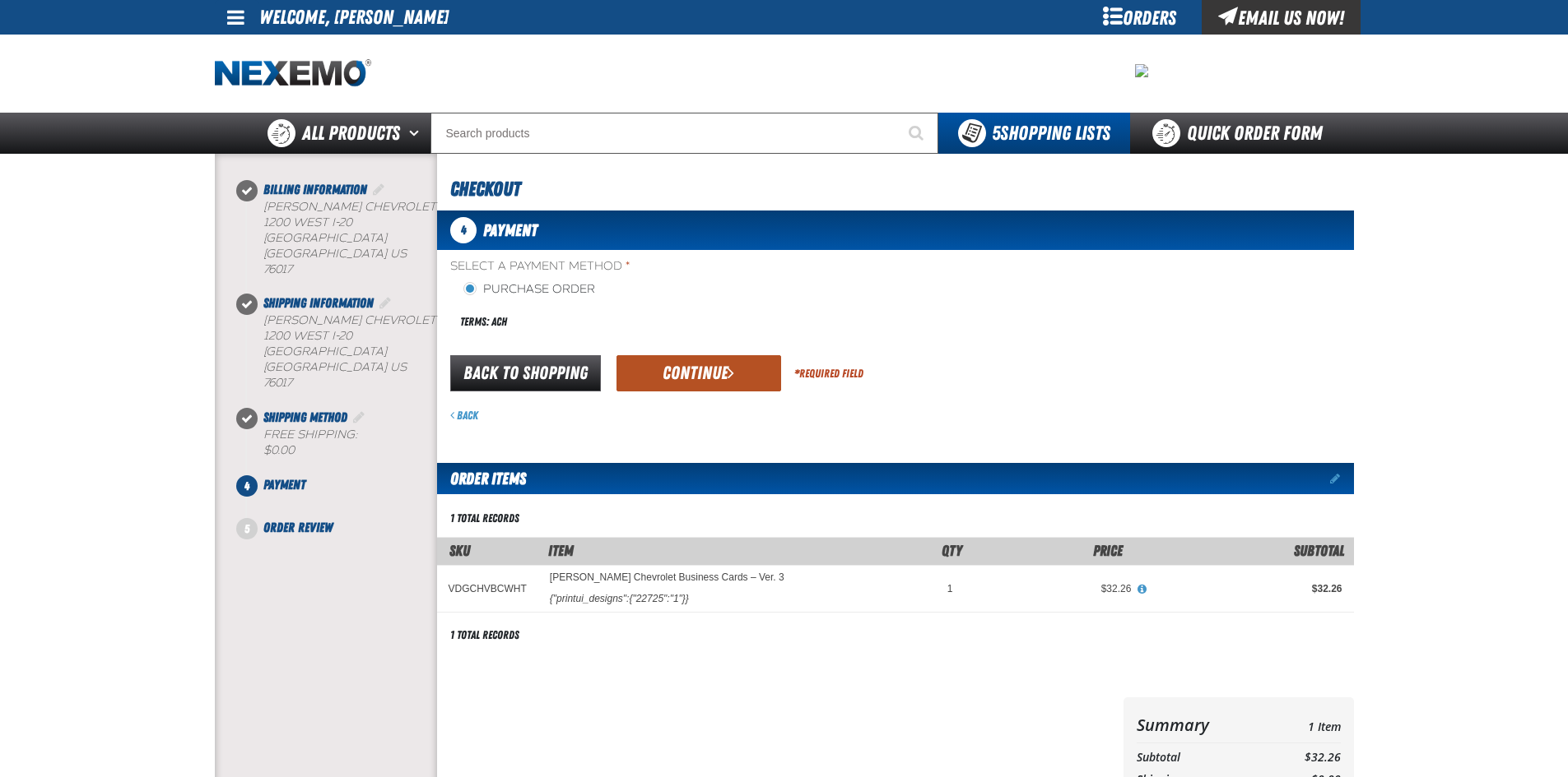
click at [663, 363] on button "Continue" at bounding box center [698, 373] width 164 height 36
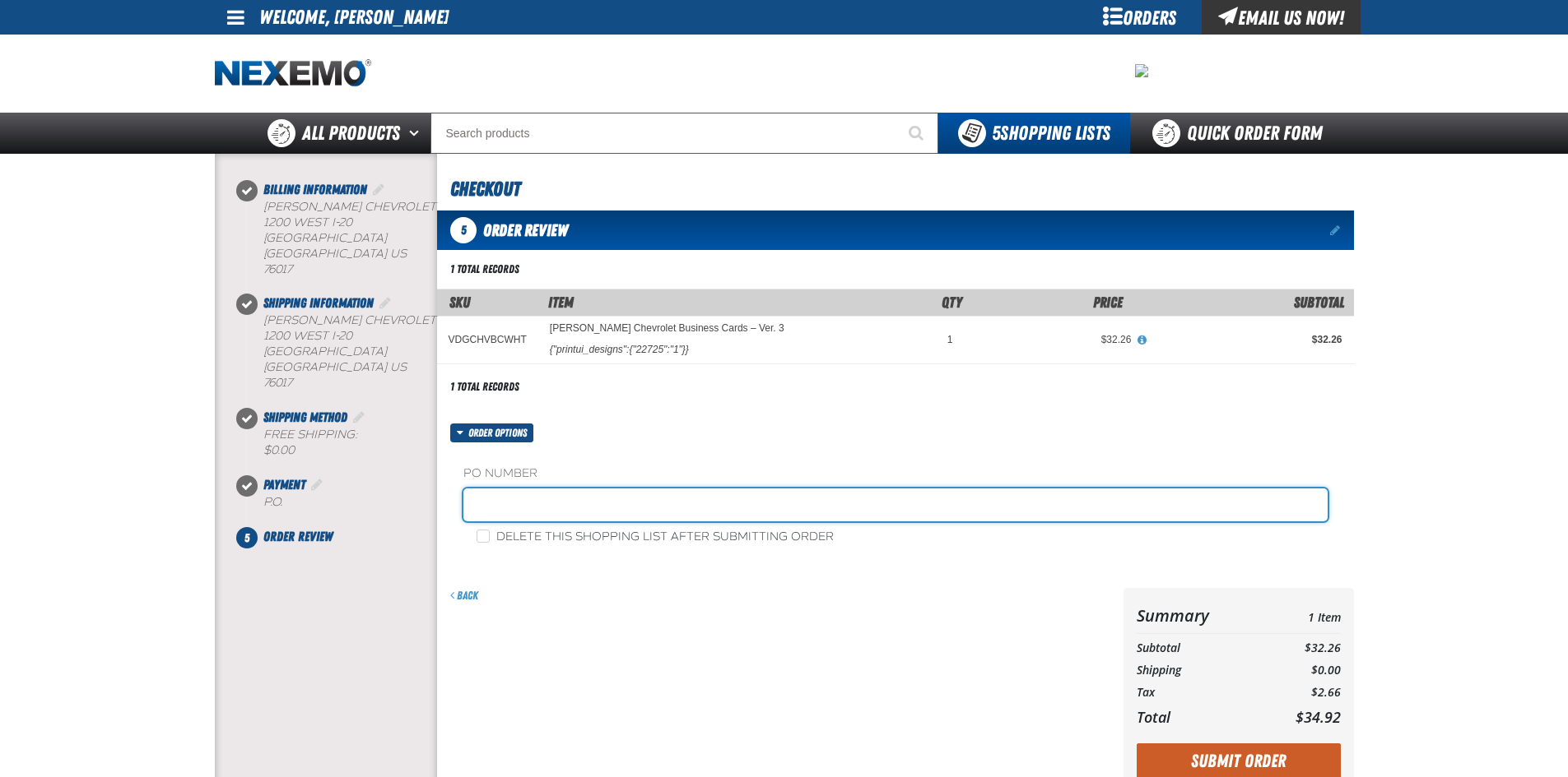
click at [607, 499] on input "text" at bounding box center [895, 505] width 864 height 33
type input "DINH"
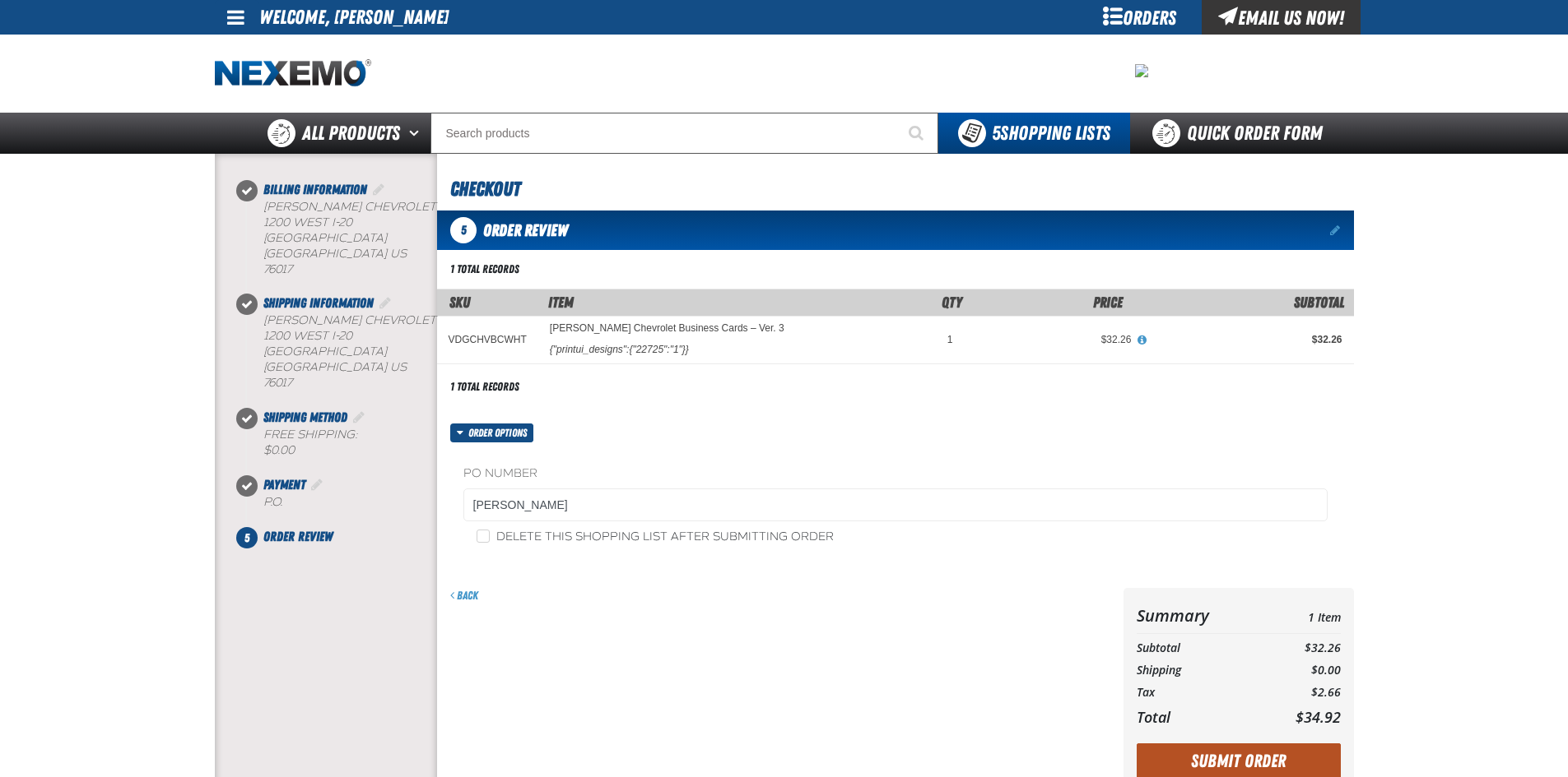
click at [1194, 756] on button "Submit Order" at bounding box center [1238, 761] width 204 height 36
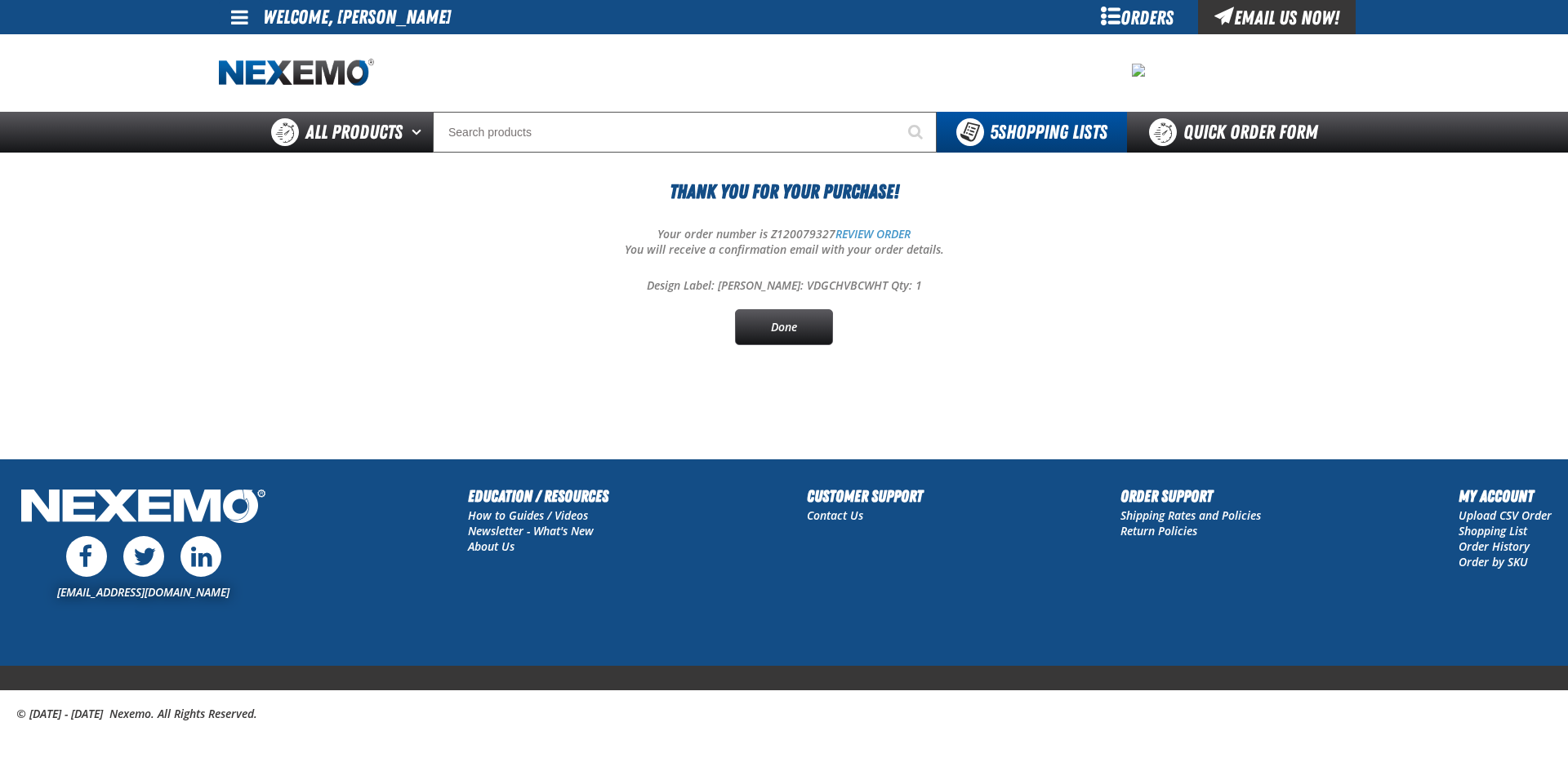
click at [1137, 16] on div "Orders" at bounding box center [1137, 16] width 122 height 34
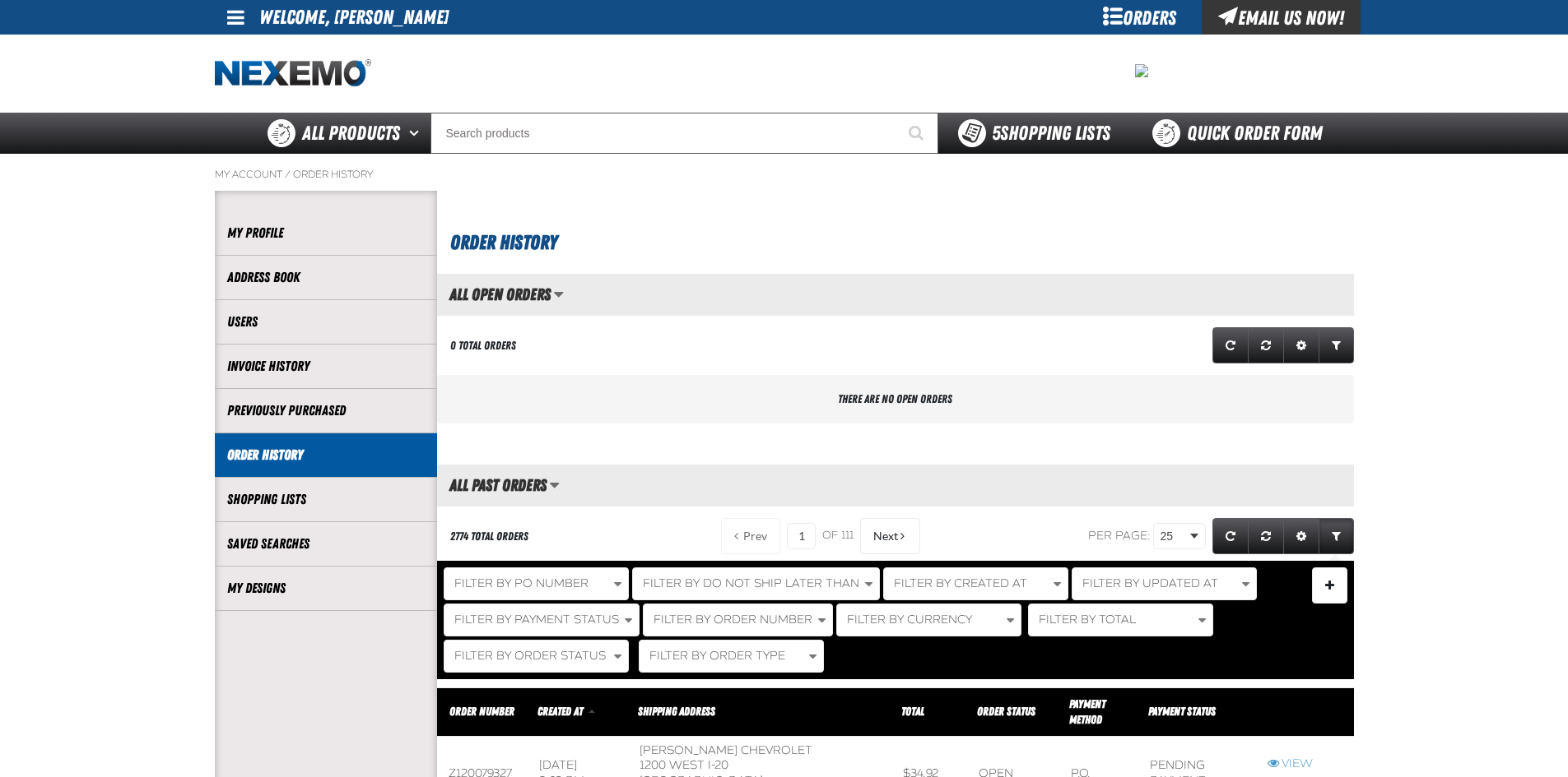
scroll to position [1, 1]
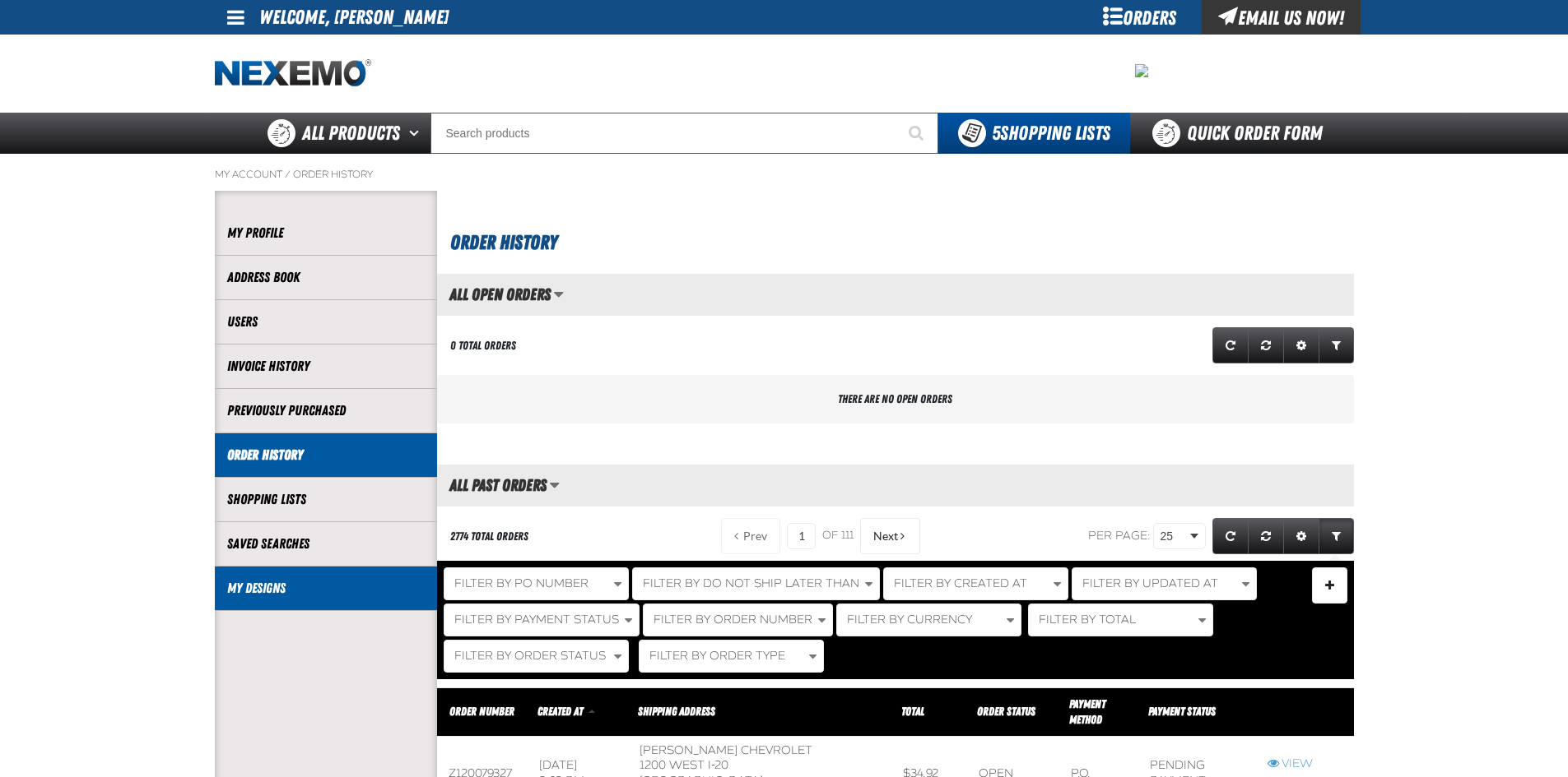
click at [257, 592] on link "My Designs" at bounding box center [326, 588] width 197 height 19
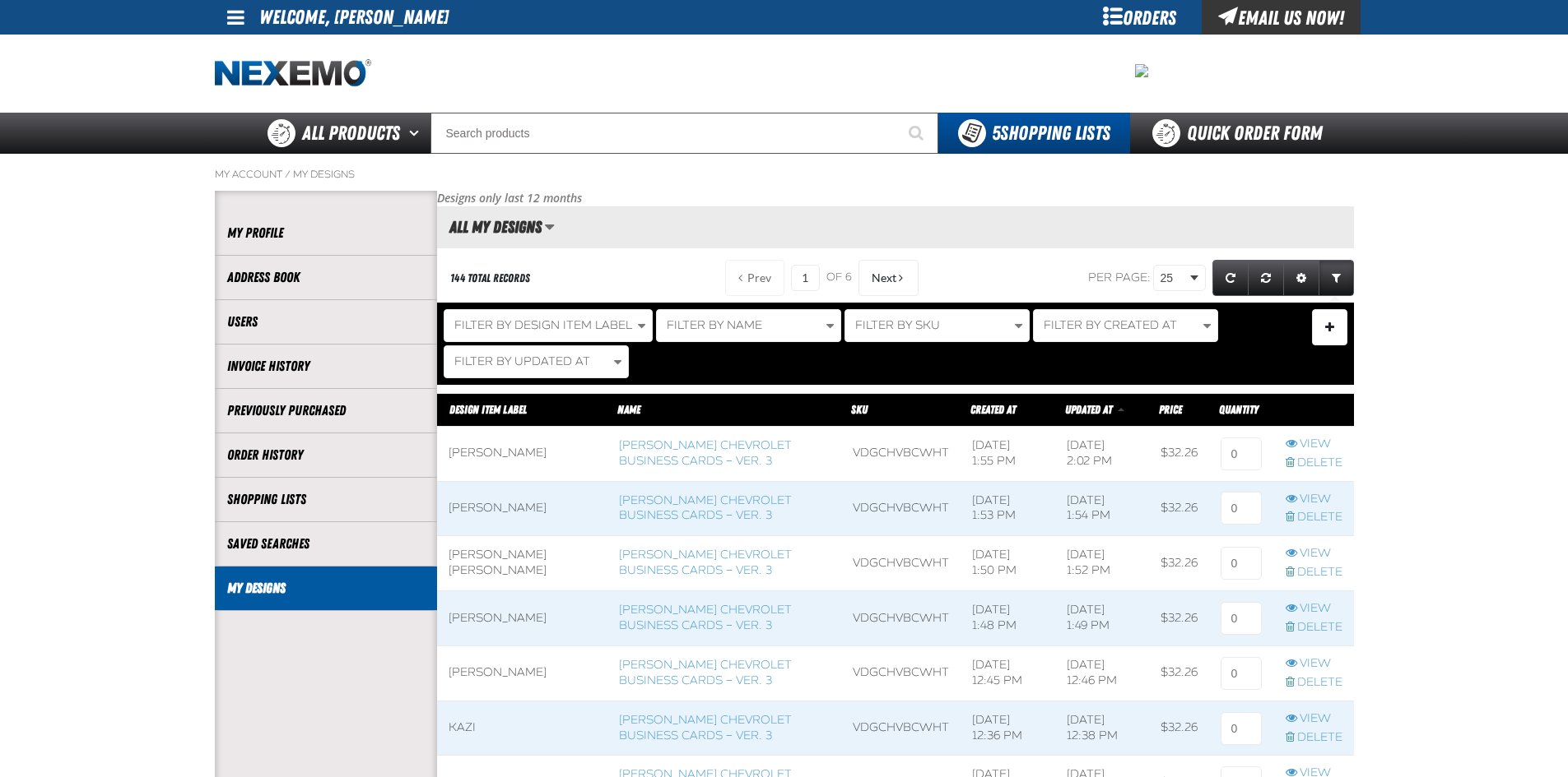
scroll to position [1, 1]
click at [527, 298] on div "144 total records" at bounding box center [571, 279] width 269 height 43
click at [527, 315] on button "Filter By Design Item Label" at bounding box center [548, 325] width 209 height 33
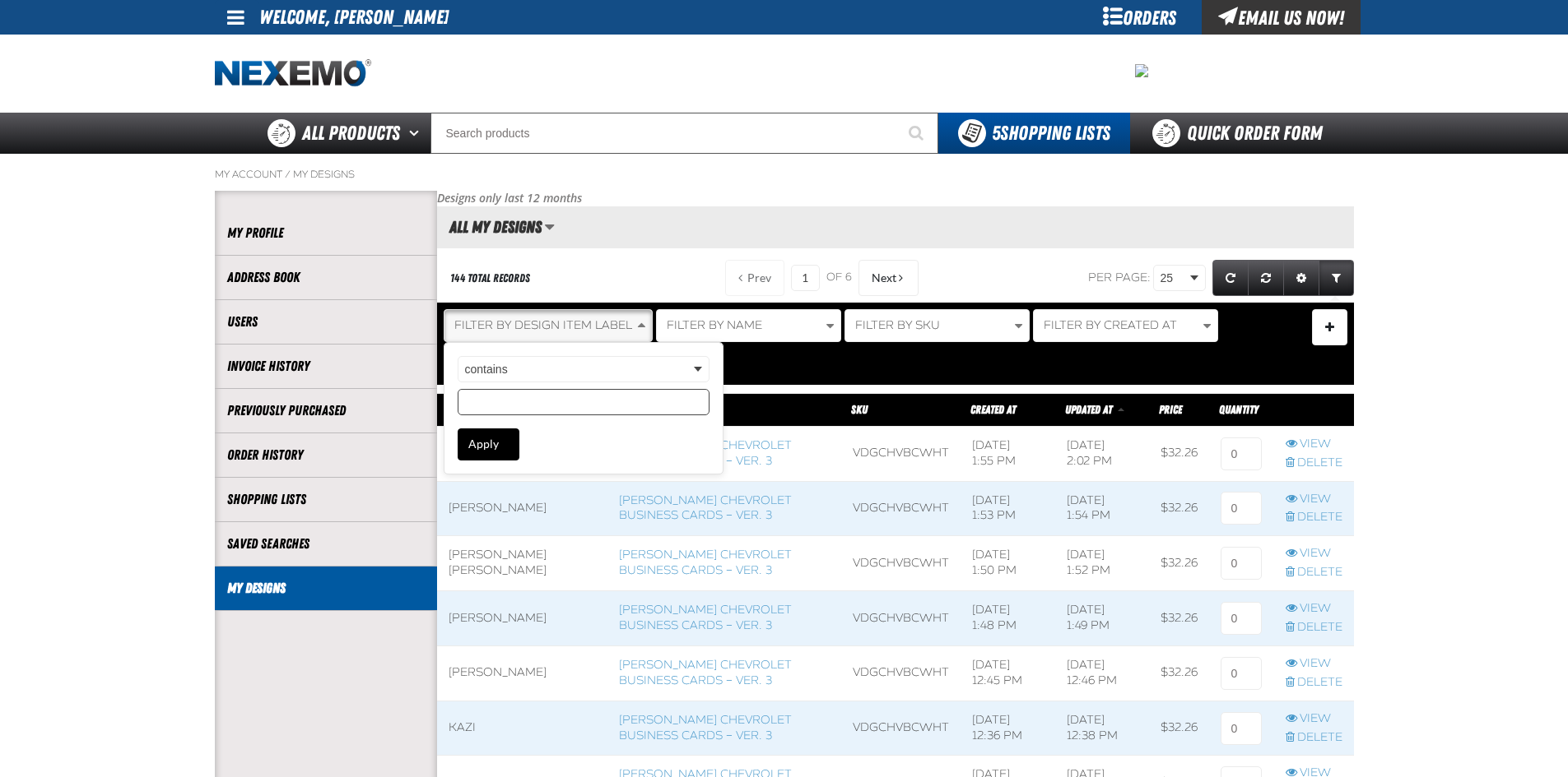
click at [537, 413] on input "Design Item Label filter value" at bounding box center [584, 402] width 252 height 26
type input "LEWIS"
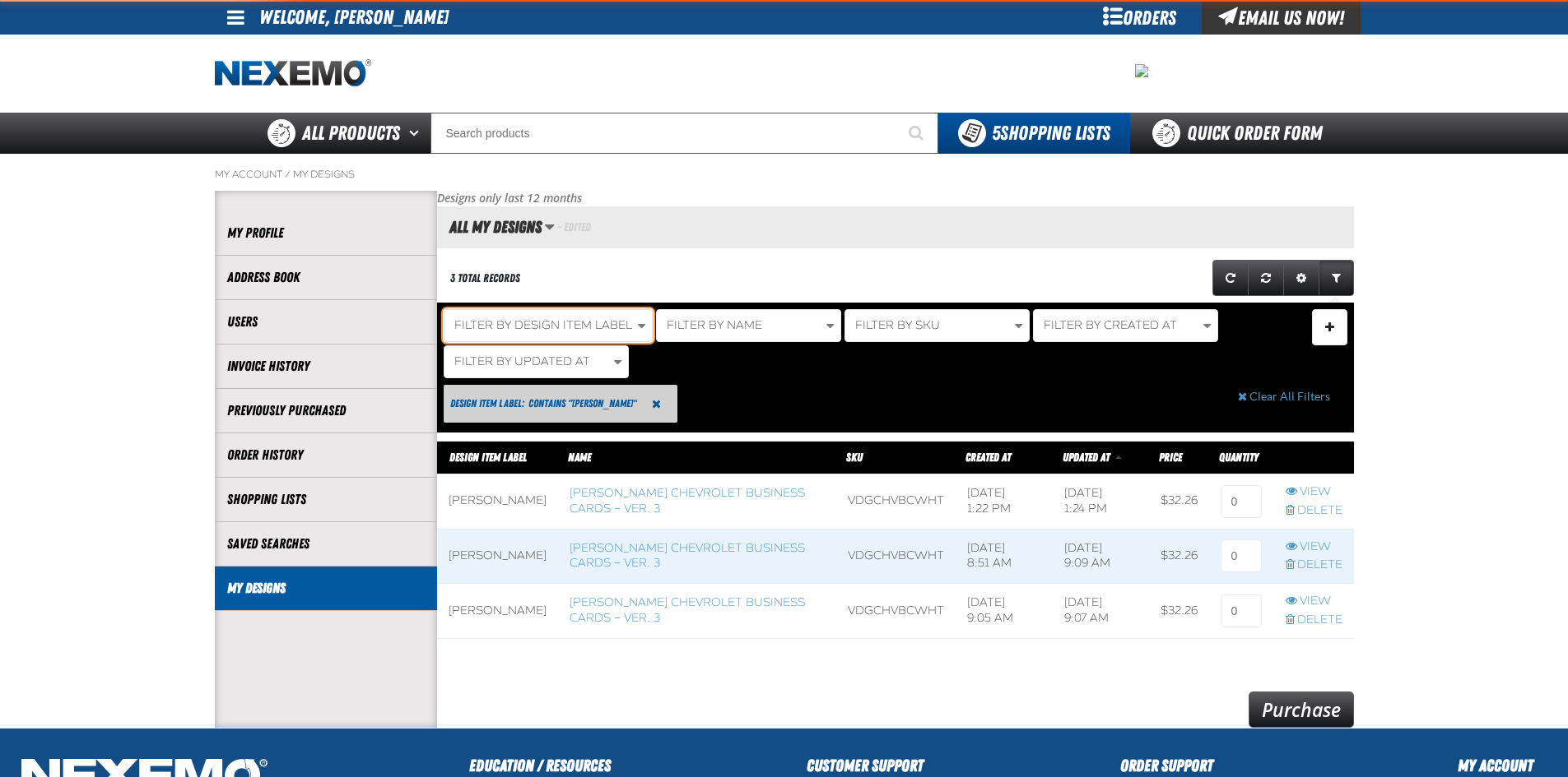
scroll to position [210, 917]
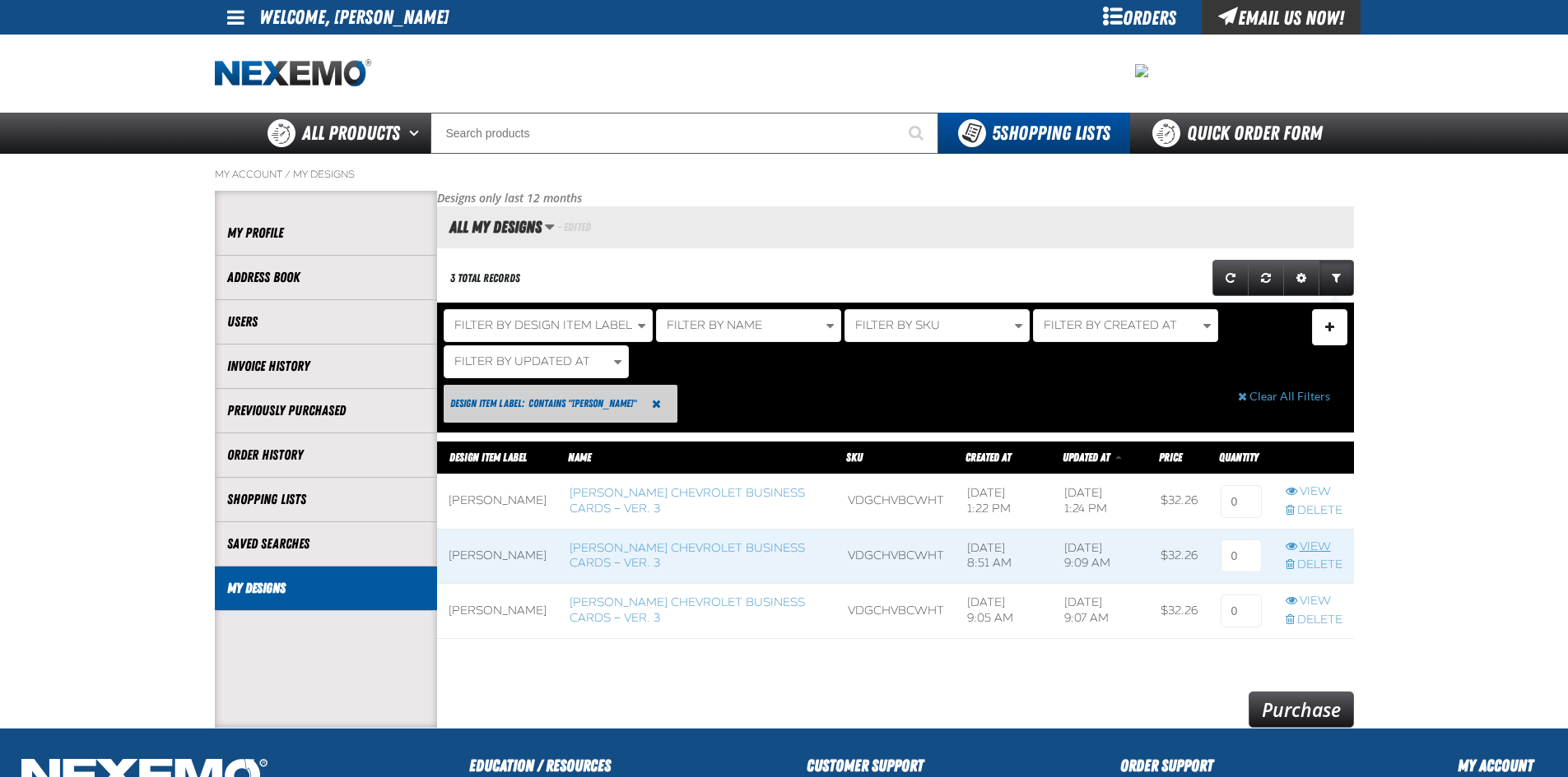
click at [1332, 543] on link "View" at bounding box center [1314, 547] width 57 height 16
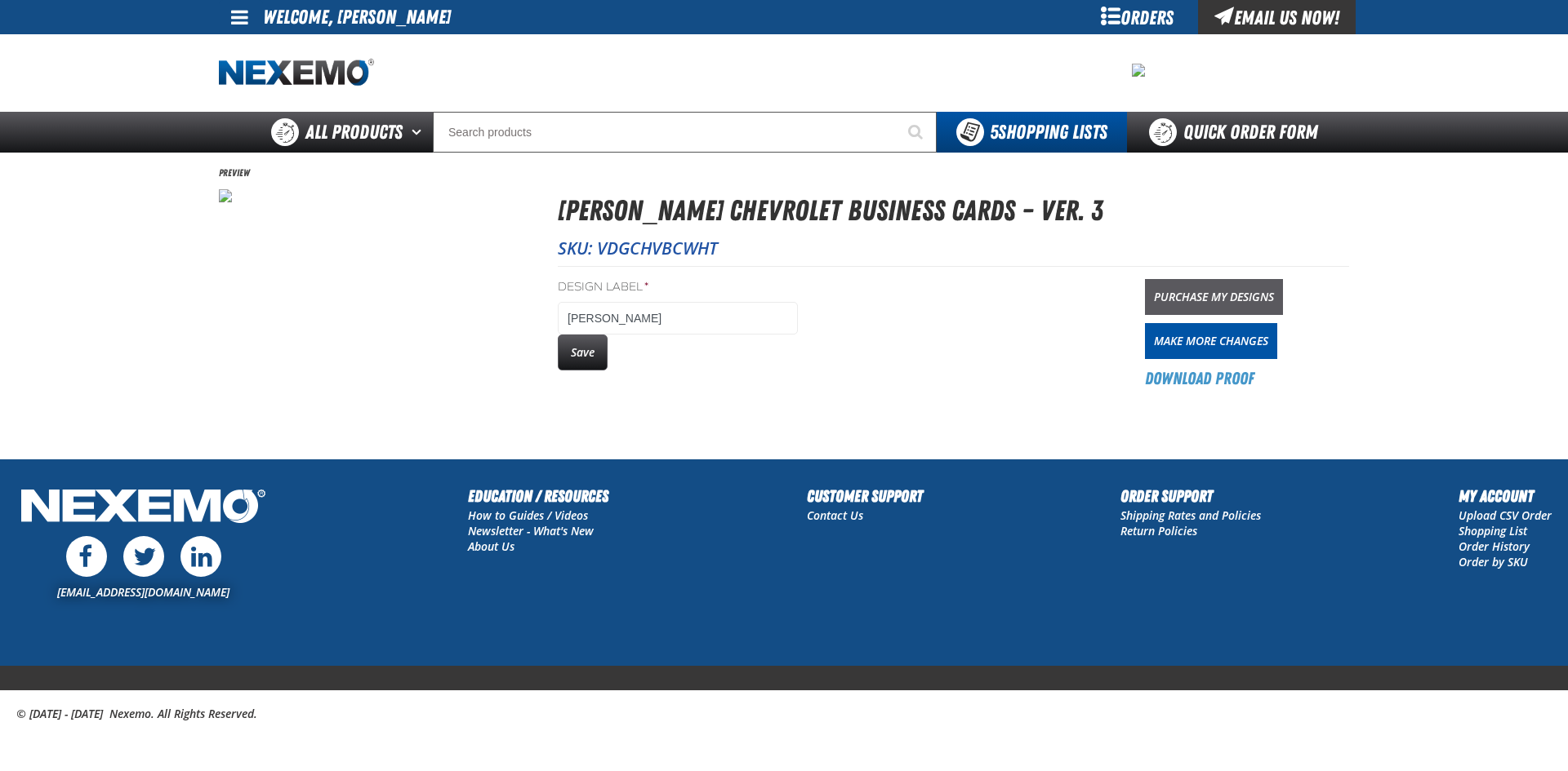
click at [1242, 289] on link "Purchase My Designs" at bounding box center [1214, 297] width 138 height 36
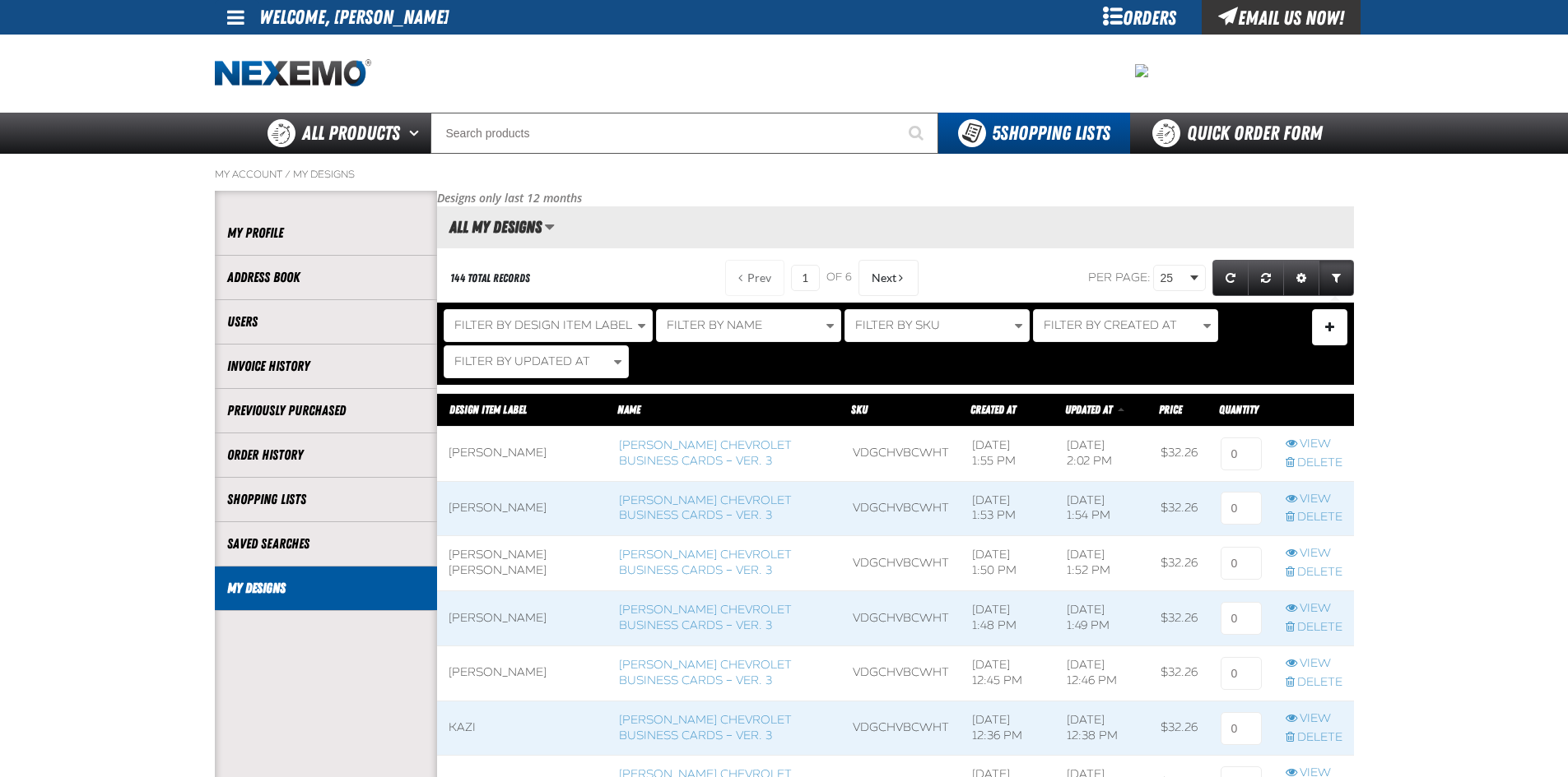
scroll to position [1, 1]
click at [557, 328] on span "Filter By Design Item Label" at bounding box center [544, 325] width 178 height 14
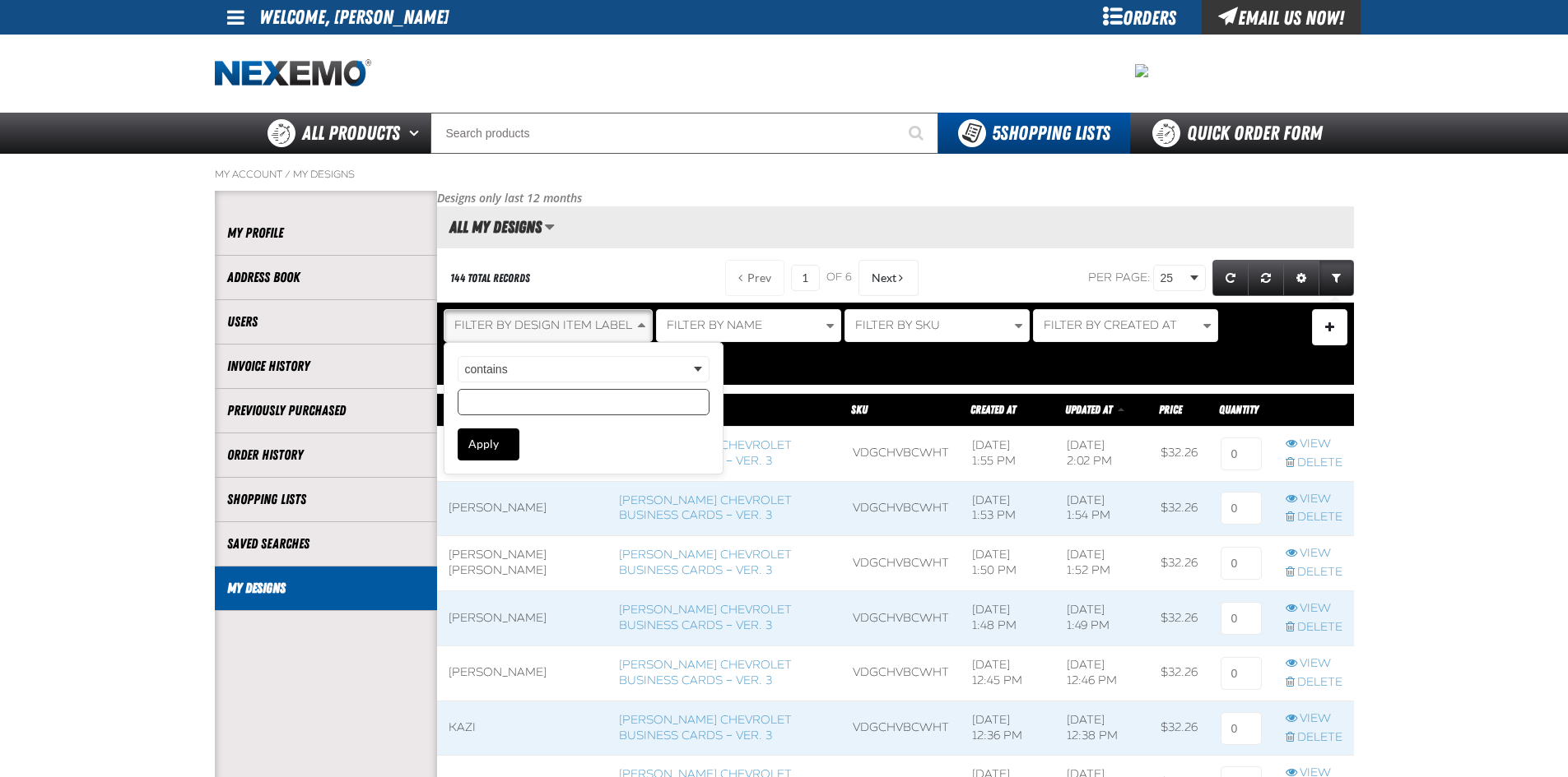
click at [533, 406] on input "Design Item Label filter value" at bounding box center [584, 402] width 252 height 26
type input "LEWIS"
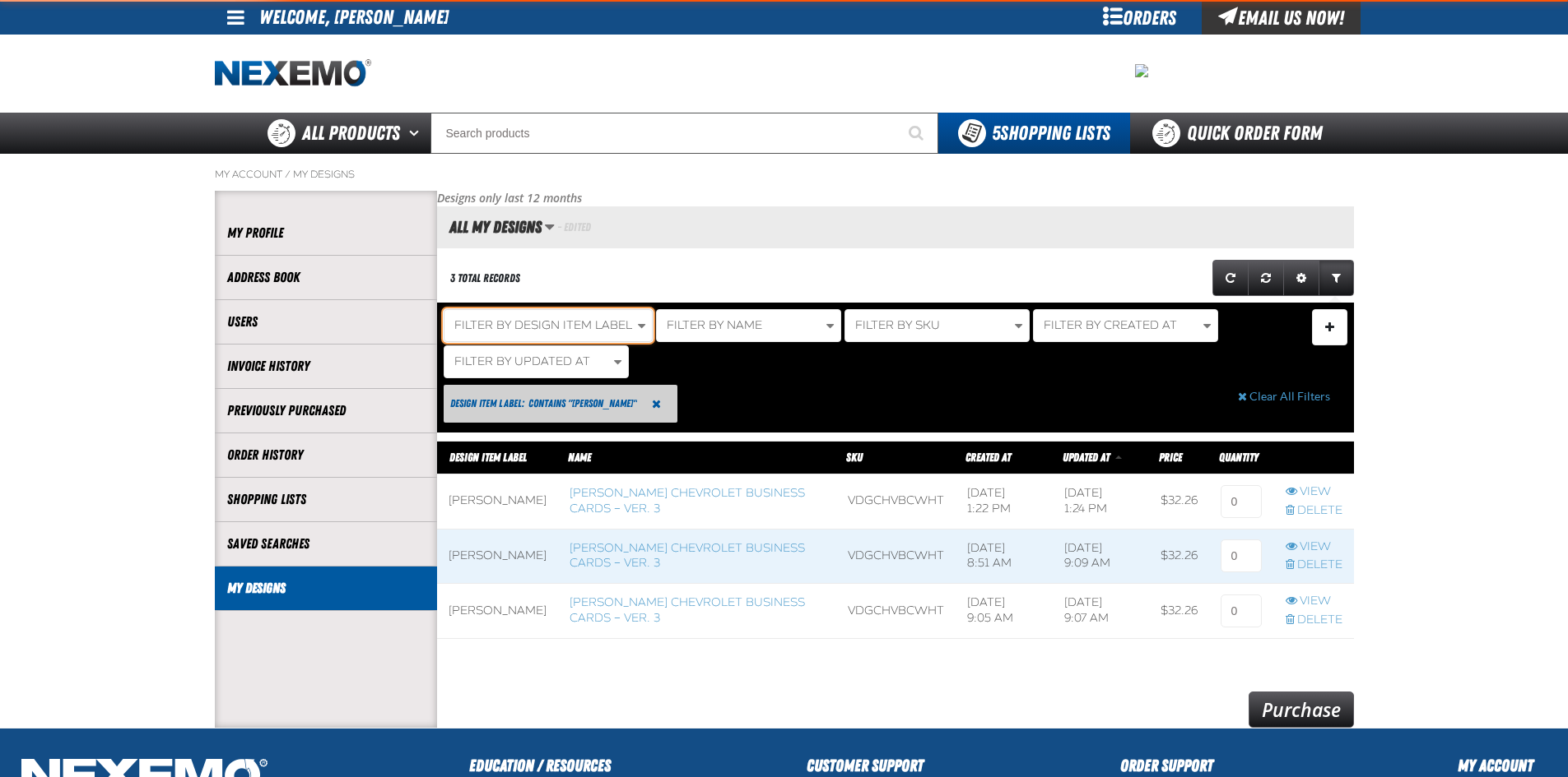
scroll to position [210, 917]
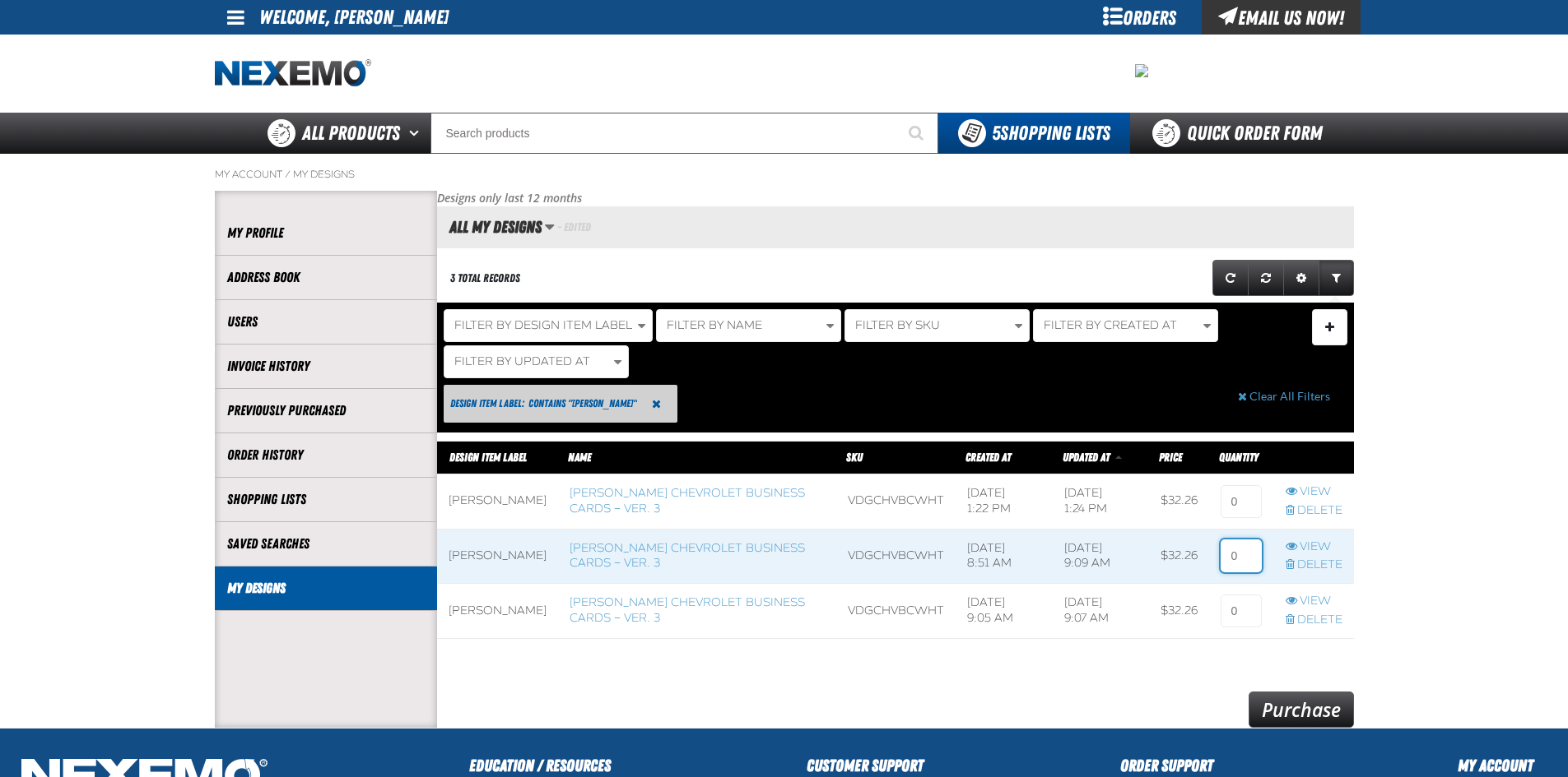
click at [1241, 557] on input at bounding box center [1241, 556] width 41 height 33
type input "1"
click at [1313, 708] on link "Purchase" at bounding box center [1301, 710] width 106 height 36
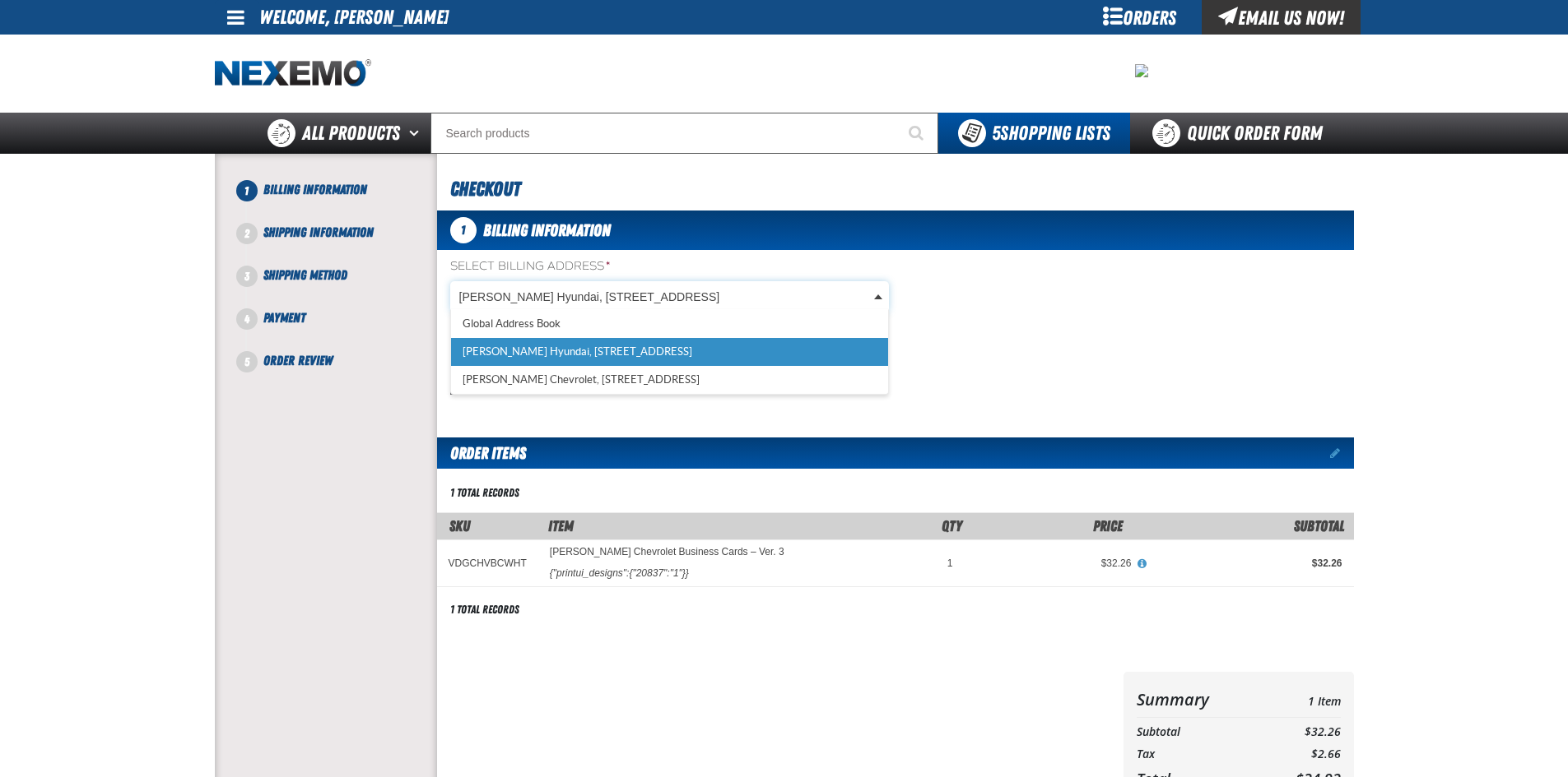
click at [581, 293] on body "Skip to Main Content Staging Site 5.1 Upgrade Site My Account My Account Suppor…" at bounding box center [784, 563] width 1568 height 1127
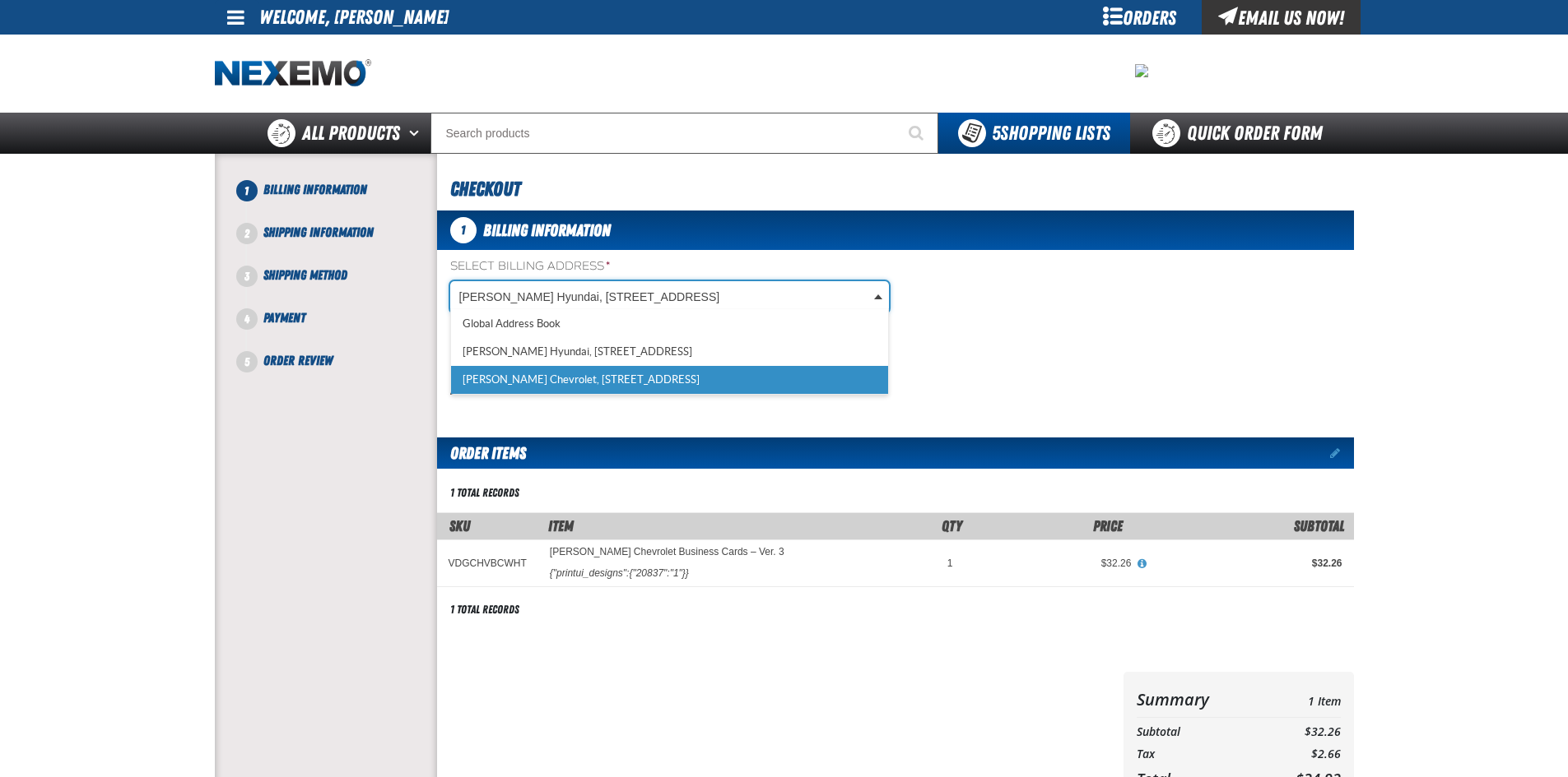
scroll to position [0, 8]
select select "a_257"
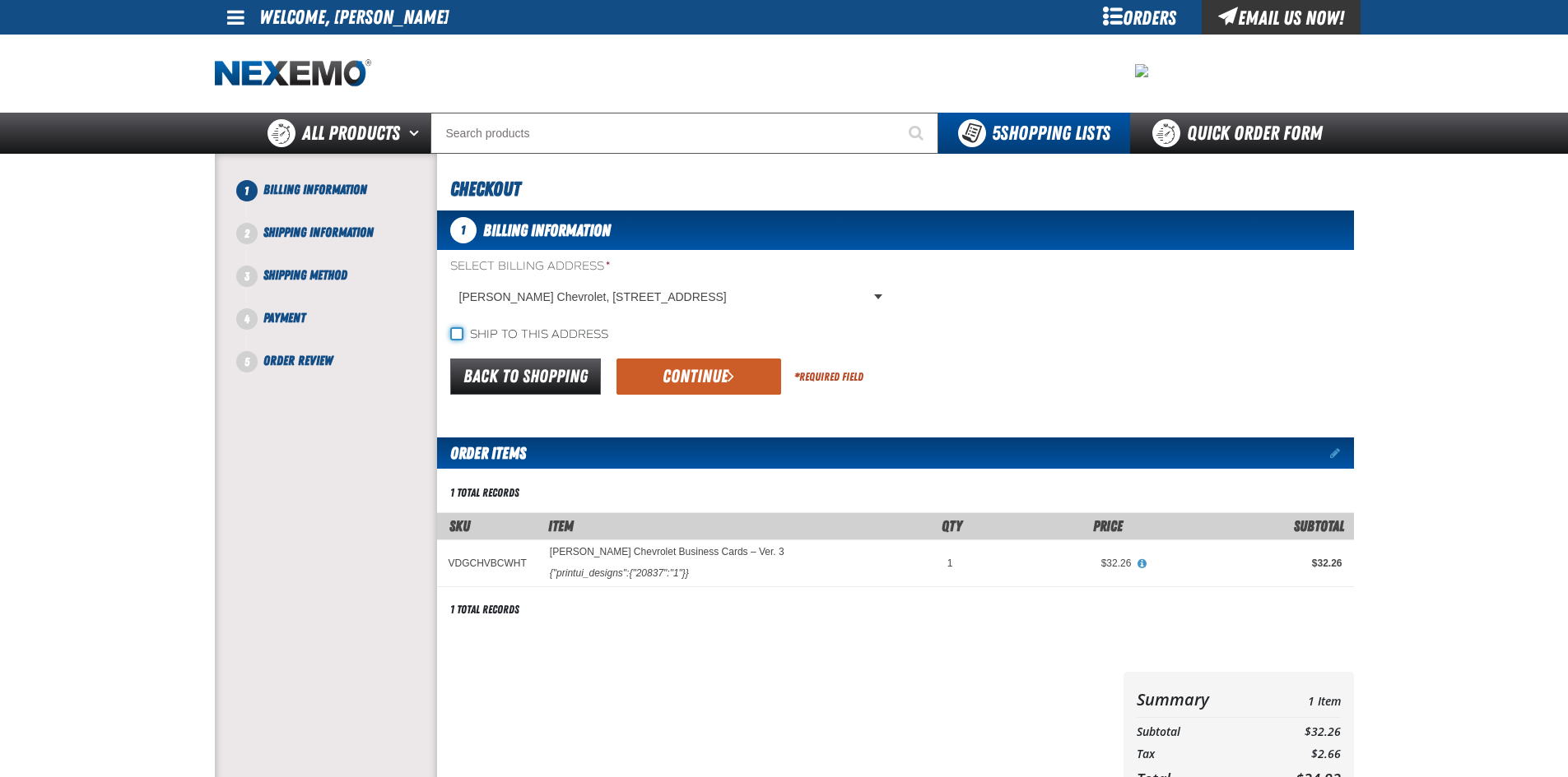
click at [457, 333] on input "Ship to this address" at bounding box center [456, 333] width 13 height 13
checkbox input "true"
click at [635, 378] on button "Continue" at bounding box center [698, 376] width 164 height 36
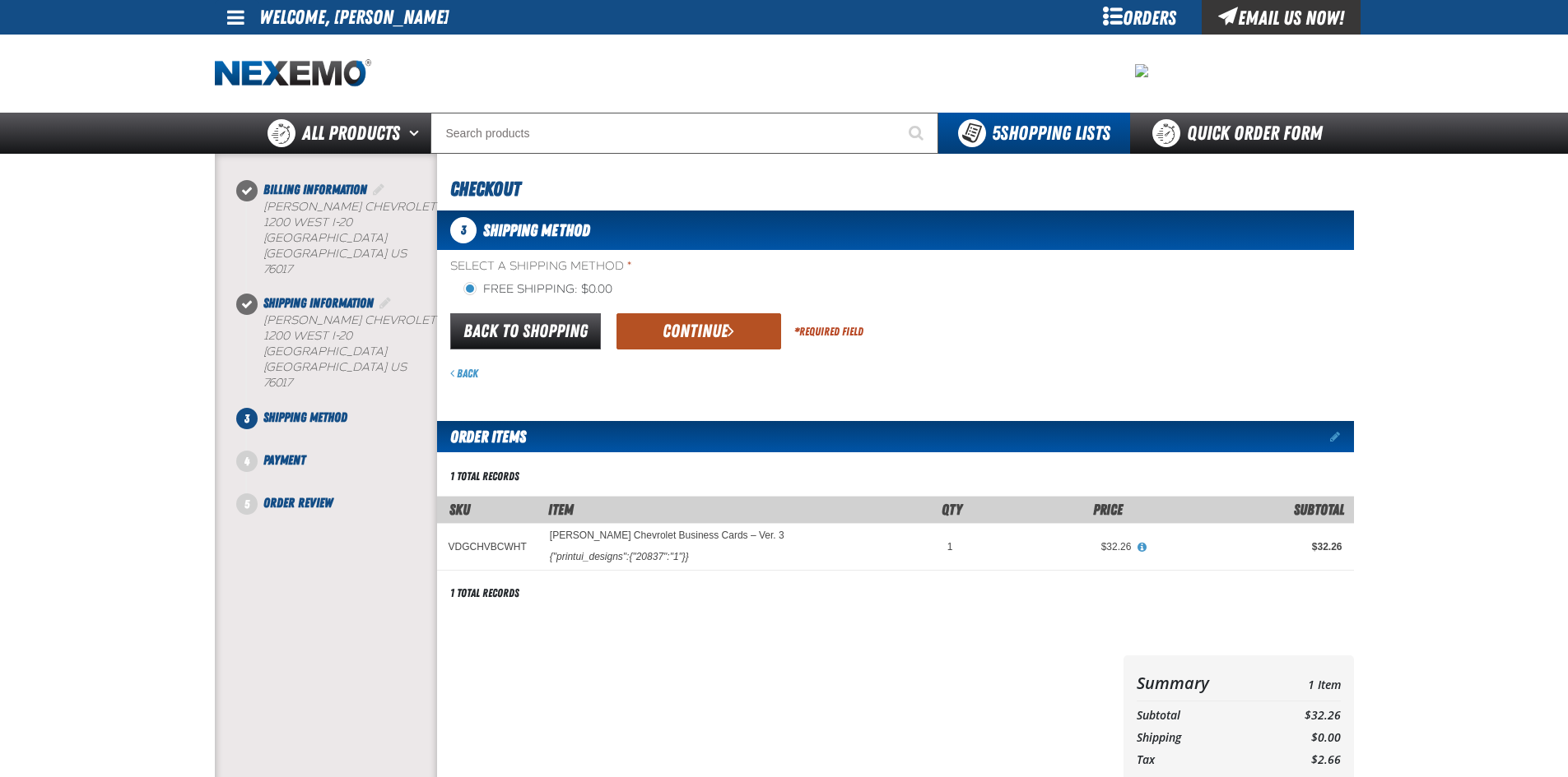
click at [649, 338] on button "Continue" at bounding box center [698, 331] width 164 height 36
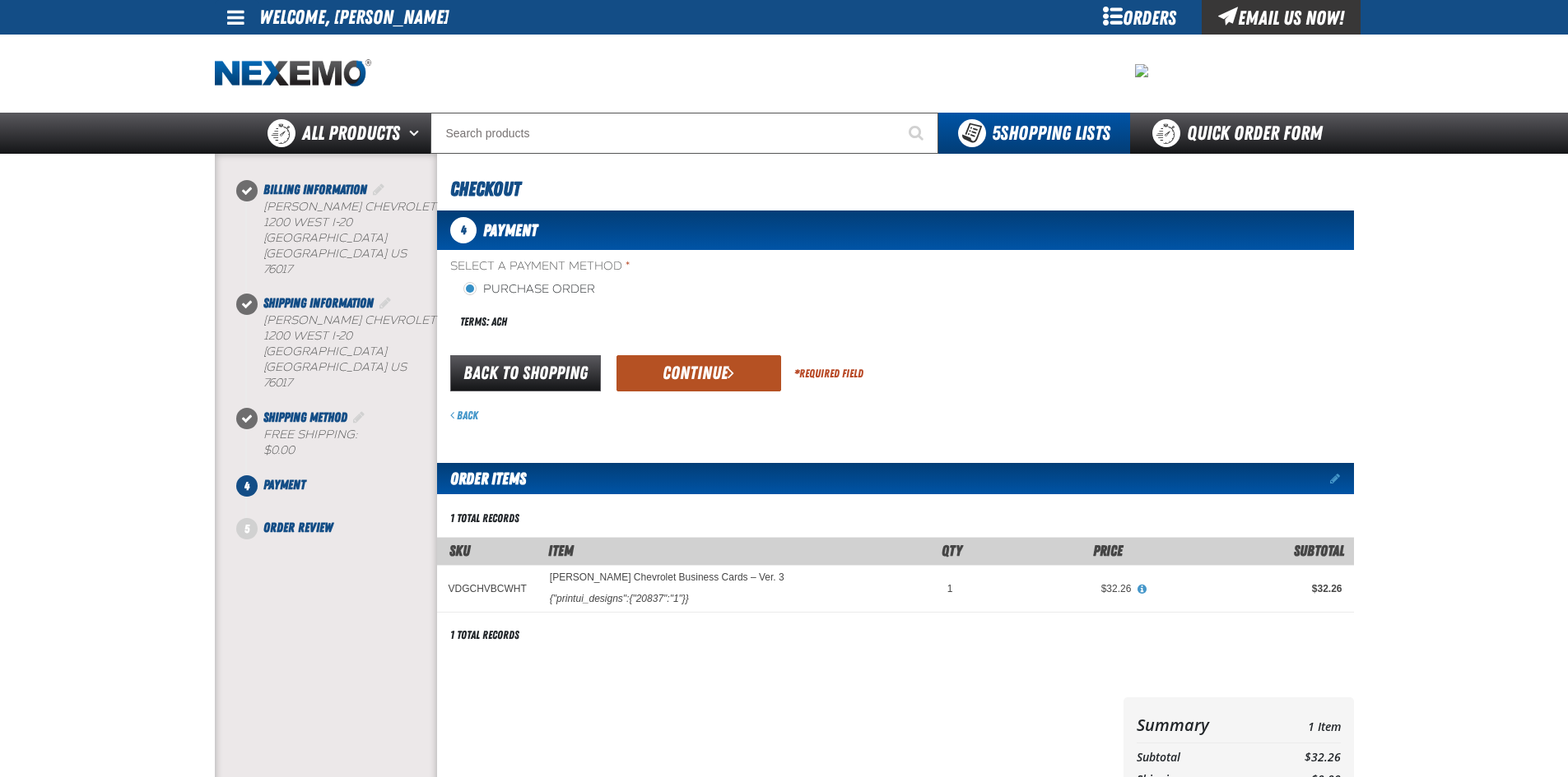
click at [655, 376] on button "Continue" at bounding box center [698, 373] width 164 height 36
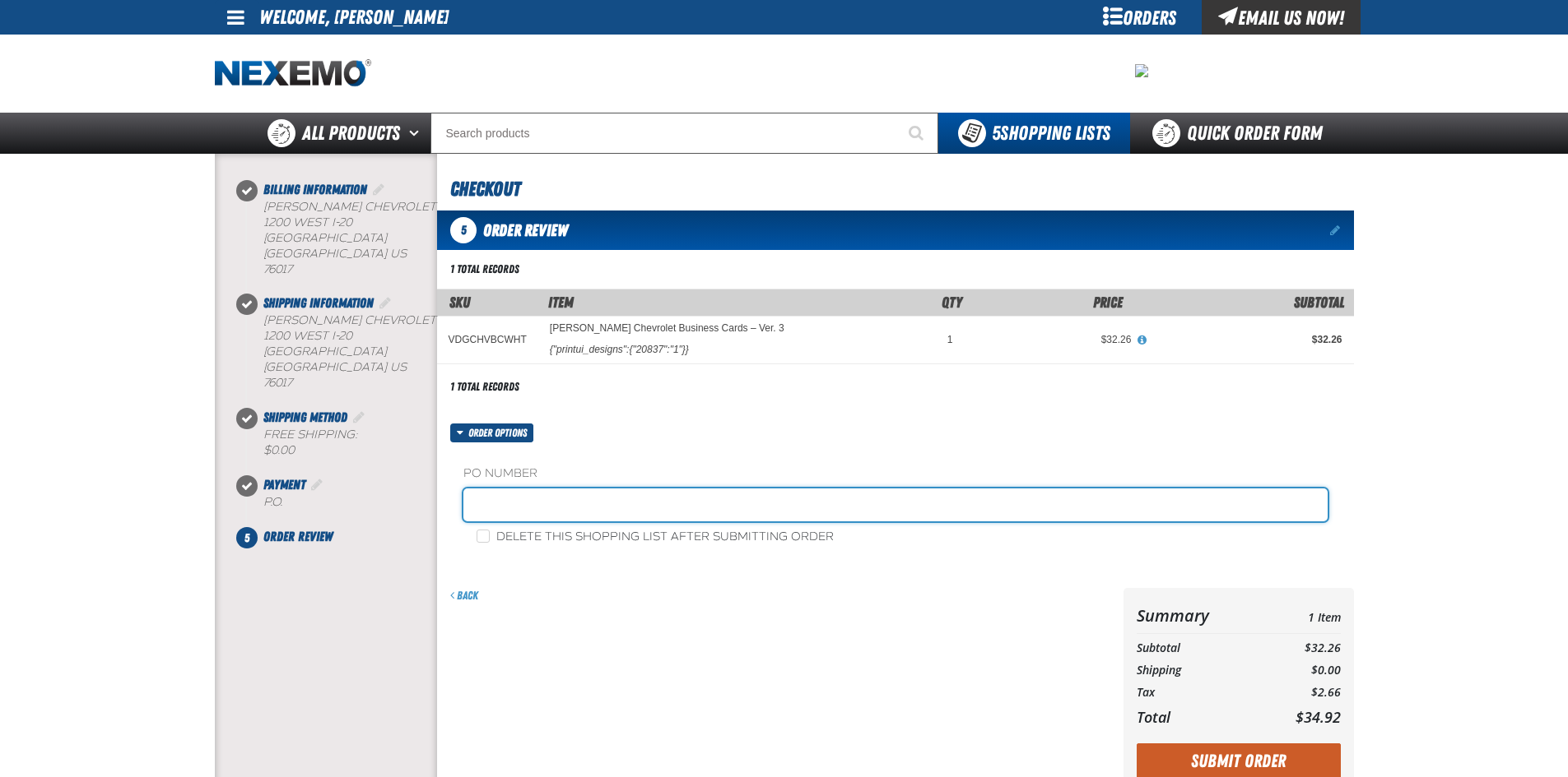
click at [598, 494] on input "text" at bounding box center [895, 505] width 864 height 33
type input "[PERSON_NAME]"
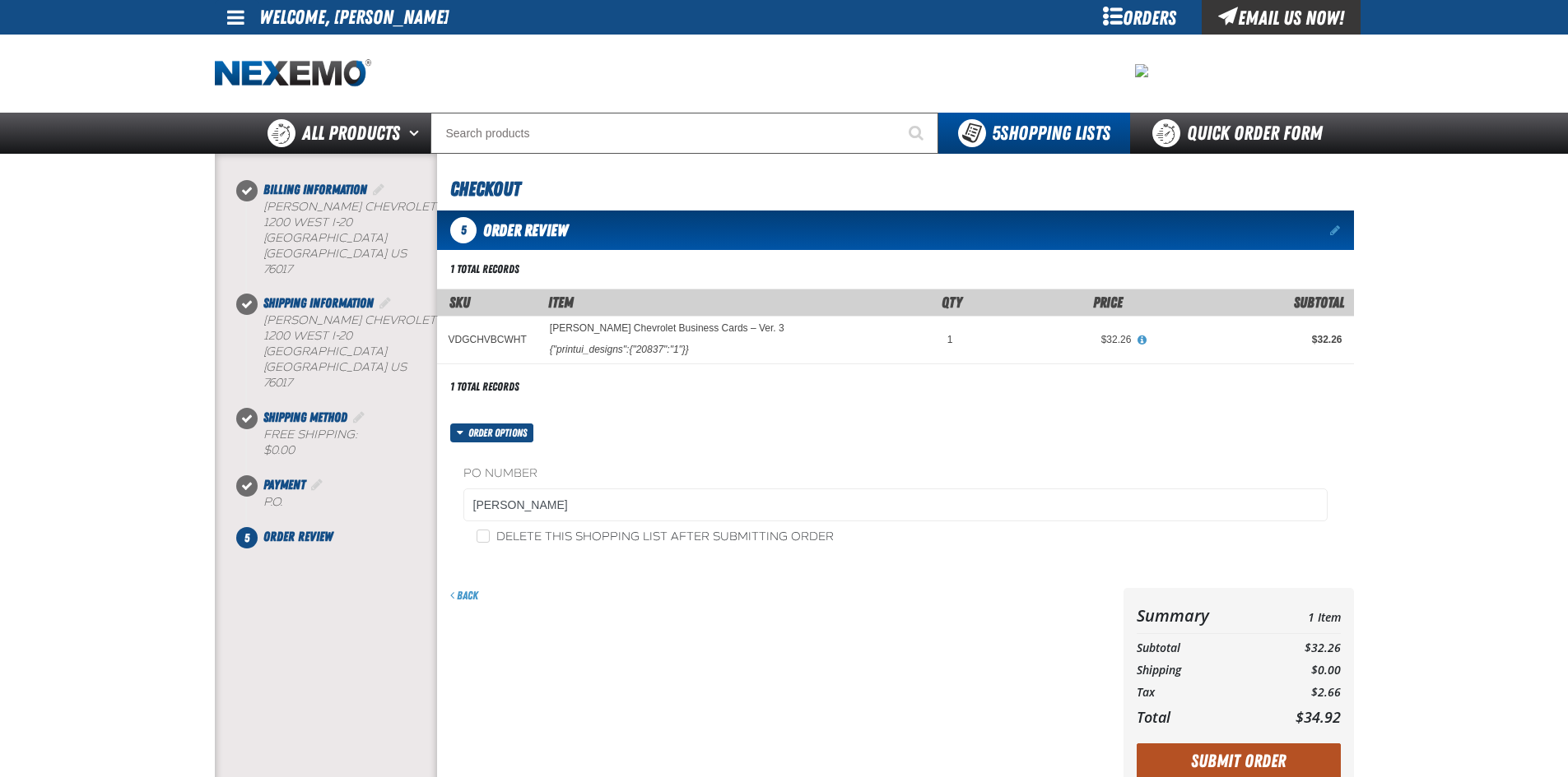
click at [1311, 759] on button "Submit Order" at bounding box center [1238, 761] width 204 height 36
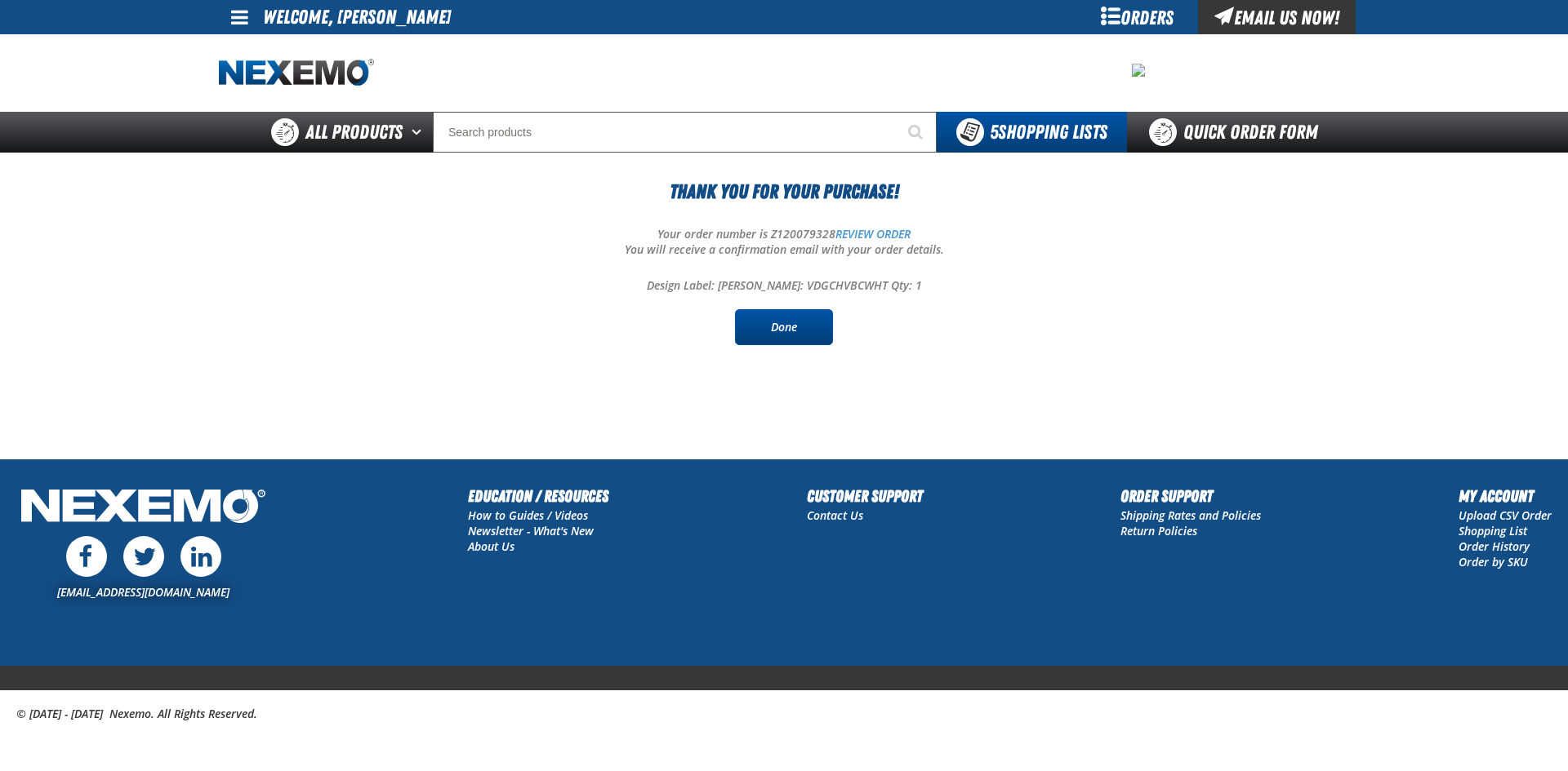
click at [807, 316] on link "Done" at bounding box center [784, 327] width 98 height 36
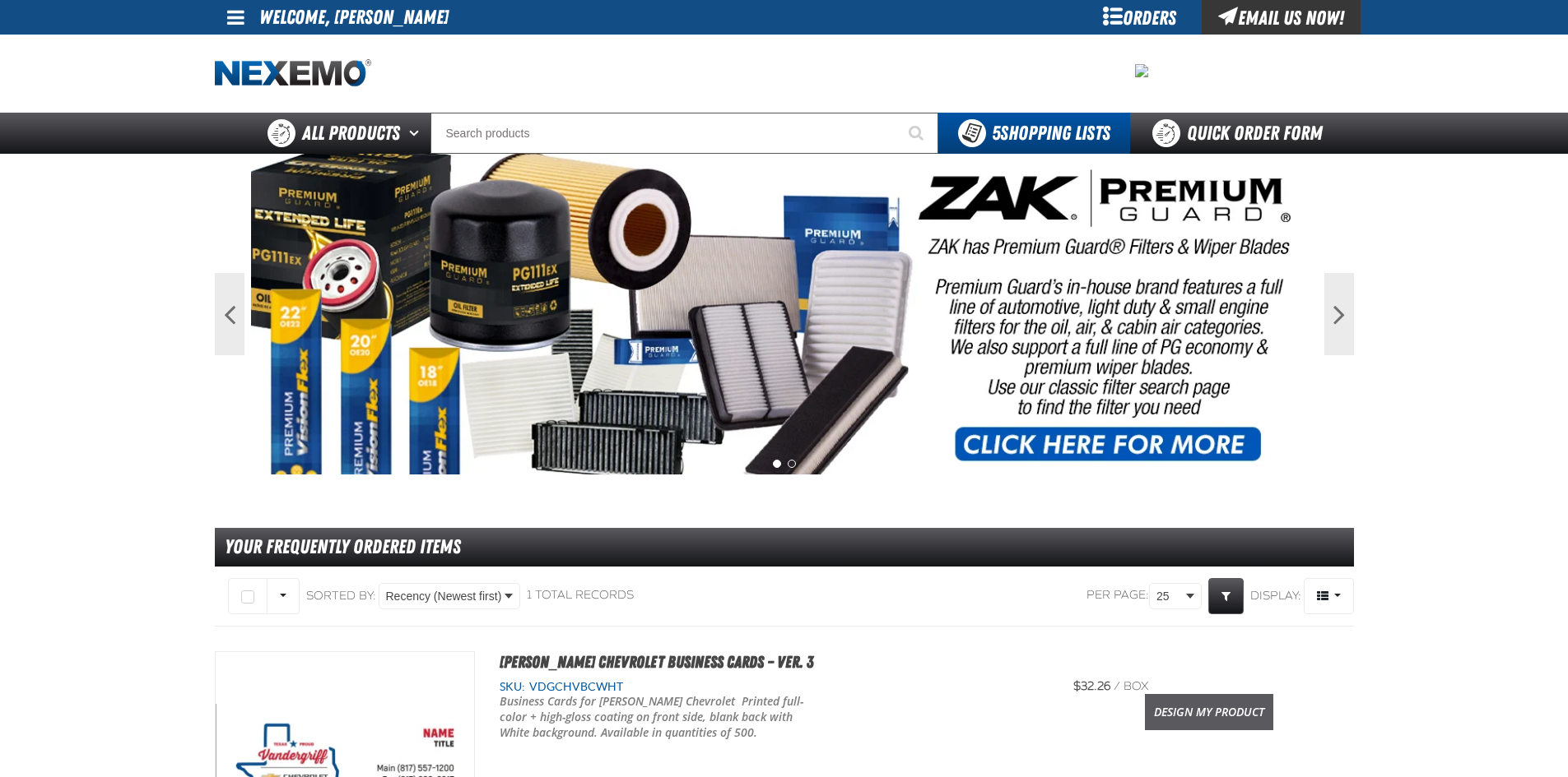
click at [1200, 712] on link "Design My Product" at bounding box center [1208, 712] width 128 height 36
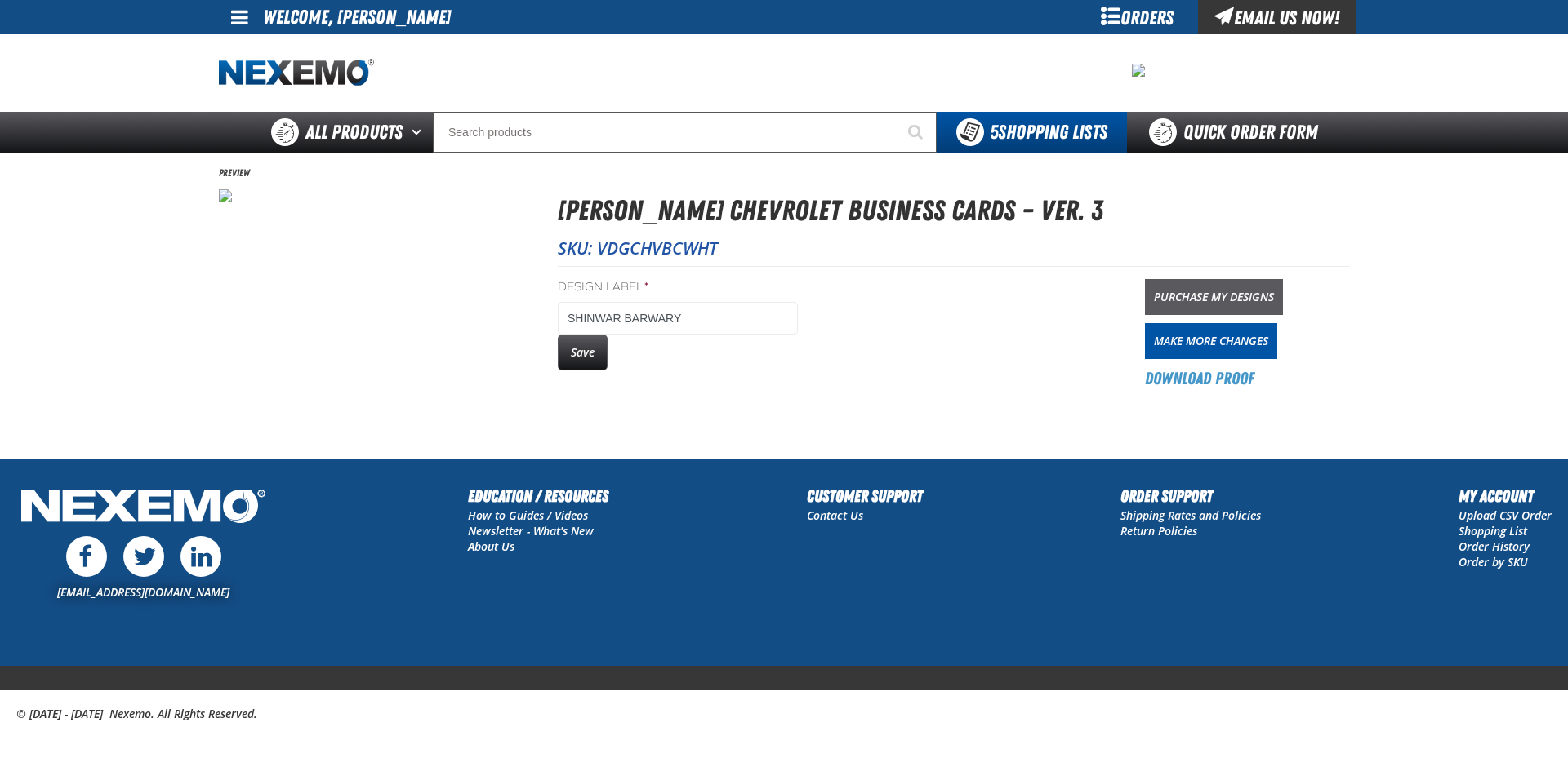
click at [1225, 297] on link "Purchase My Designs" at bounding box center [1214, 297] width 138 height 36
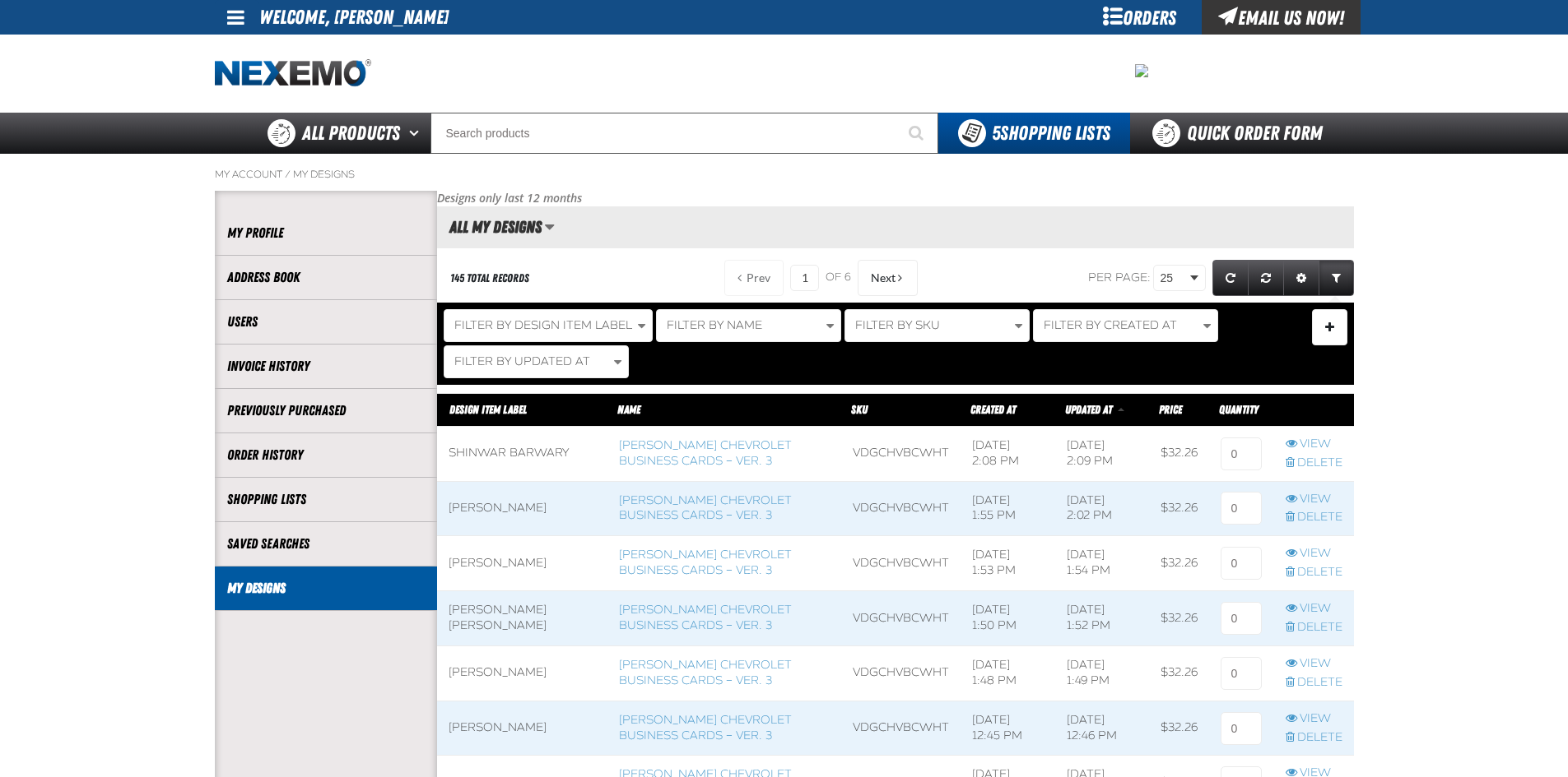
scroll to position [1, 1]
click at [1236, 452] on input at bounding box center [1241, 454] width 41 height 33
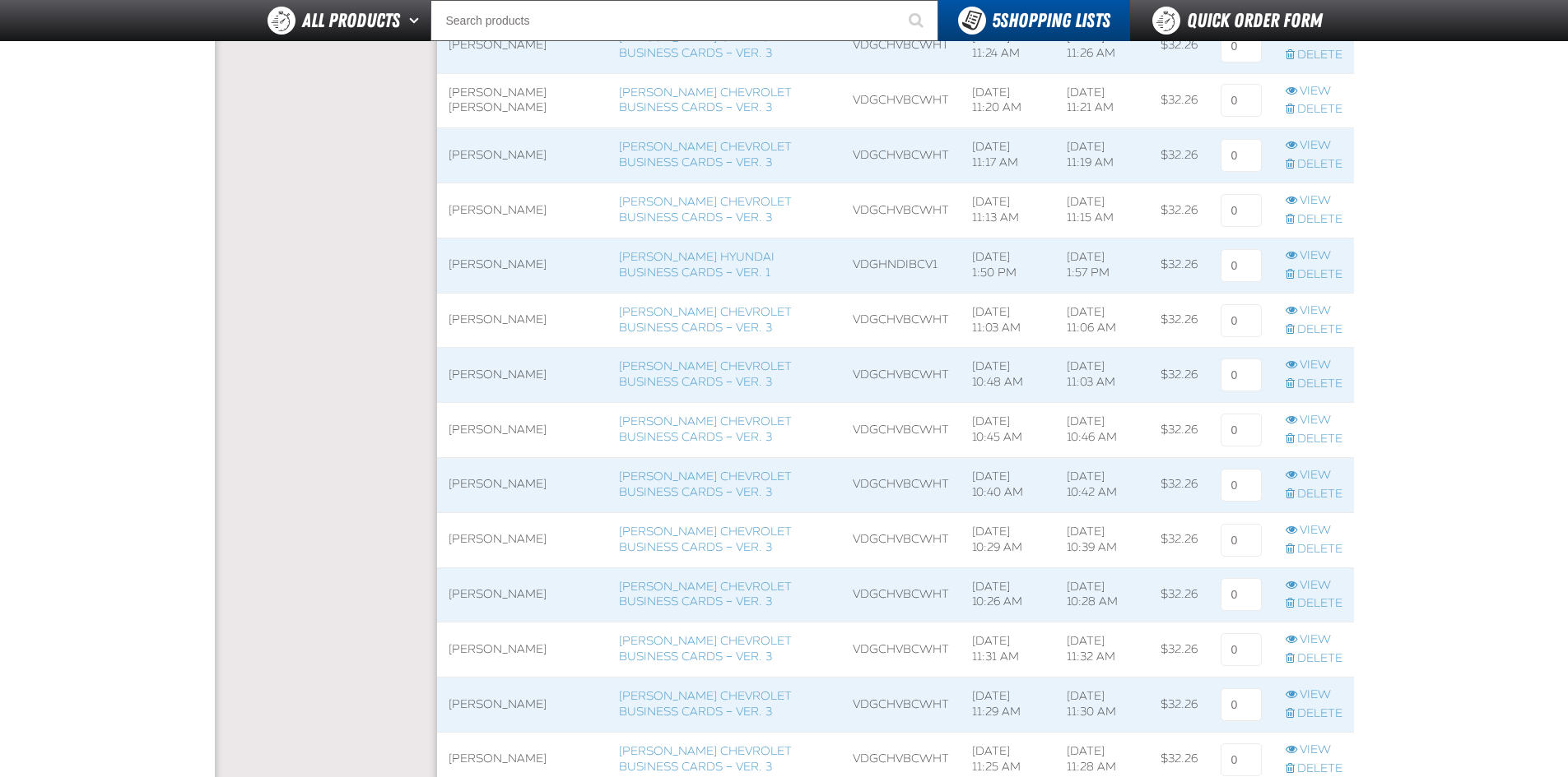
scroll to position [1151, 0]
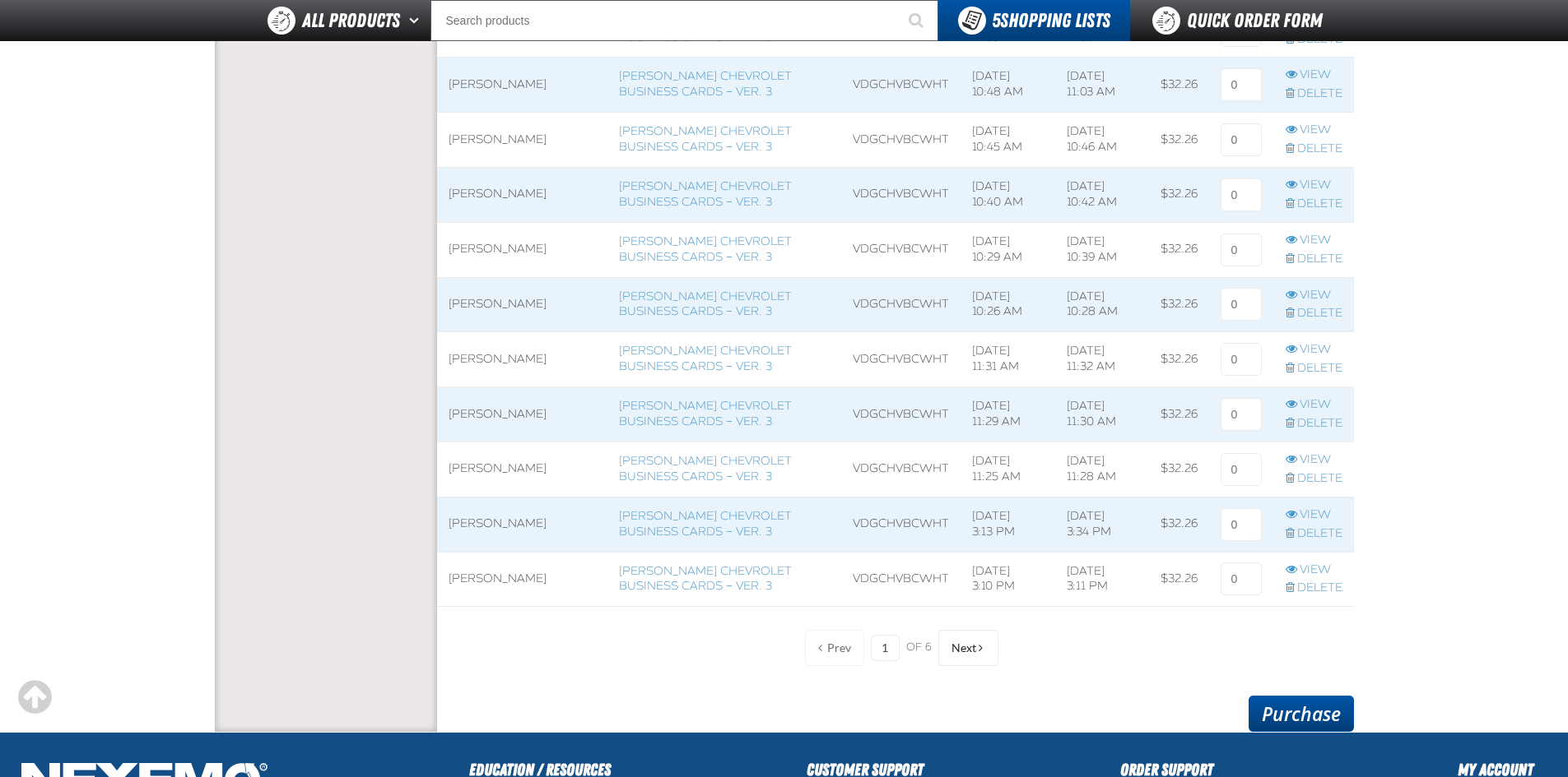
type input "1"
click at [1286, 720] on link "Purchase" at bounding box center [1301, 713] width 106 height 36
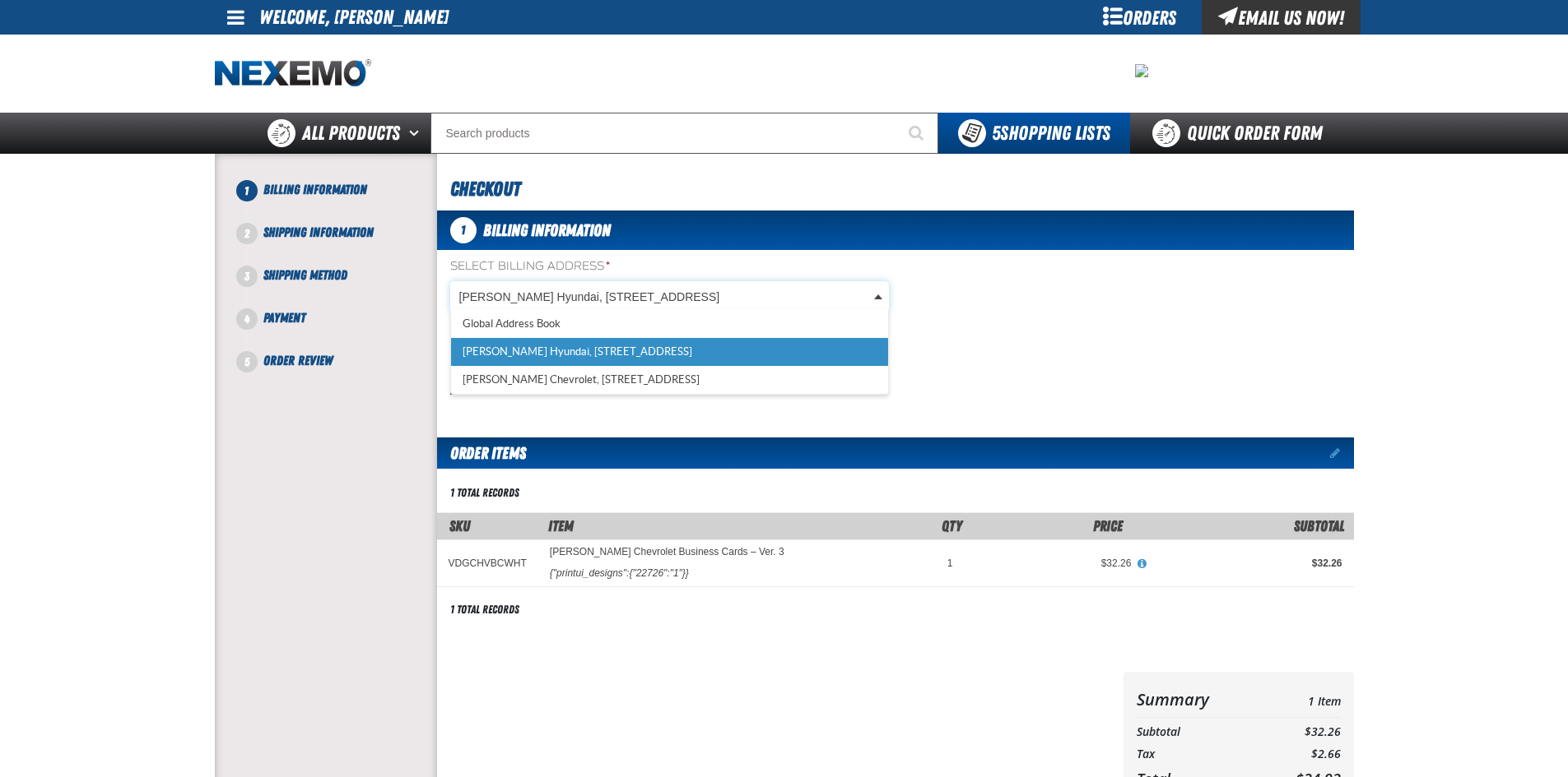
click at [584, 298] on body "Skip to Main Content Staging Site 5.1 Upgrade Site My Account My Account Suppor…" at bounding box center [784, 563] width 1568 height 1127
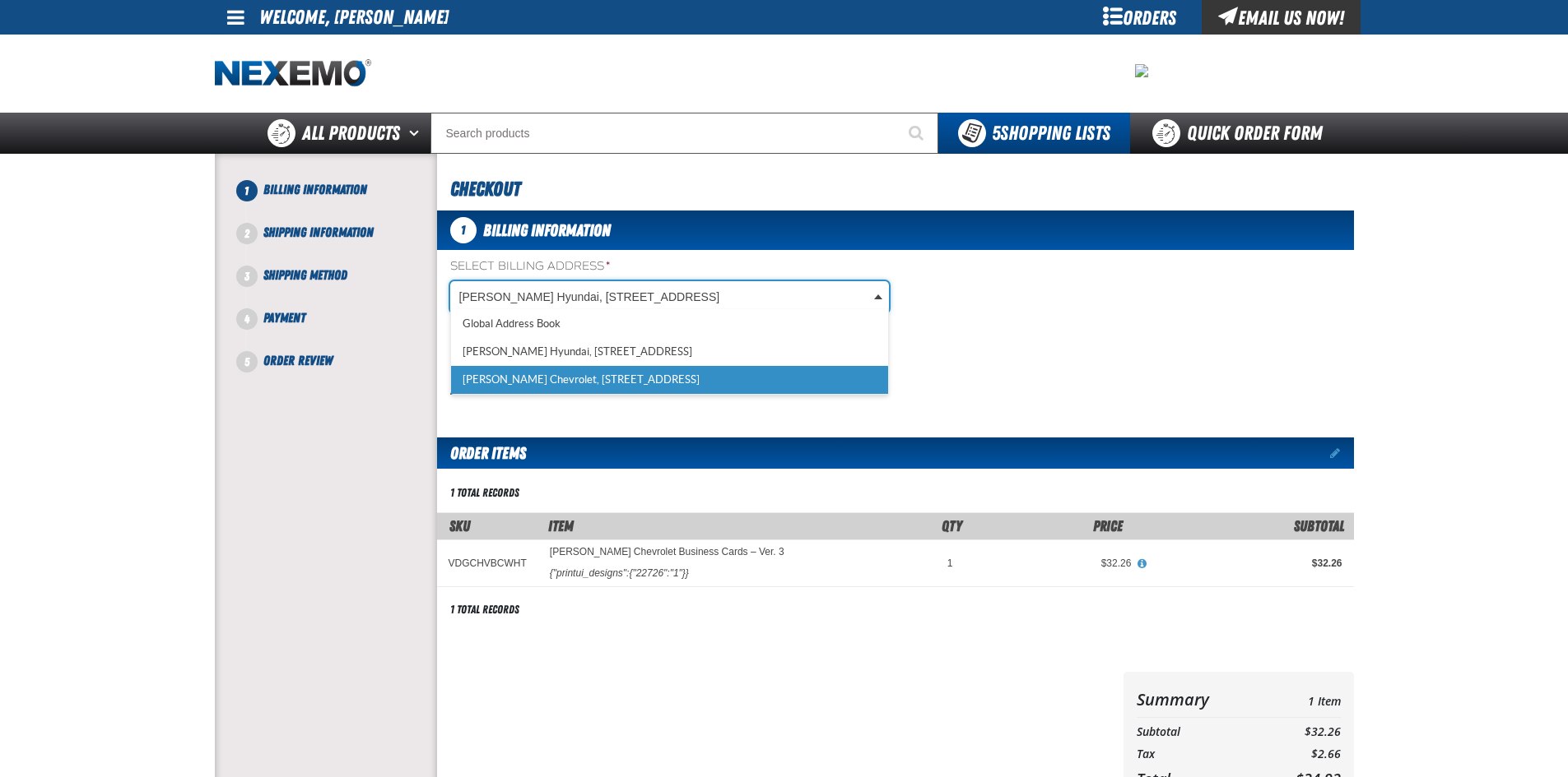
select select "a_257"
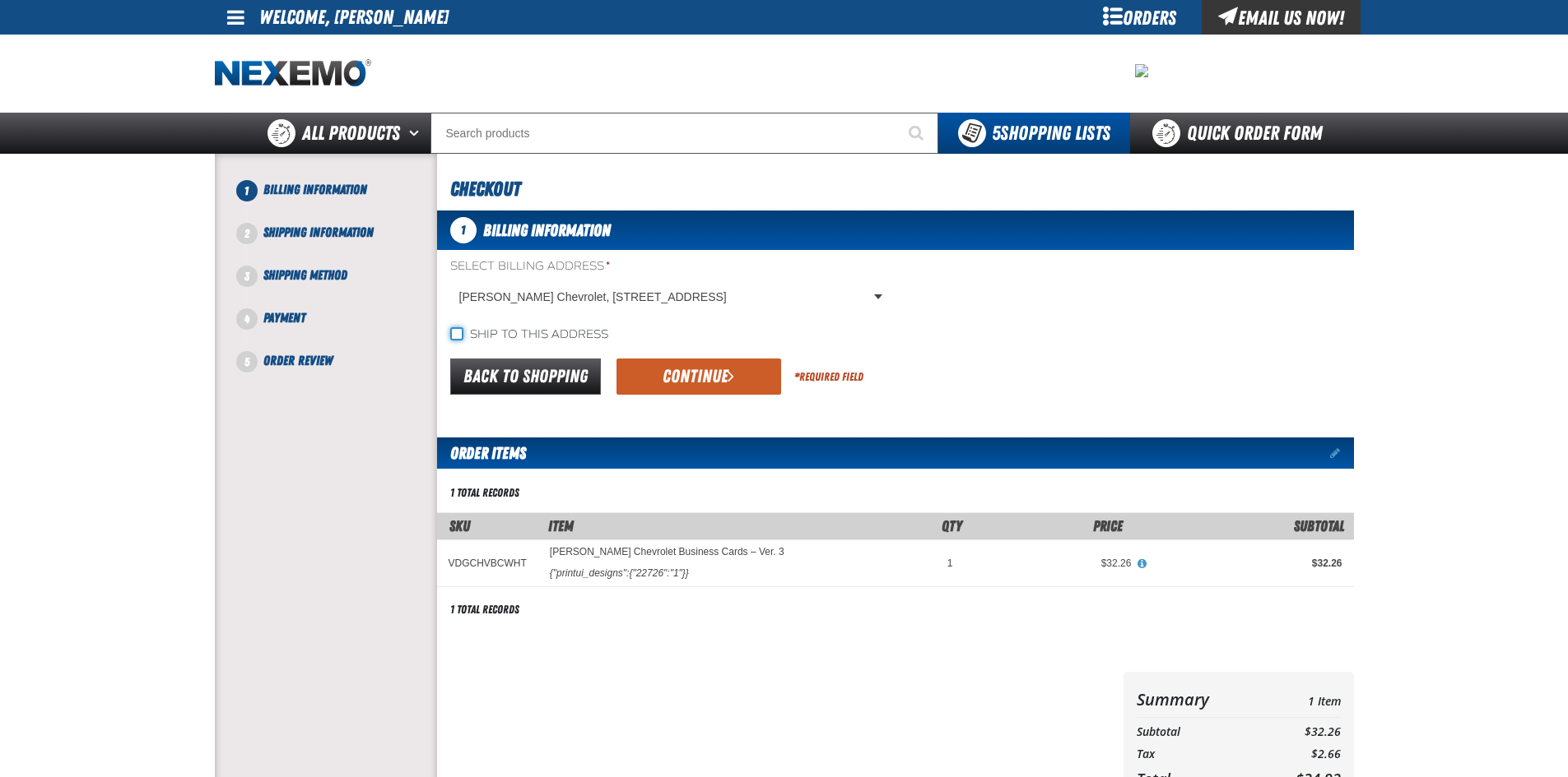
click at [456, 332] on input "Ship to this address" at bounding box center [456, 333] width 13 height 13
checkbox input "true"
click at [731, 362] on button "Continue" at bounding box center [698, 376] width 164 height 36
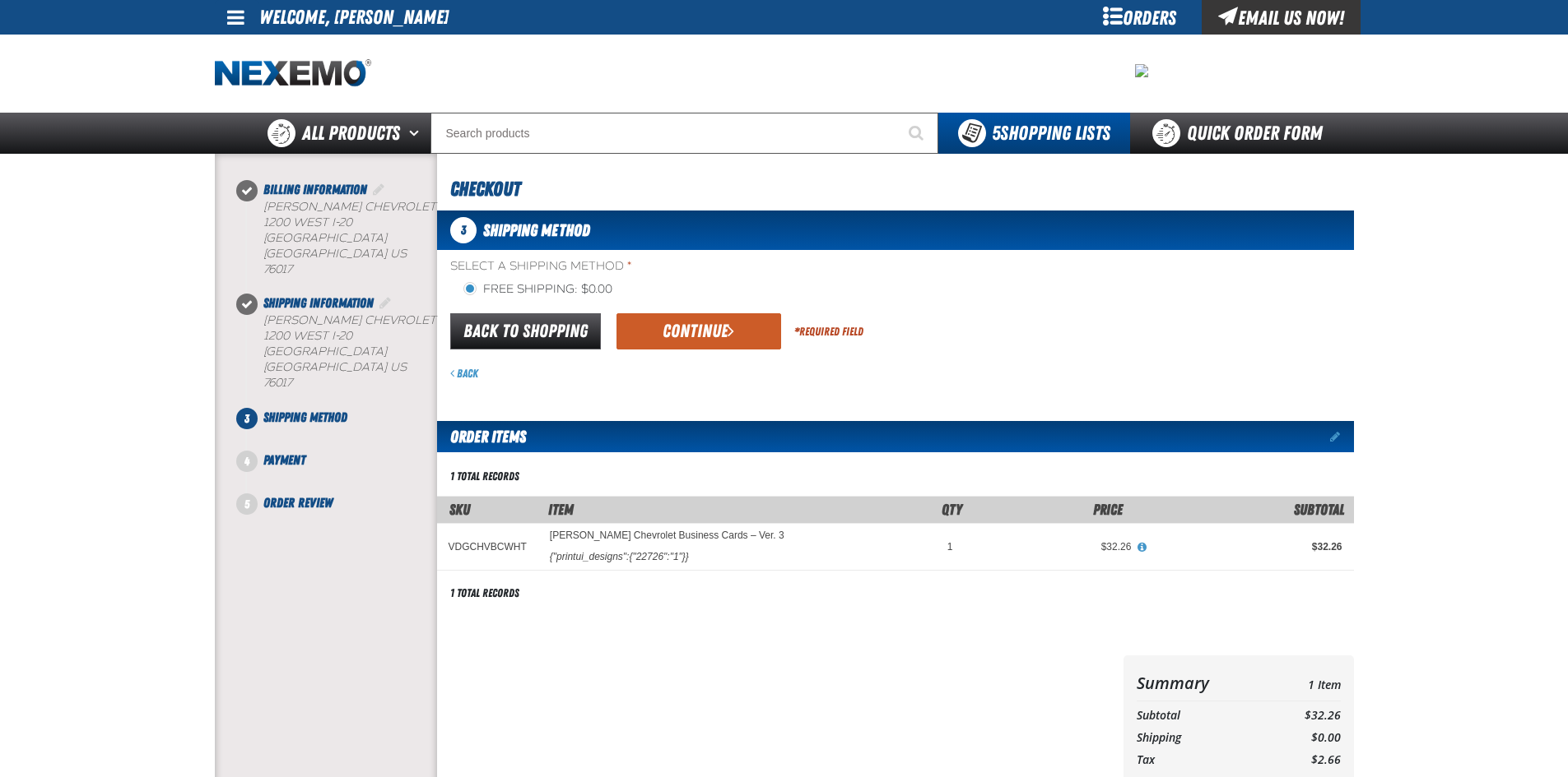
click at [740, 335] on button "Continue" at bounding box center [698, 331] width 164 height 36
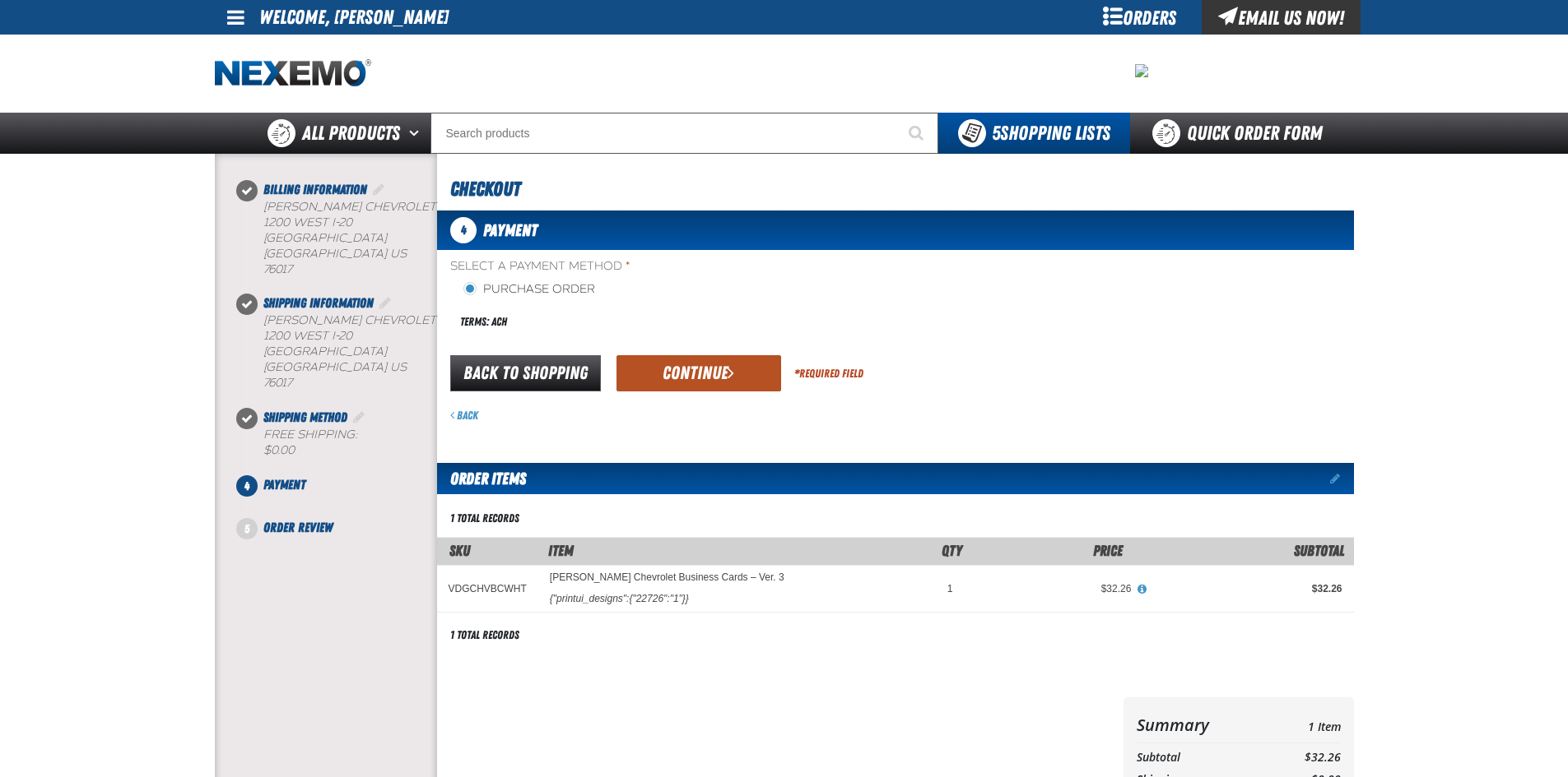
click at [700, 361] on button "Continue" at bounding box center [698, 373] width 164 height 36
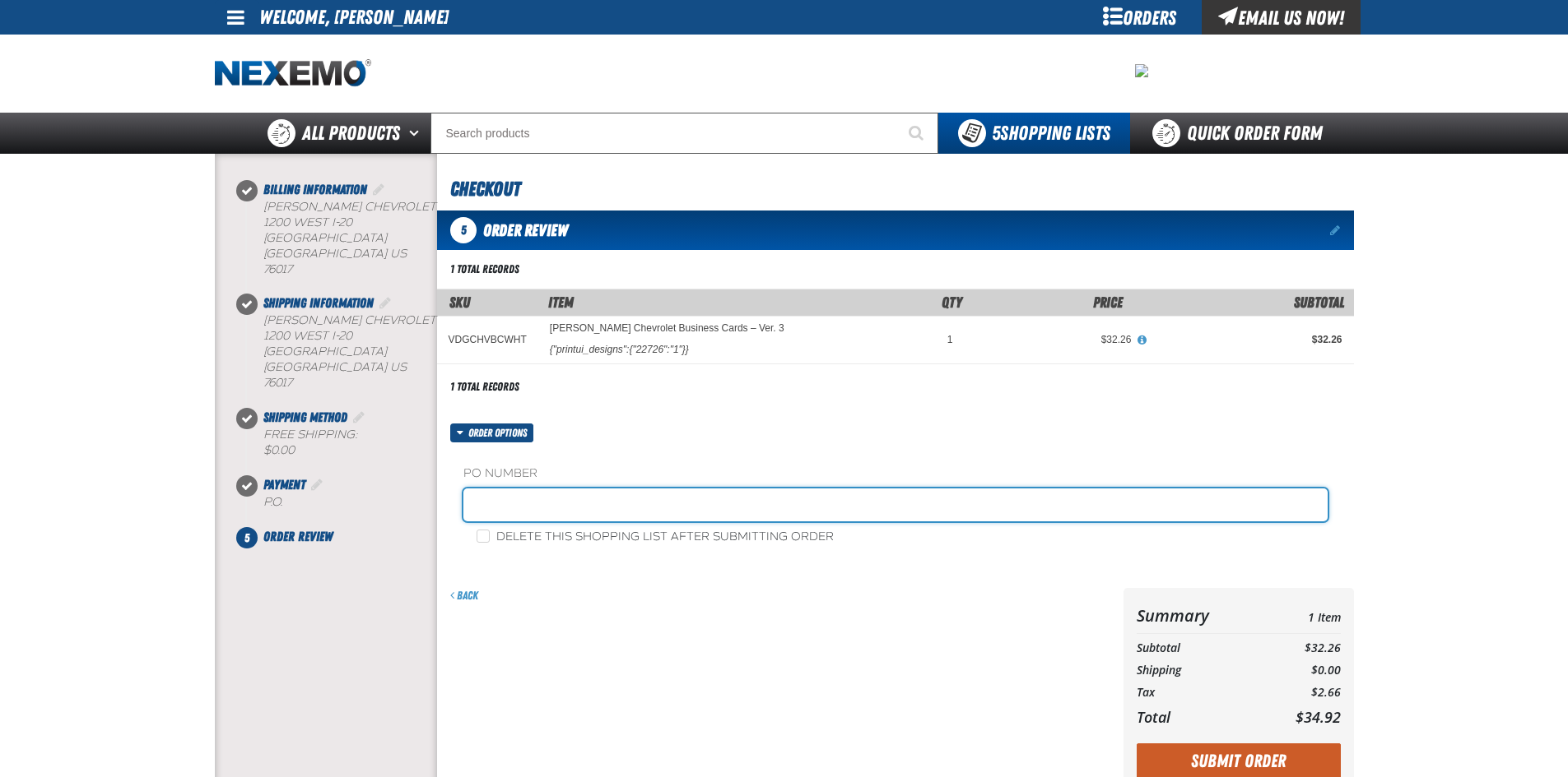
click at [553, 501] on input "text" at bounding box center [895, 505] width 864 height 33
type input "SHINWAR"
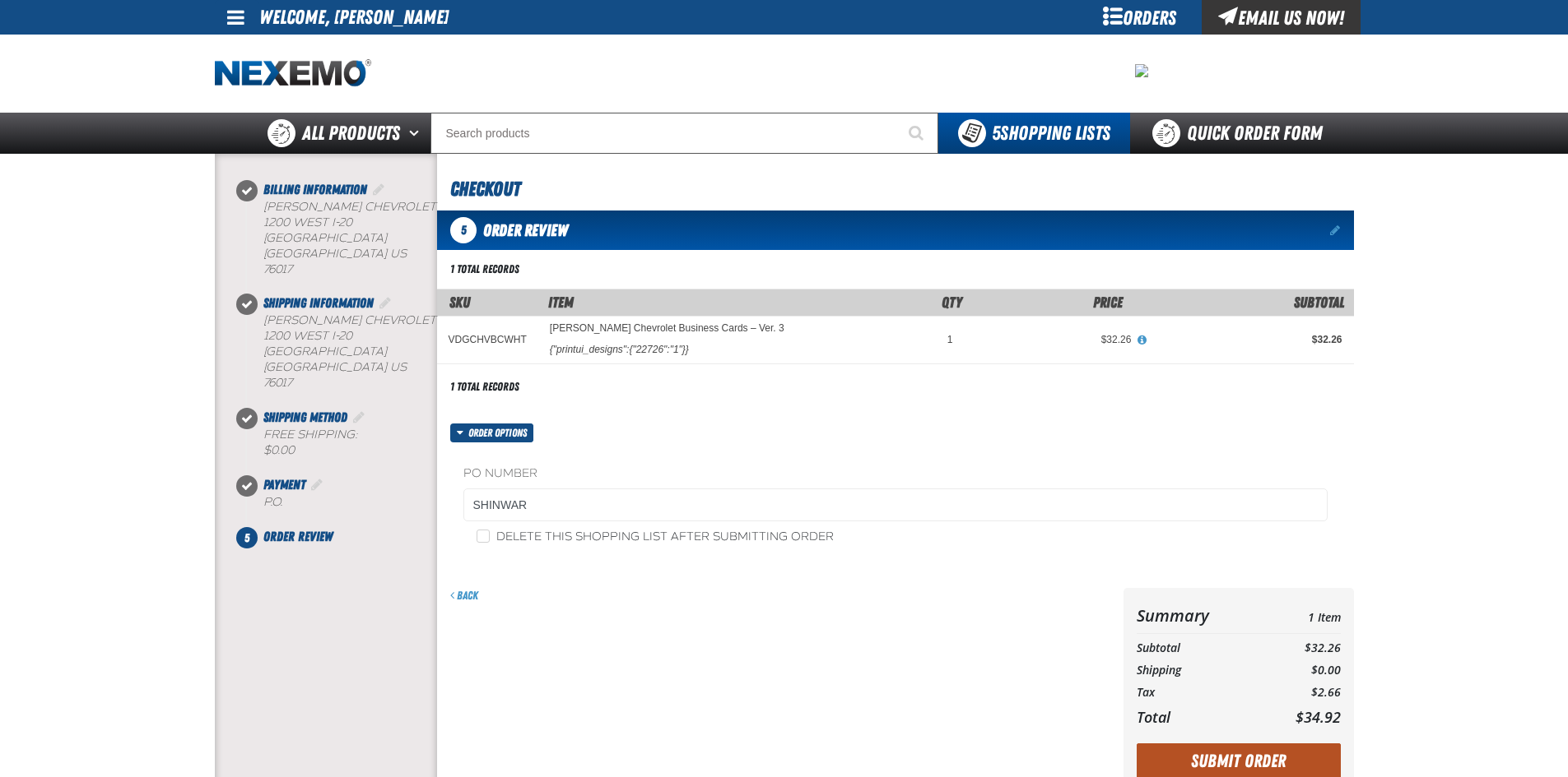
click at [1261, 755] on button "Submit Order" at bounding box center [1238, 761] width 204 height 36
